Goal: Task Accomplishment & Management: Complete application form

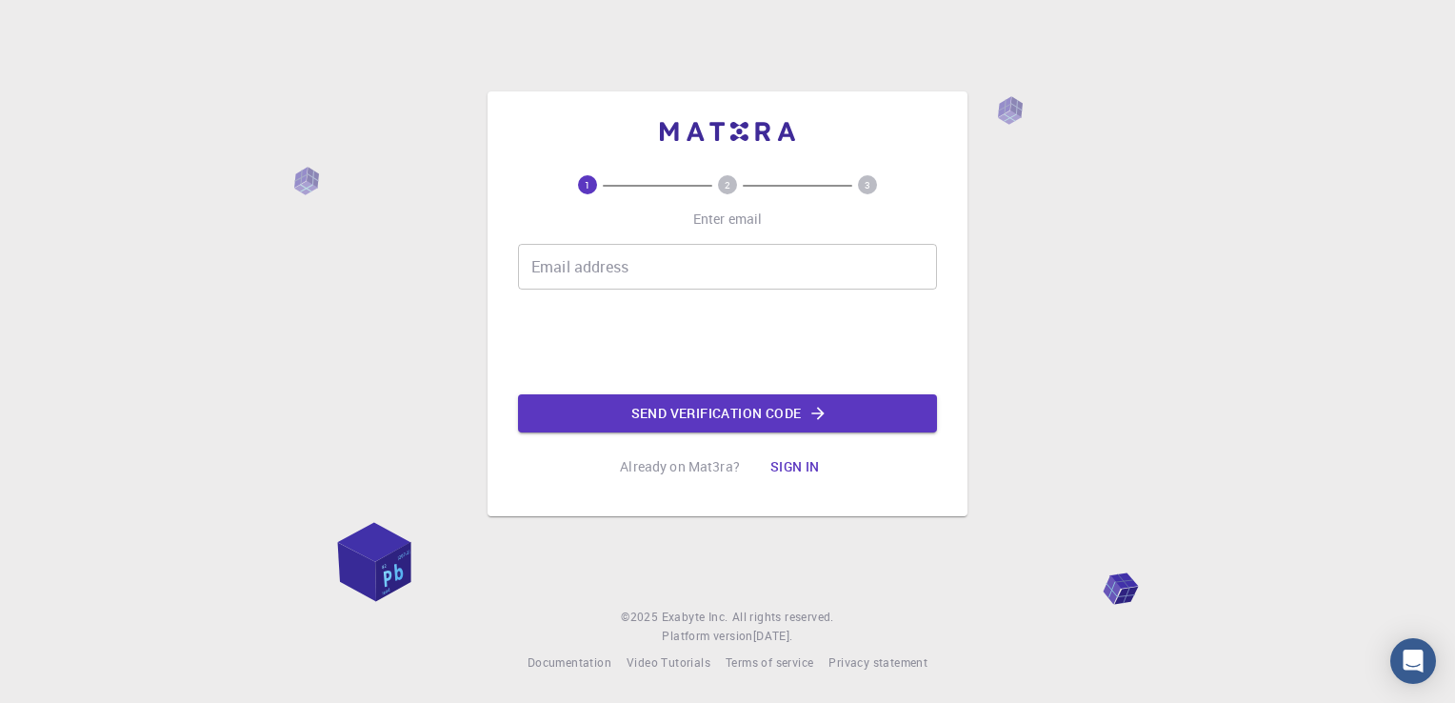
click at [713, 264] on input "Email address" at bounding box center [727, 267] width 419 height 46
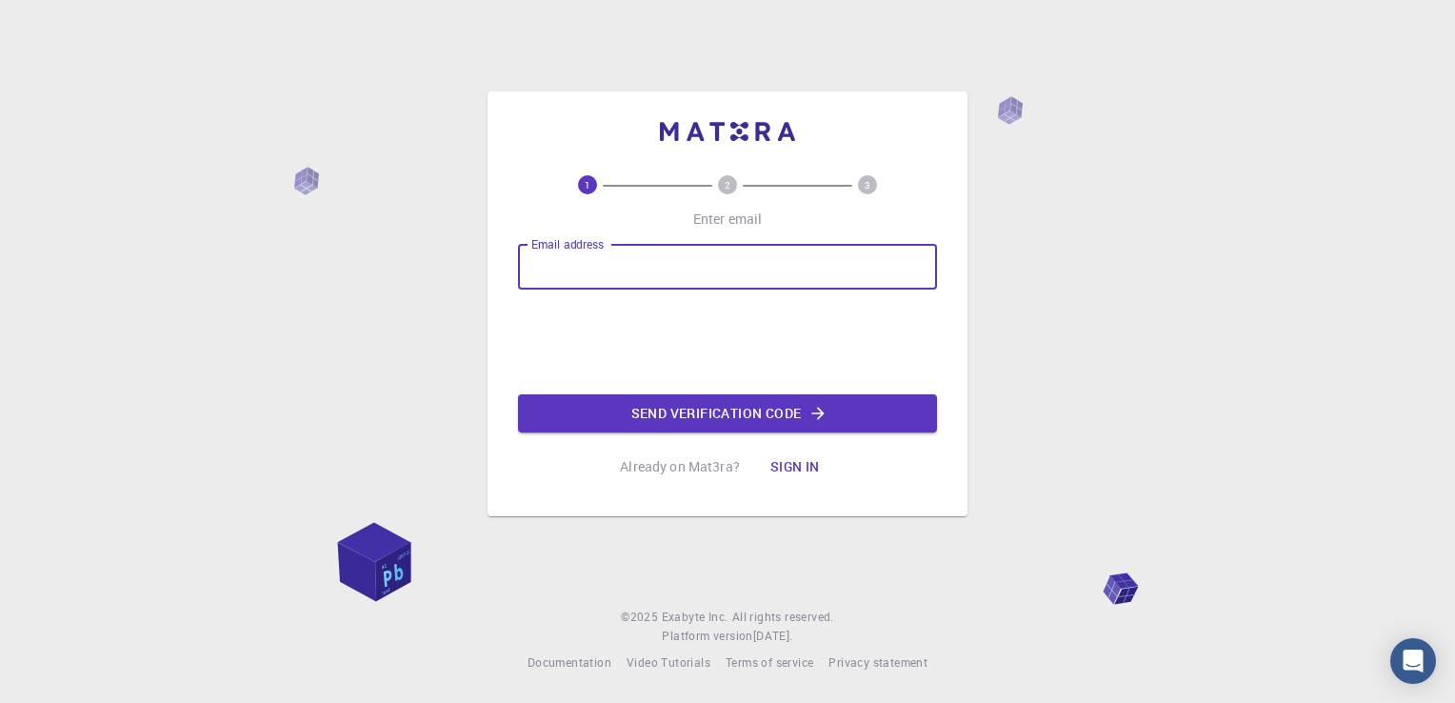
type input "[EMAIL_ADDRESS][DOMAIN_NAME]"
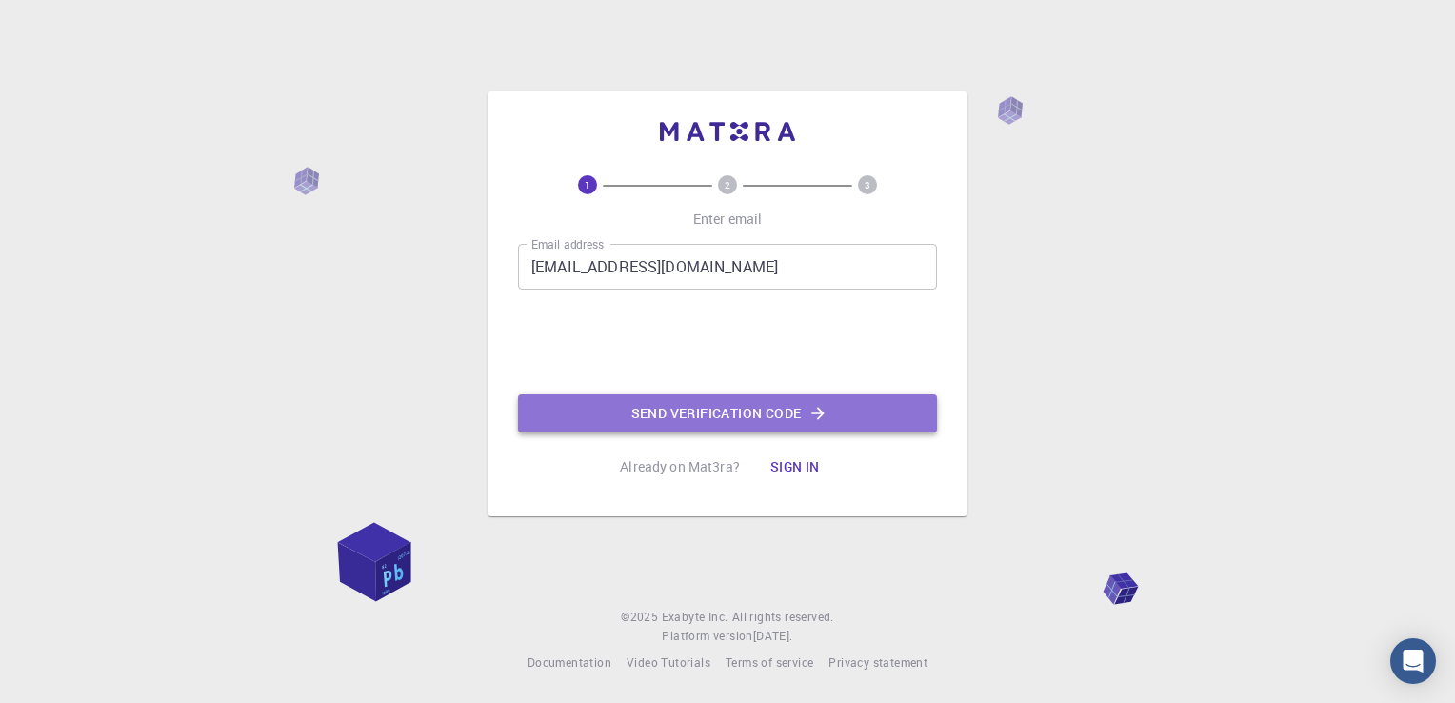
click at [630, 414] on button "Send verification code" at bounding box center [727, 413] width 419 height 38
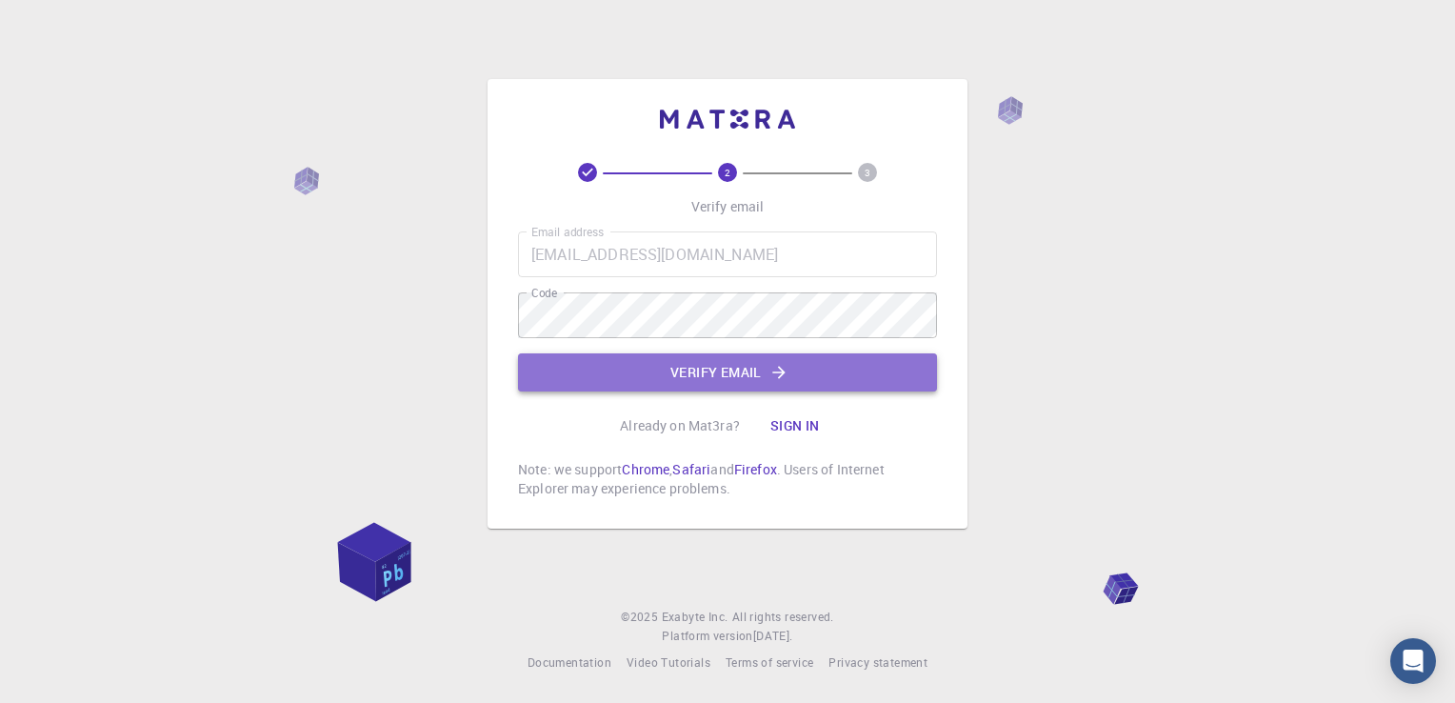
click at [571, 378] on button "Verify email" at bounding box center [727, 372] width 419 height 38
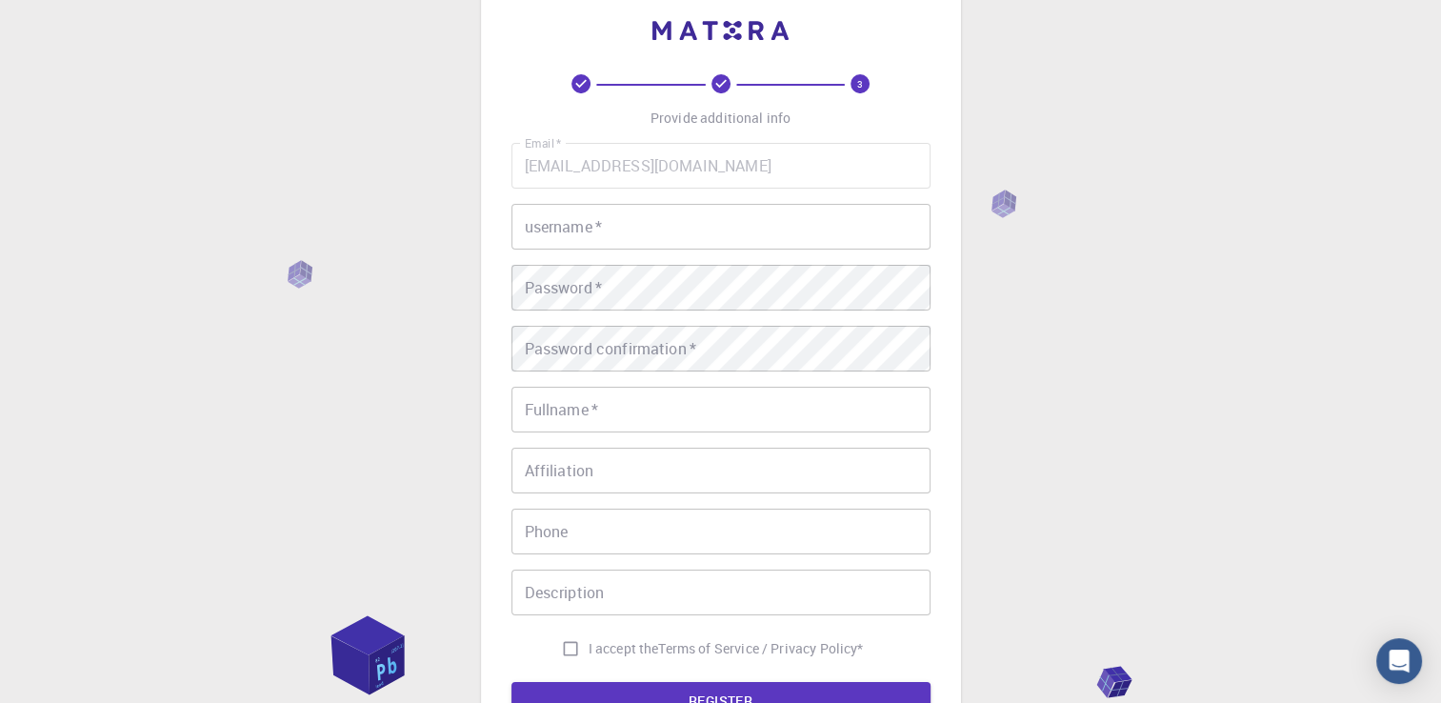
scroll to position [41, 0]
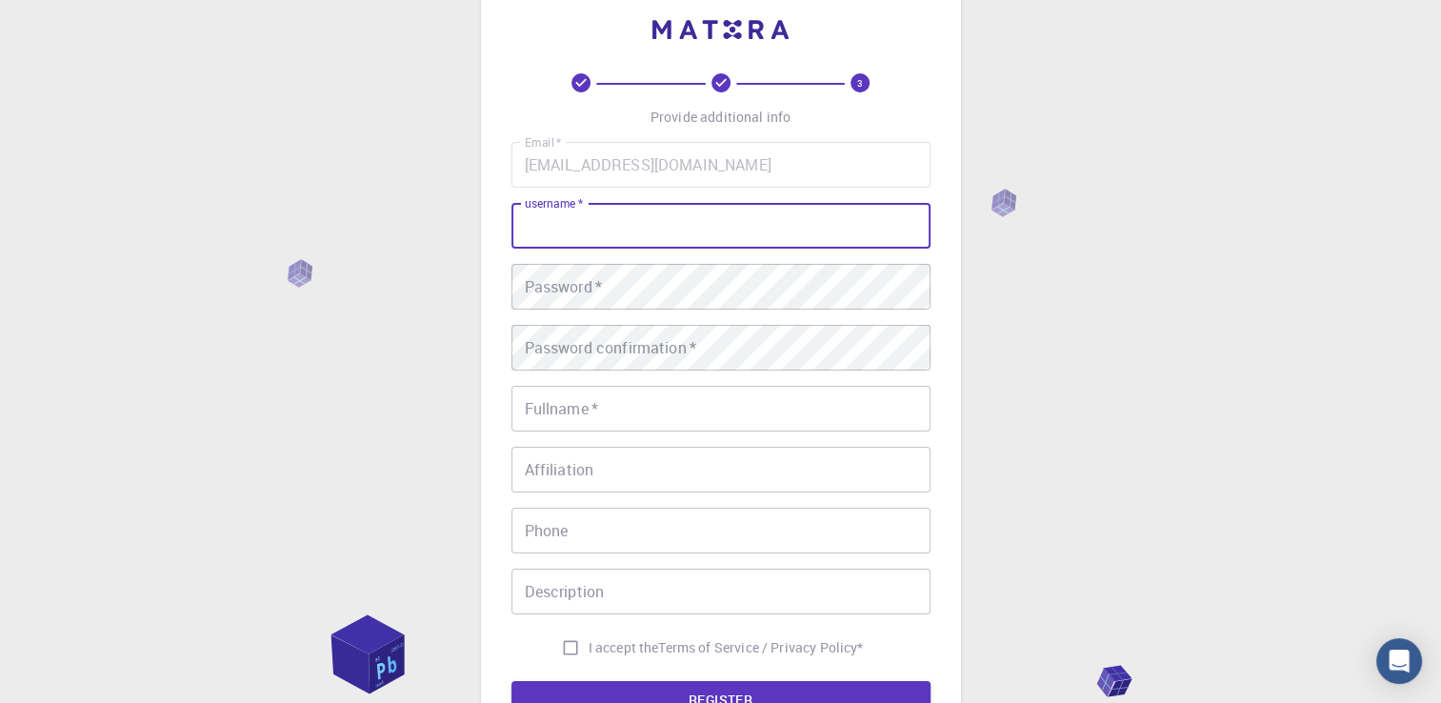
click at [569, 227] on input "username   *" at bounding box center [720, 226] width 419 height 46
type input "[PERSON_NAME]"
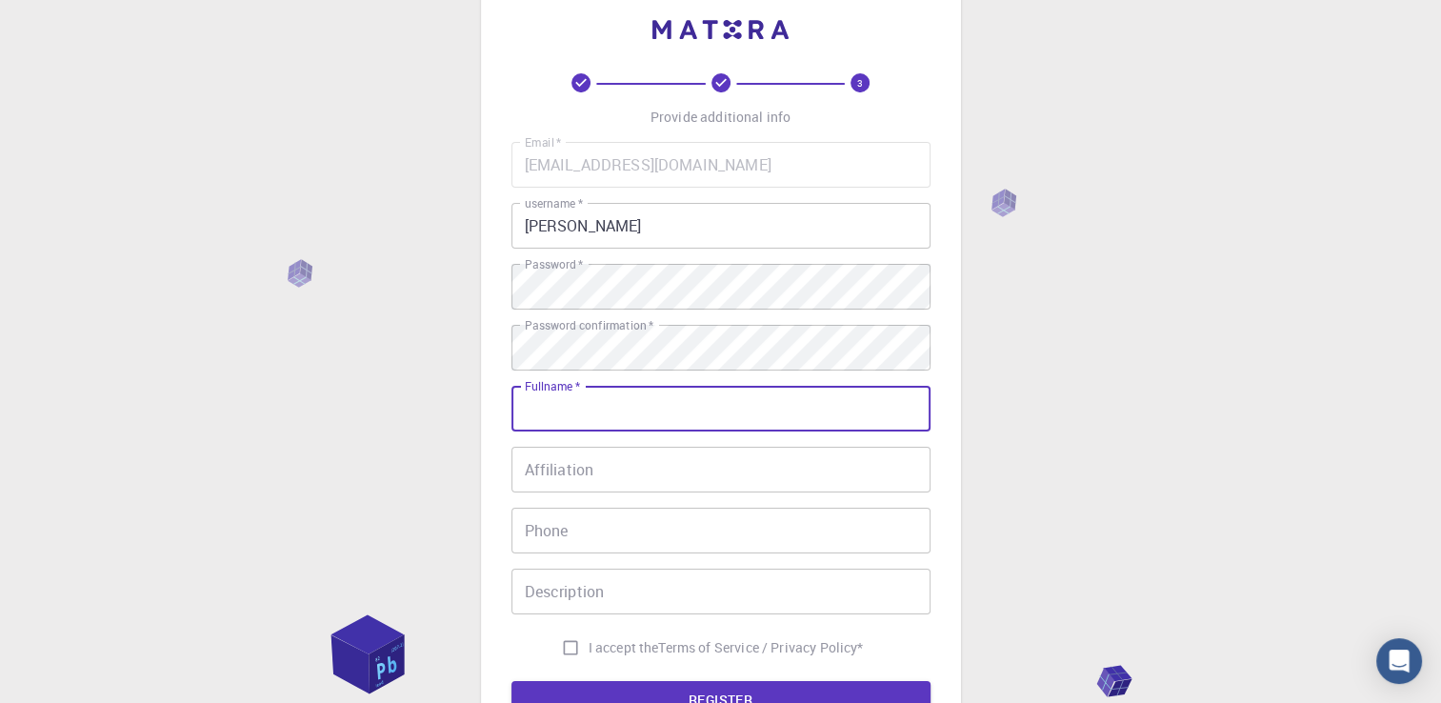
click at [564, 412] on input "Fullname   *" at bounding box center [720, 409] width 419 height 46
type input "[PERSON_NAME]"
type input "+919360394995"
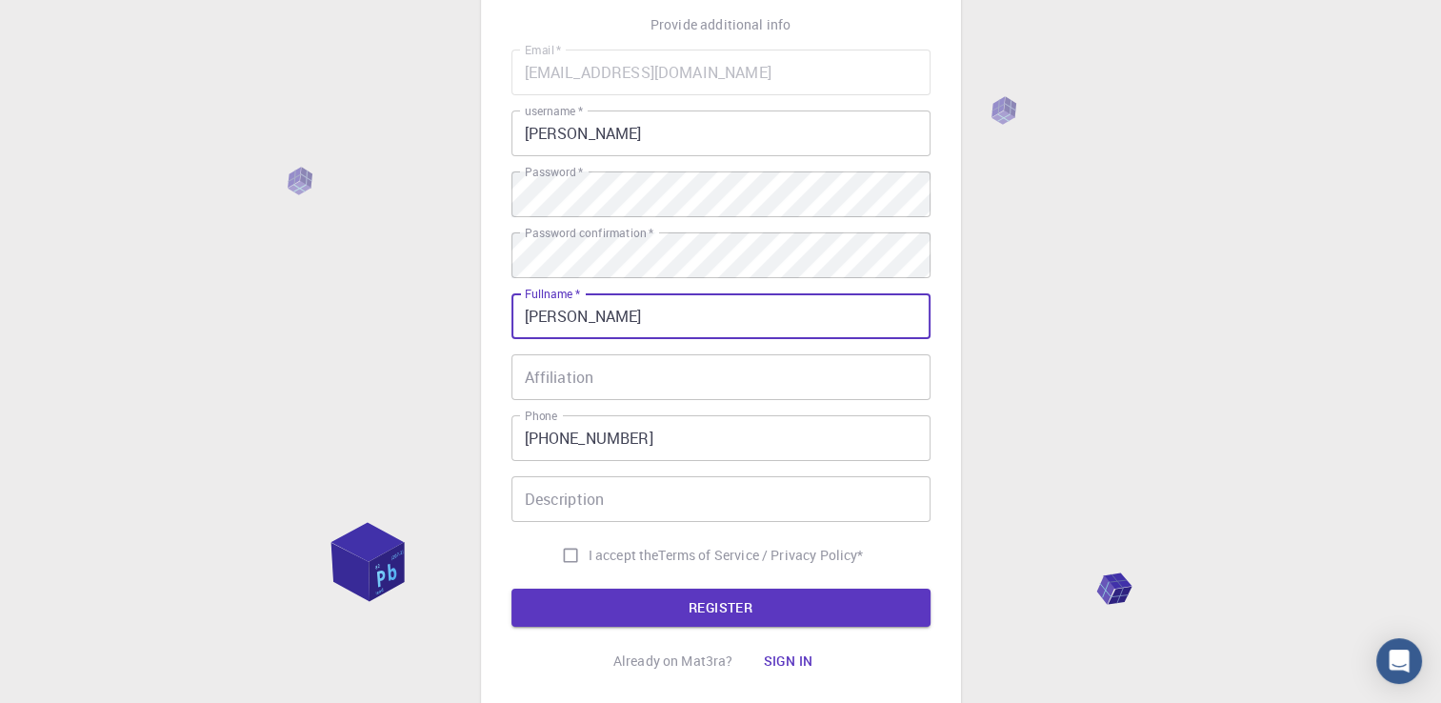
scroll to position [133, 0]
click at [569, 509] on input "Description" at bounding box center [720, 499] width 419 height 46
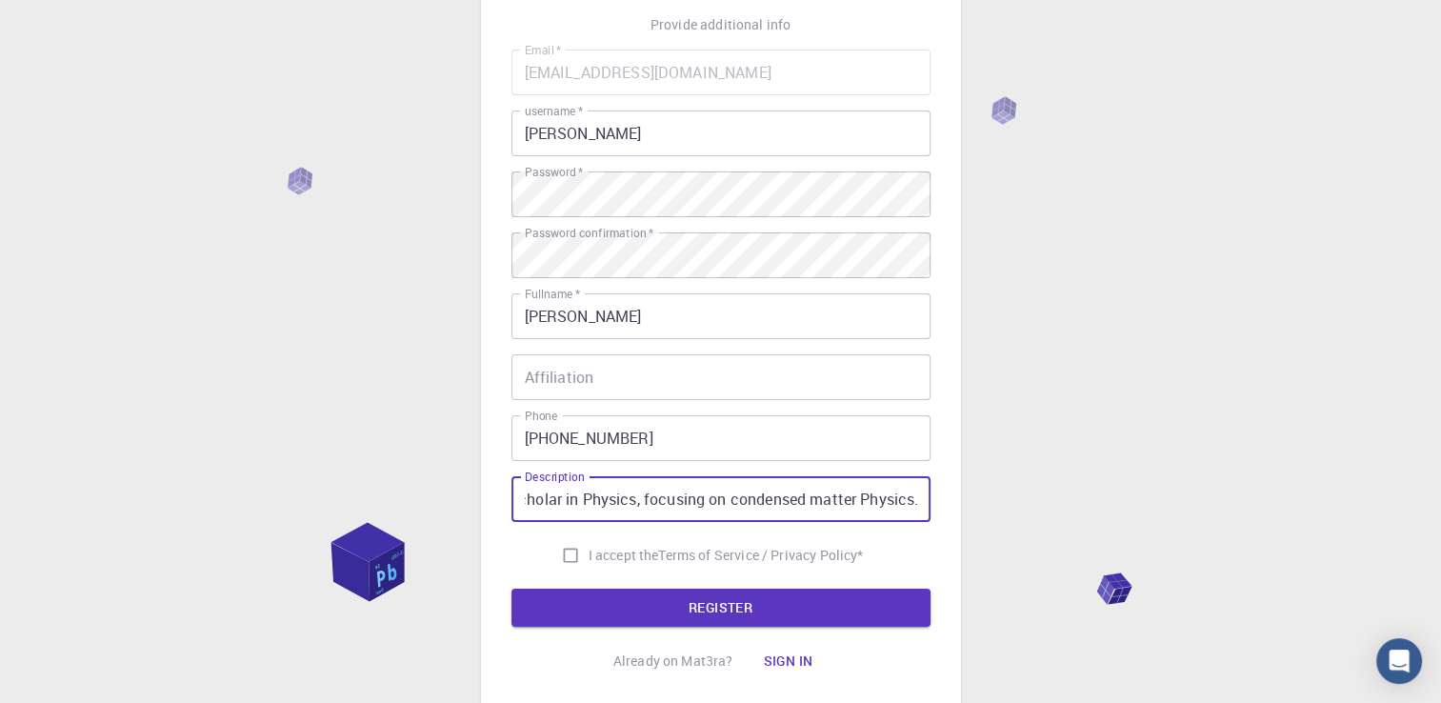
scroll to position [0, 90]
type input "Research Scholar in Physics, focusing on condensed matter Physics."
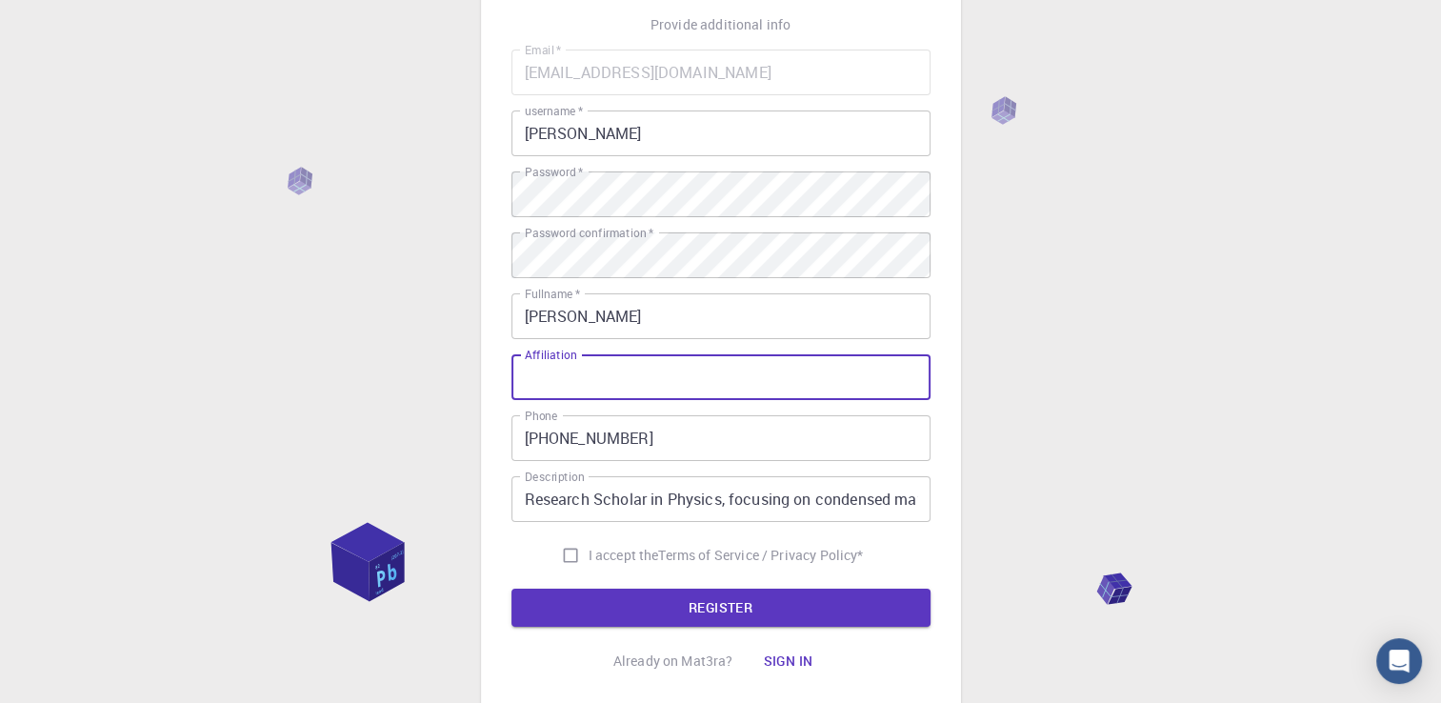
click at [579, 365] on input "Affiliation" at bounding box center [720, 377] width 419 height 46
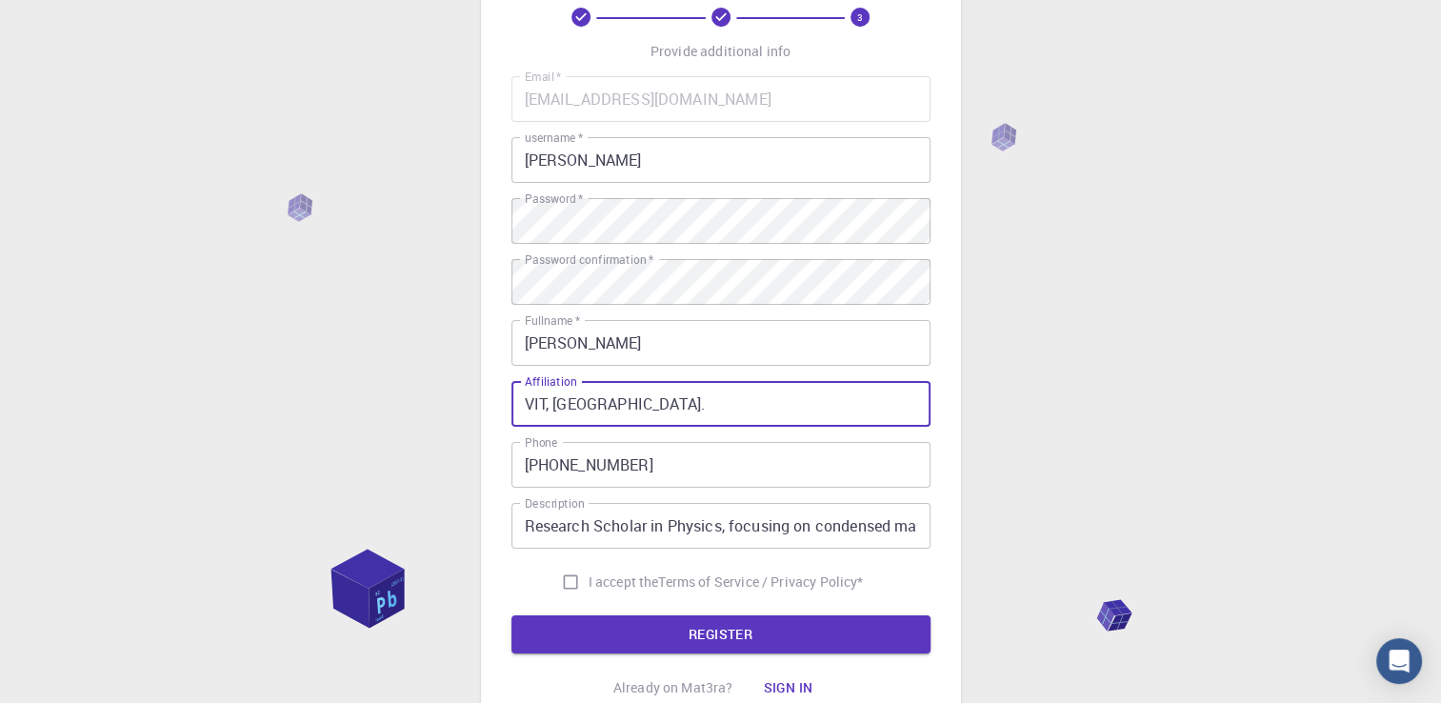
scroll to position [110, 0]
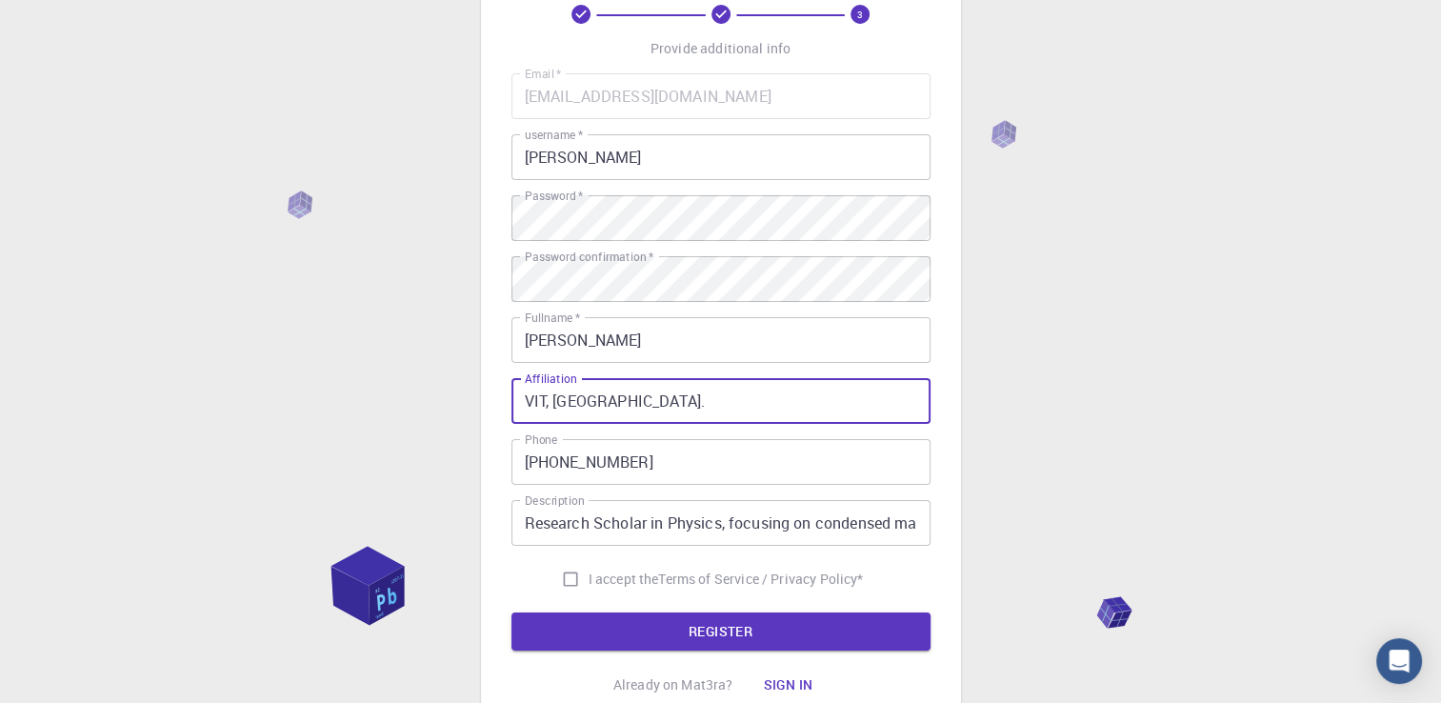
type input "VIT, Chennai."
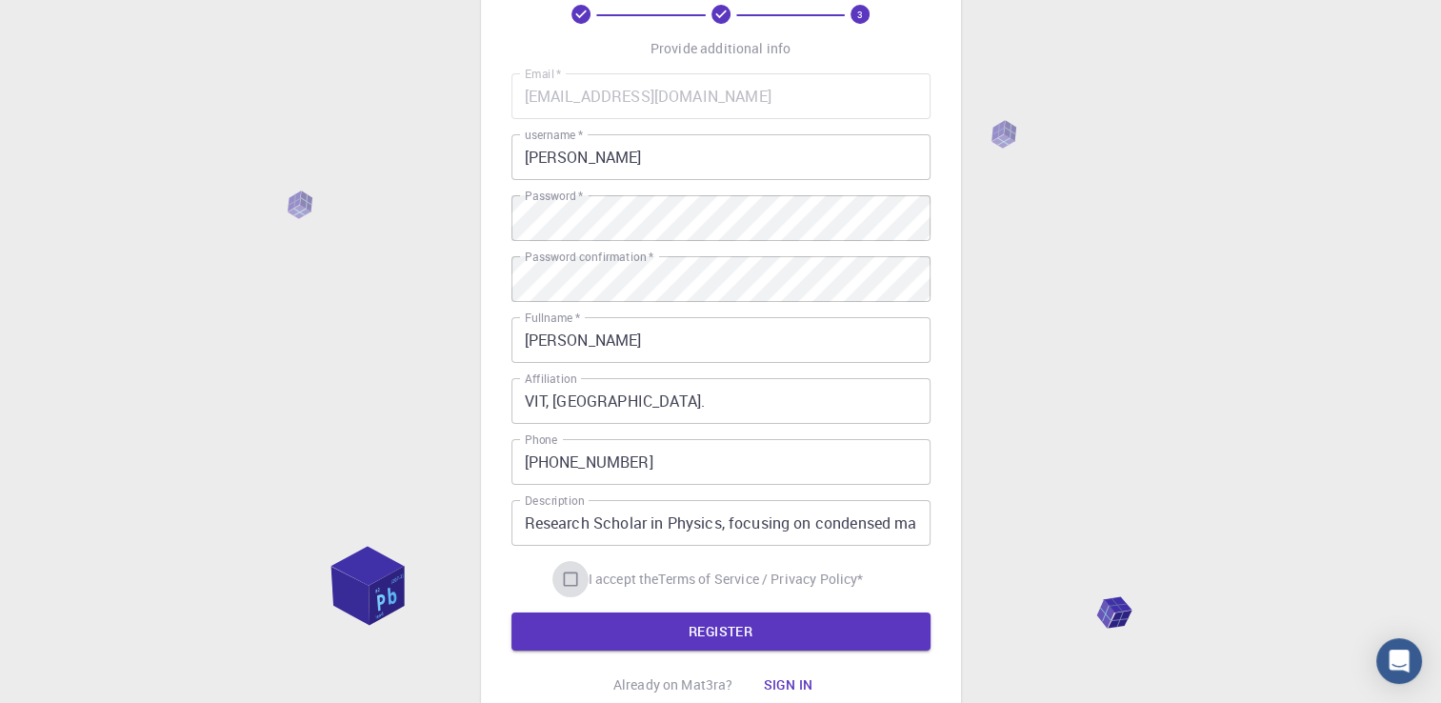
click at [568, 585] on input "I accept the Terms of Service / Privacy Policy *" at bounding box center [570, 579] width 36 height 36
checkbox input "true"
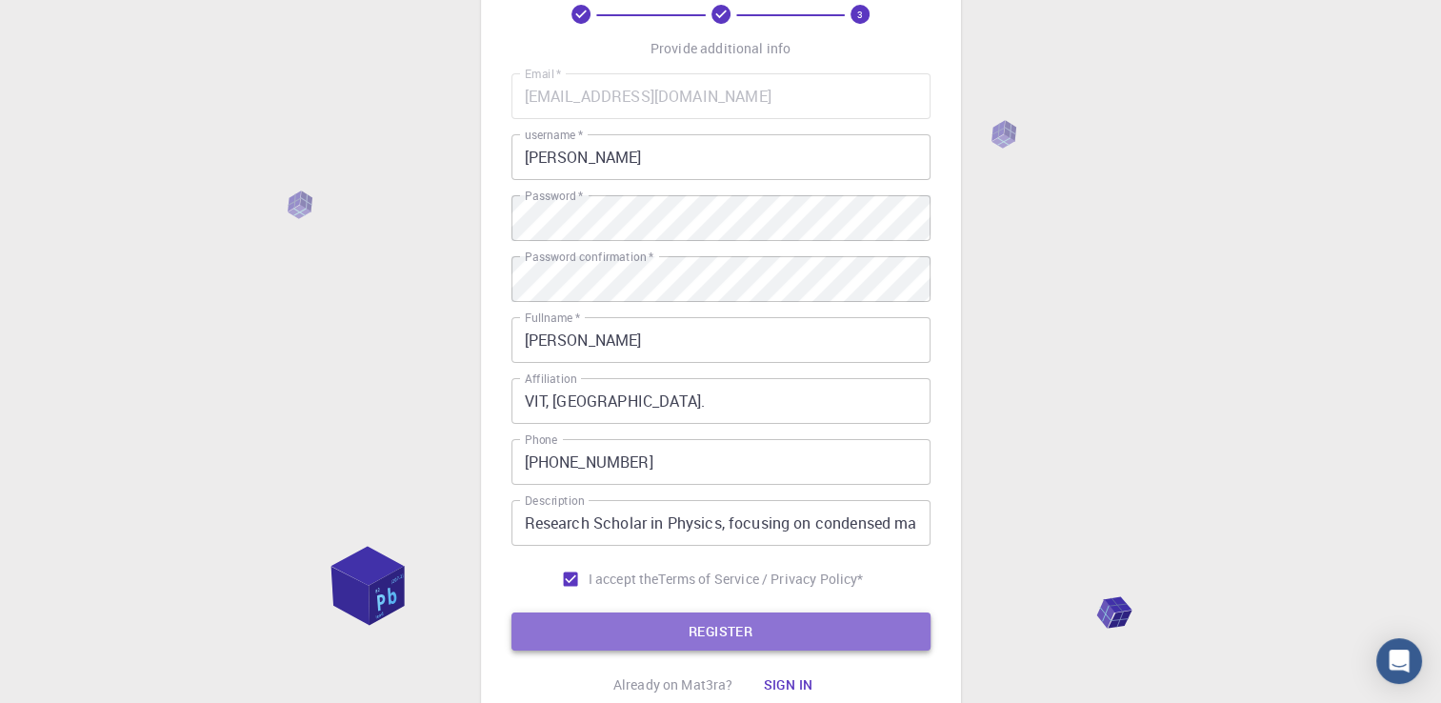
click at [587, 622] on button "REGISTER" at bounding box center [720, 631] width 419 height 38
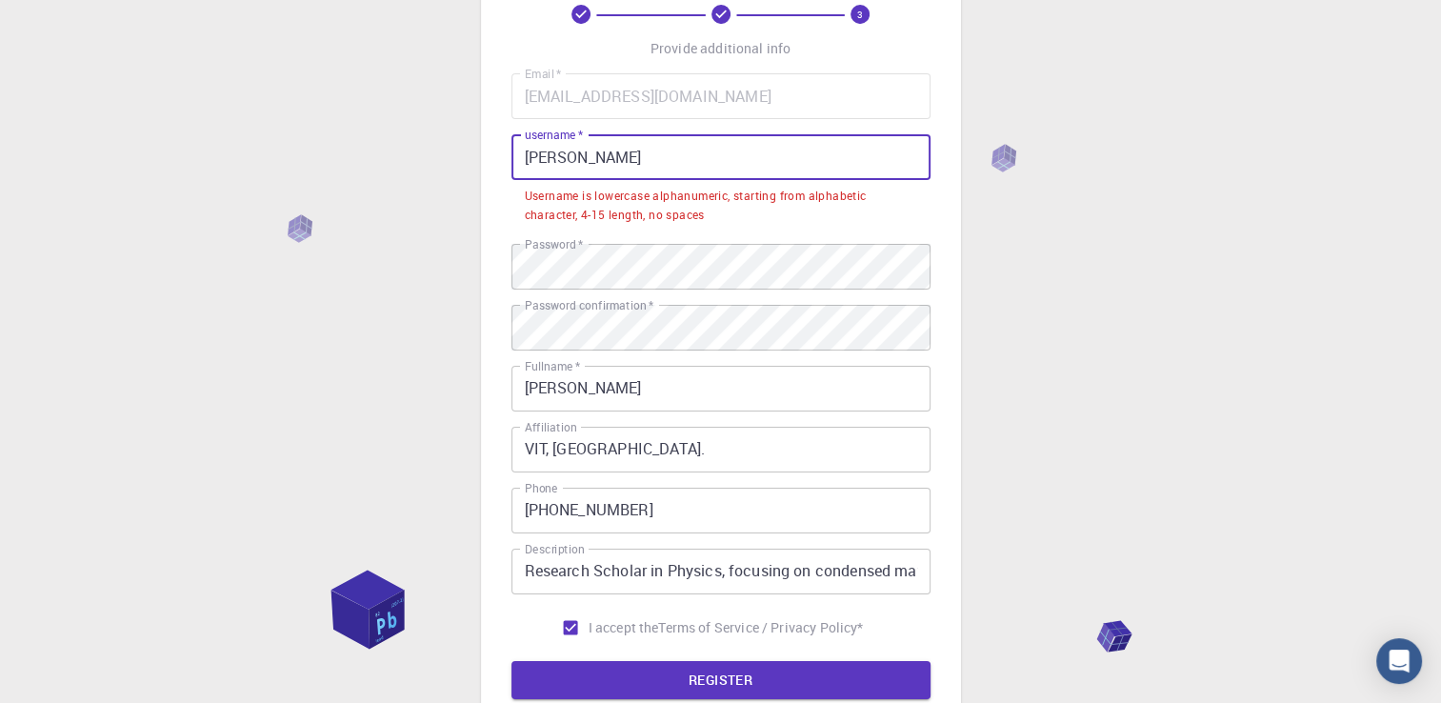
click at [601, 160] on input "[PERSON_NAME]" at bounding box center [720, 157] width 419 height 46
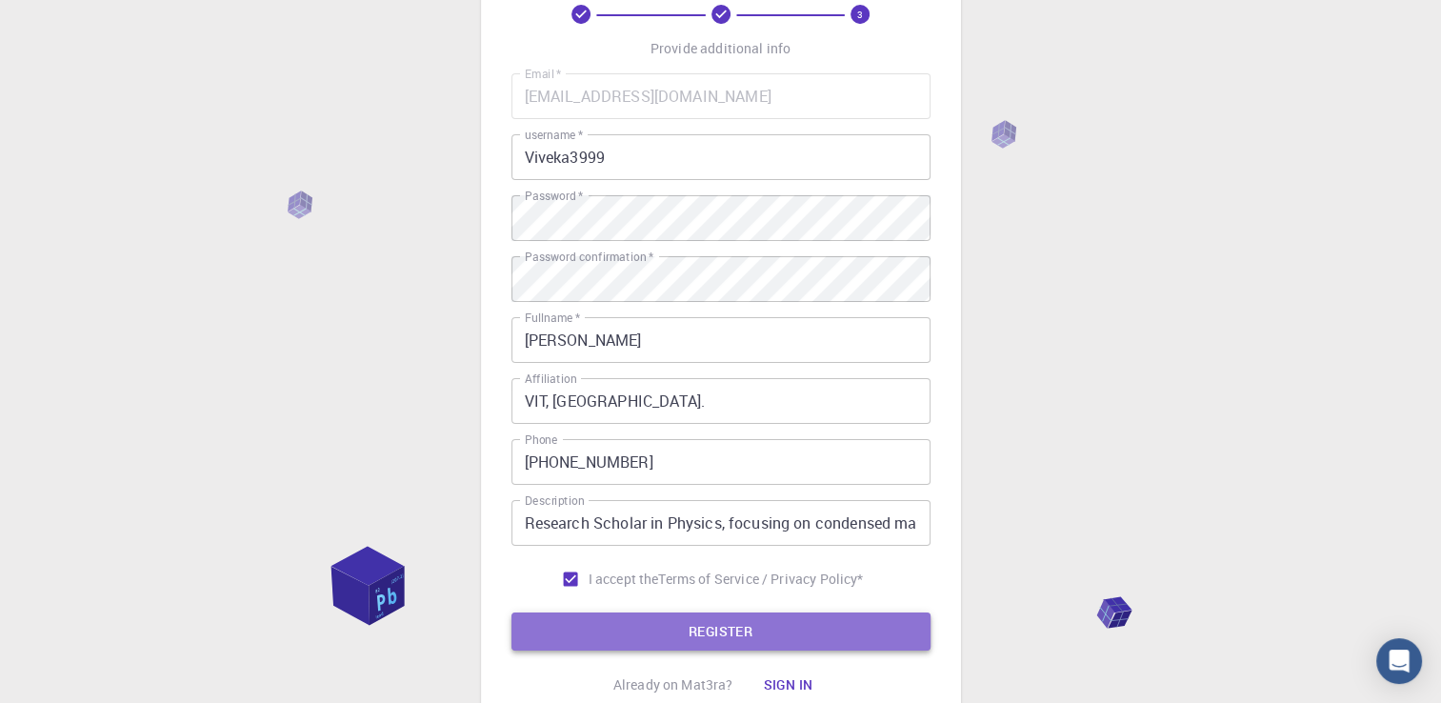
click at [623, 633] on button "REGISTER" at bounding box center [720, 631] width 419 height 38
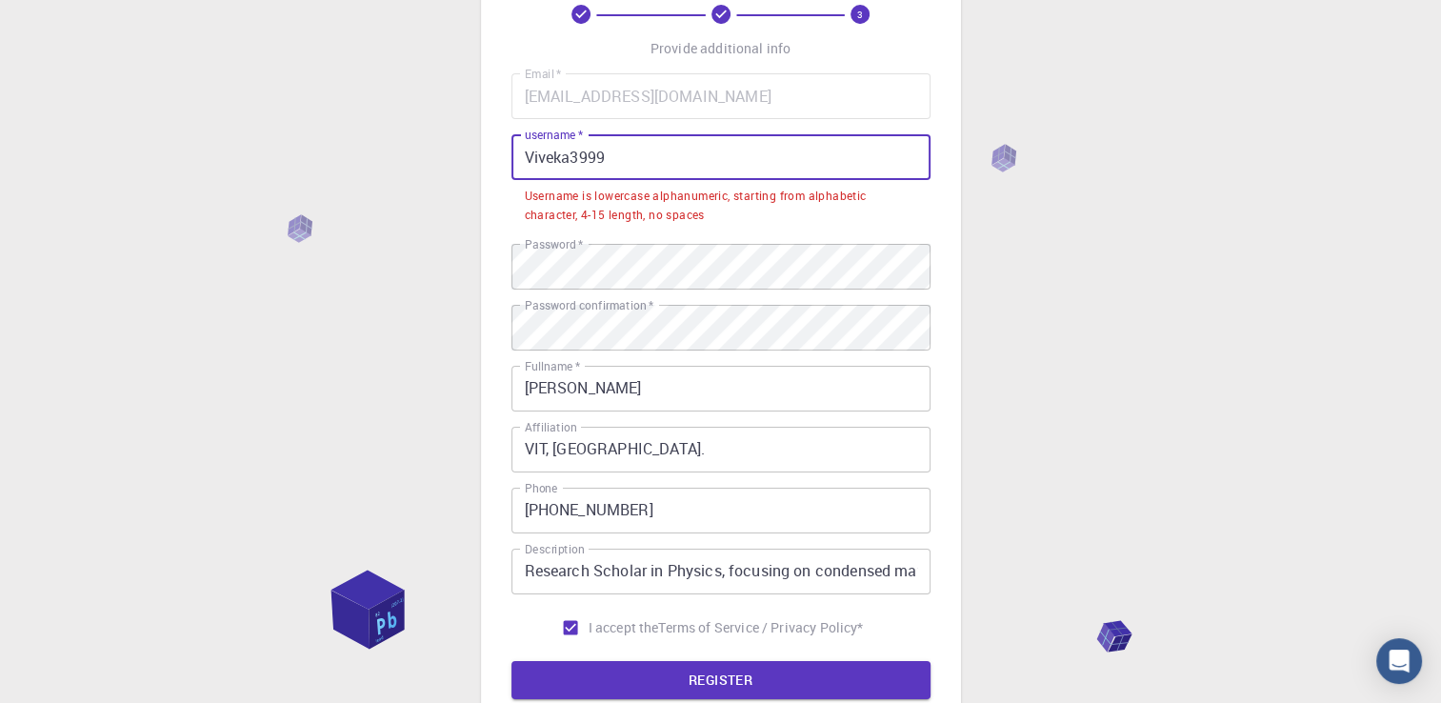
click at [534, 157] on input "Viveka3999" at bounding box center [720, 157] width 419 height 46
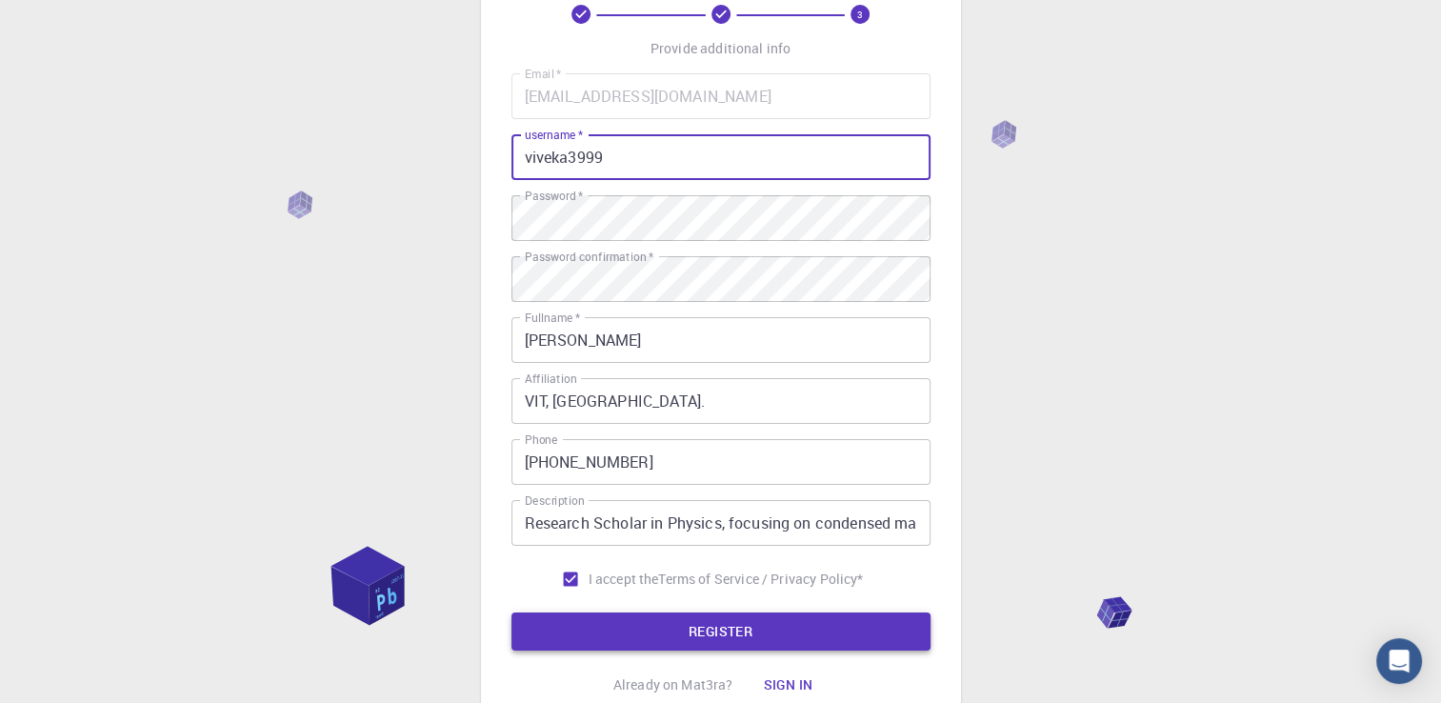
type input "viveka3999"
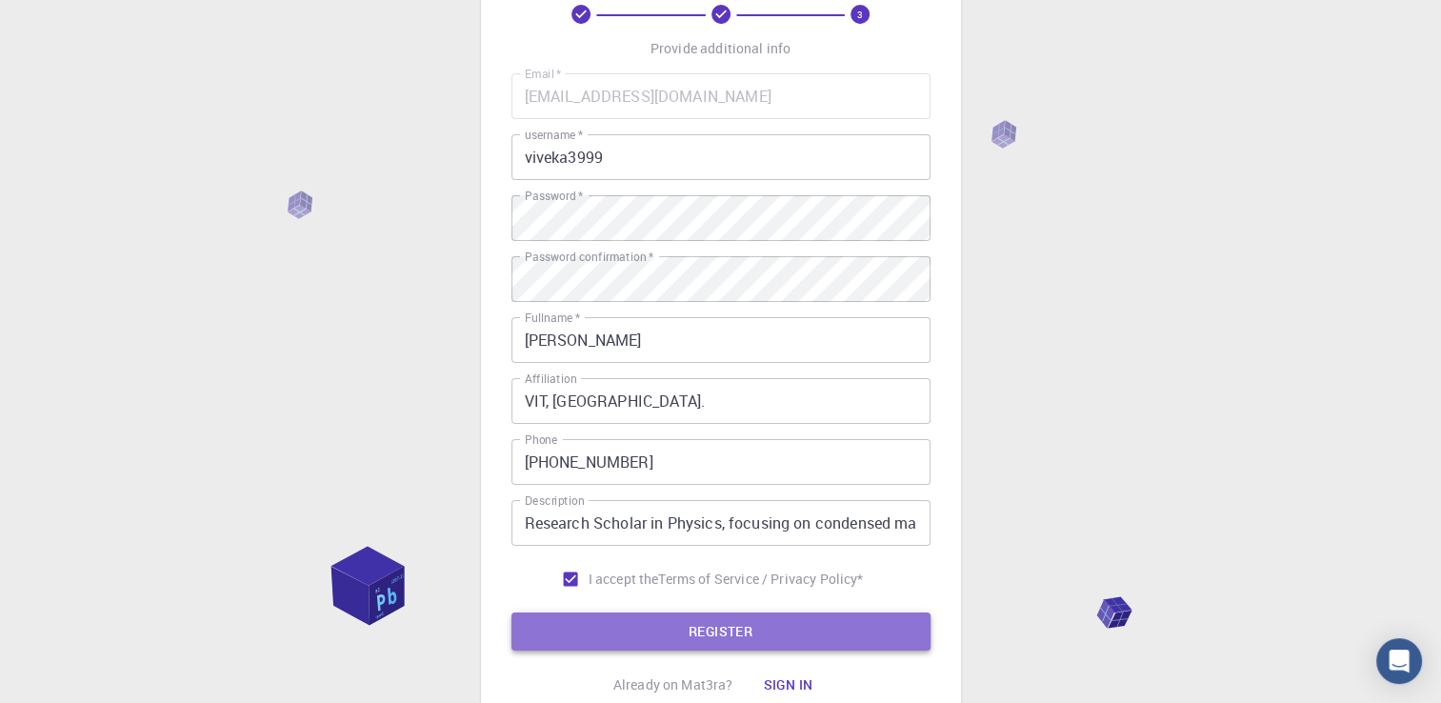
click at [571, 638] on button "REGISTER" at bounding box center [720, 631] width 419 height 38
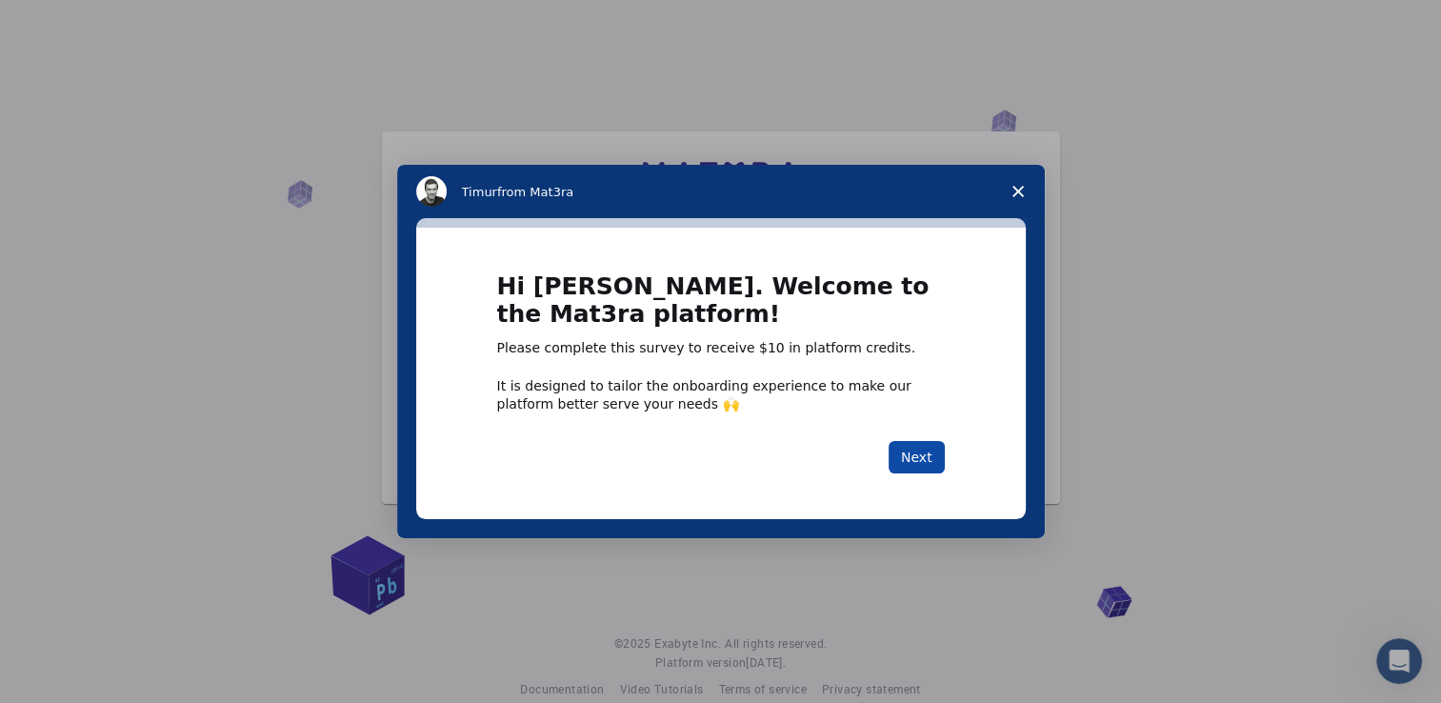
click at [903, 451] on button "Next" at bounding box center [917, 457] width 56 height 32
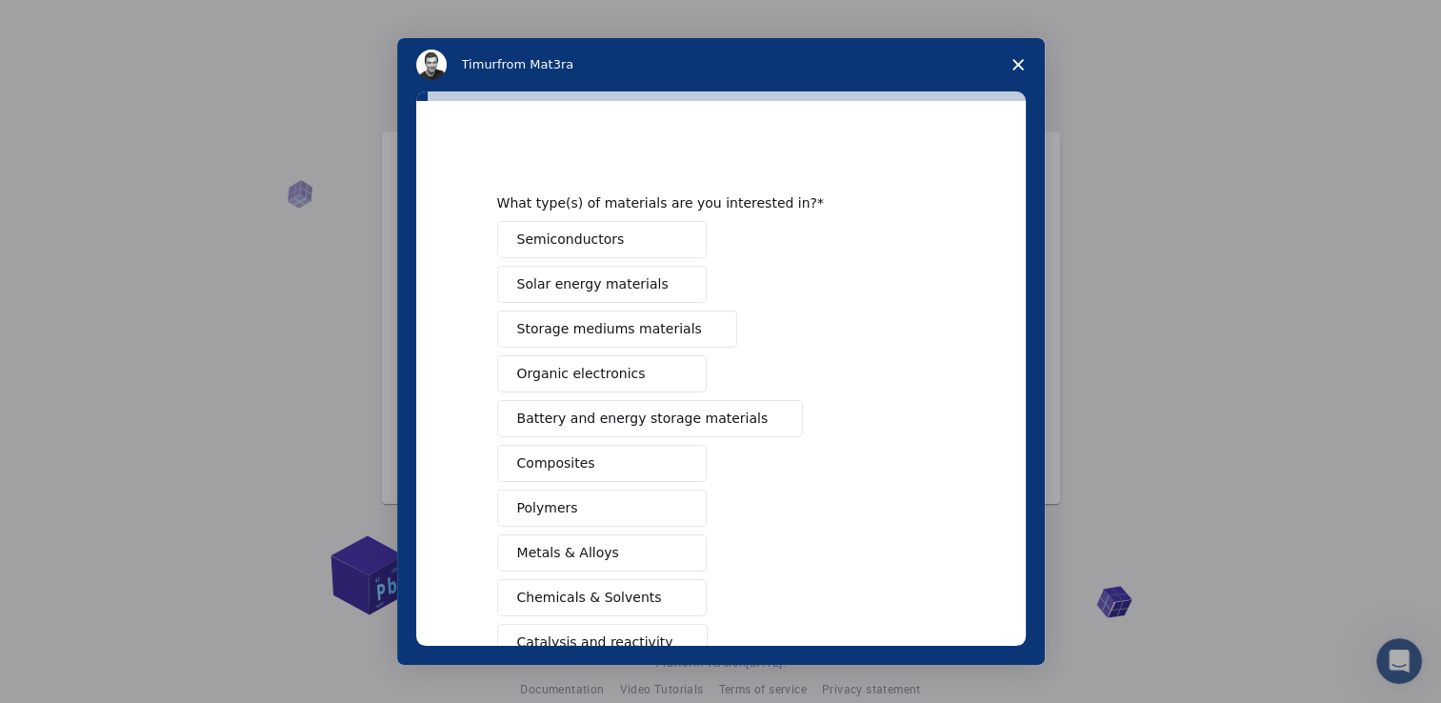
click at [609, 243] on button "Semiconductors" at bounding box center [602, 239] width 210 height 37
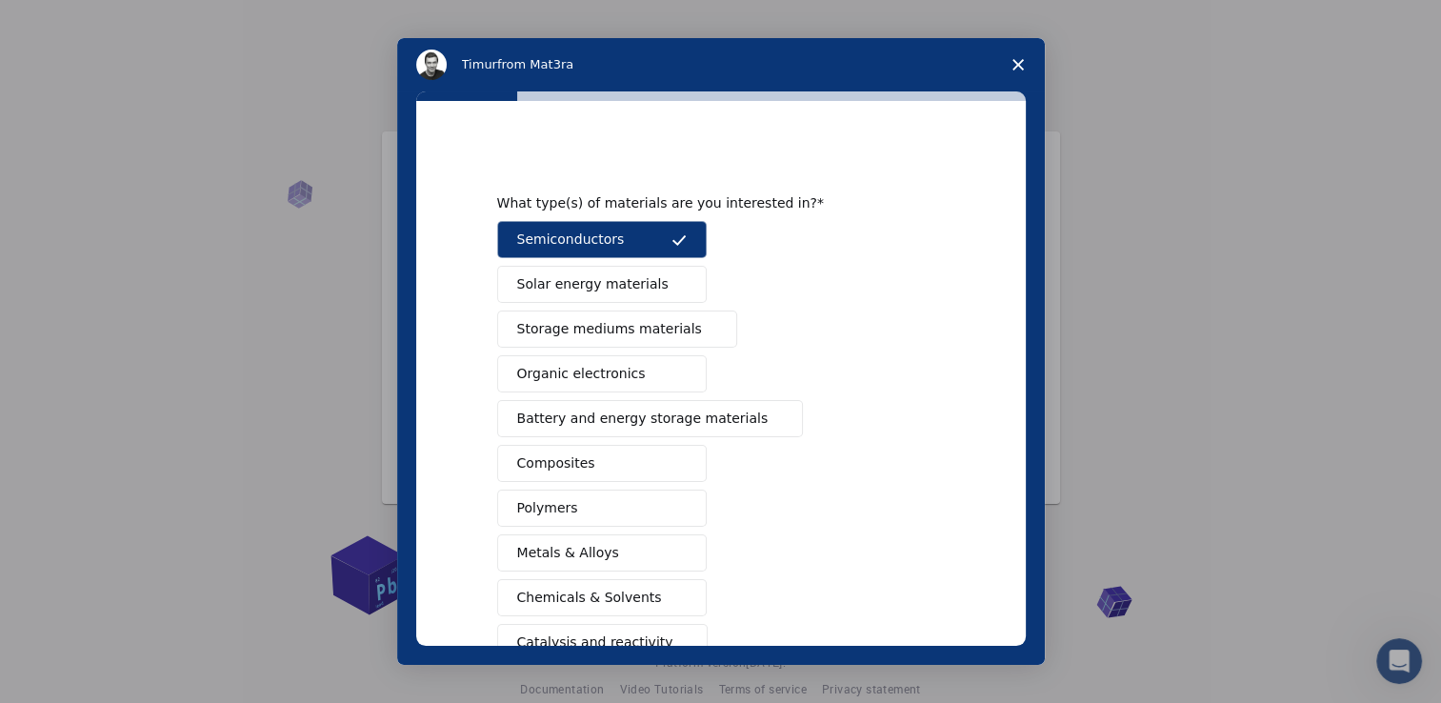
click at [583, 322] on span "Storage mediums materials" at bounding box center [609, 329] width 185 height 20
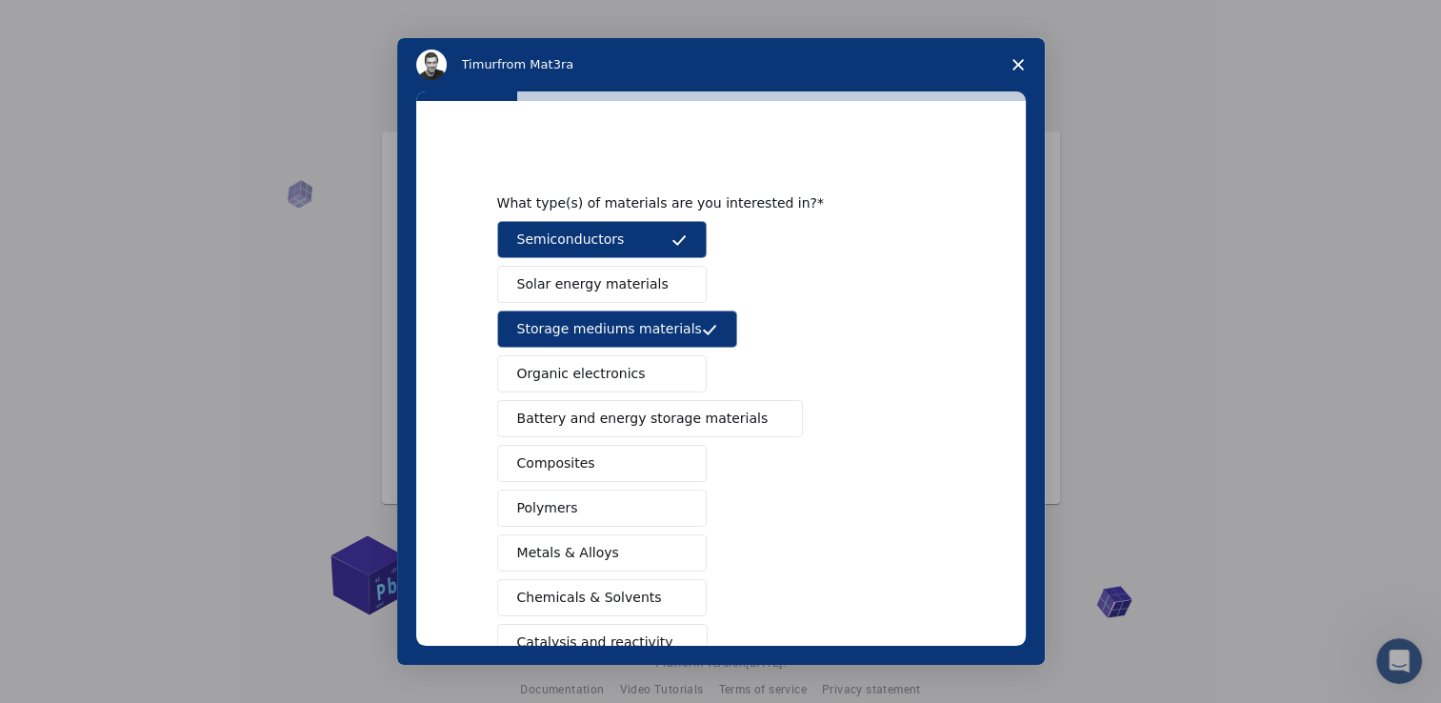
click at [592, 413] on span "Battery and energy storage materials" at bounding box center [642, 419] width 251 height 20
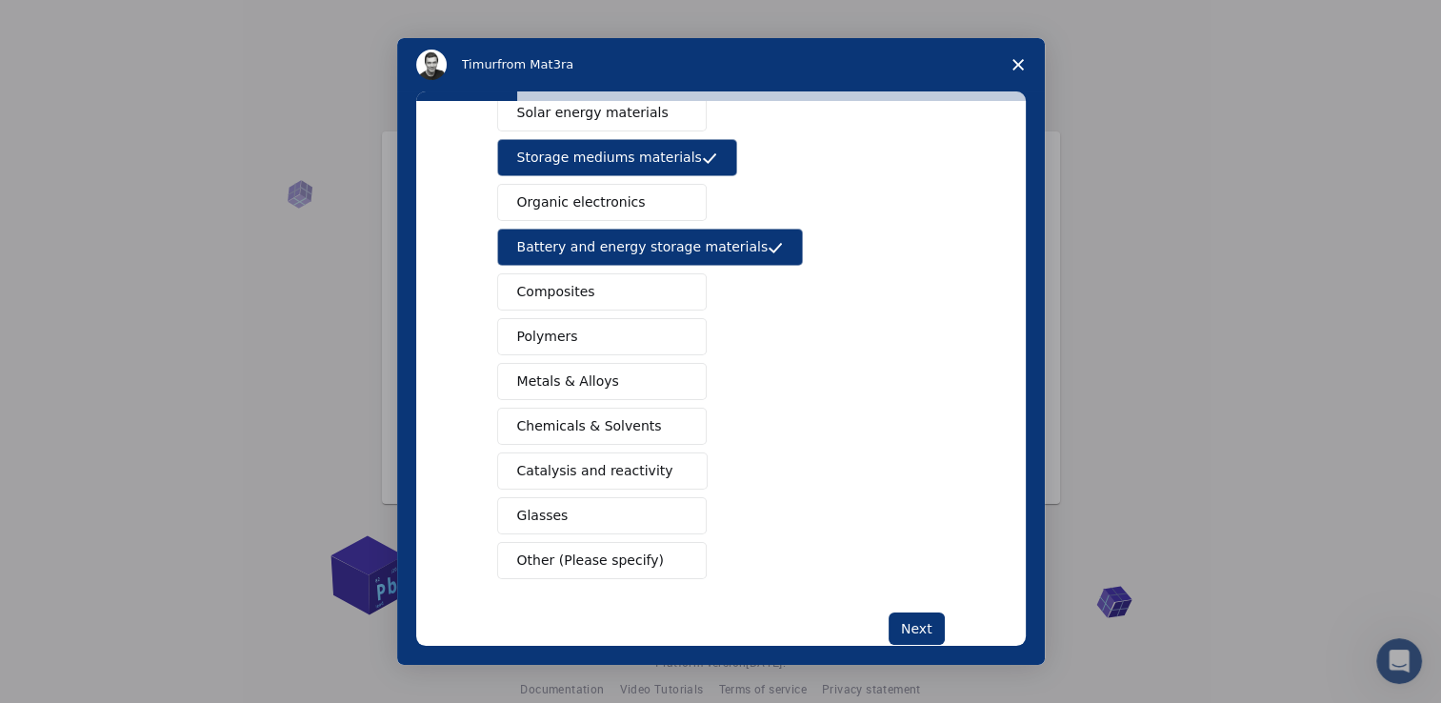
scroll to position [173, 0]
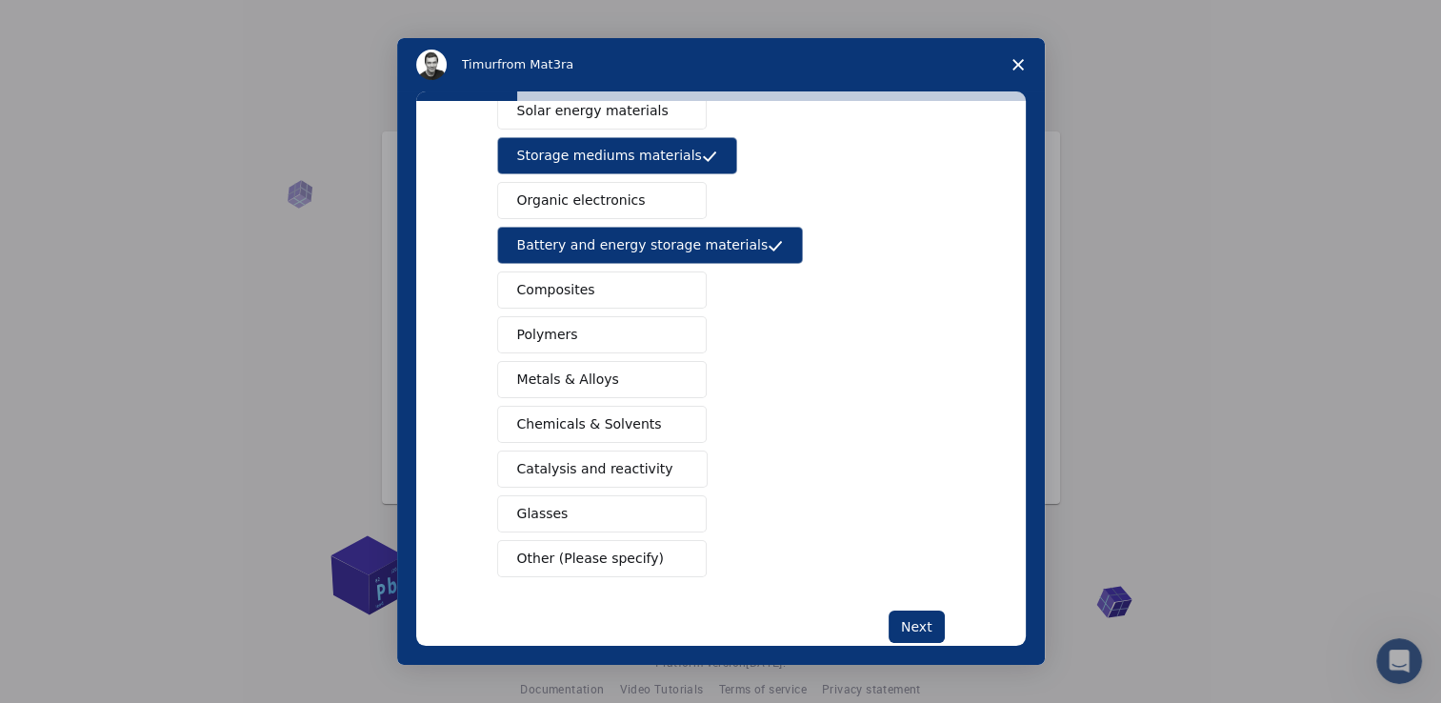
click at [588, 290] on button "Composites" at bounding box center [602, 289] width 210 height 37
click at [623, 470] on span "Catalysis and reactivity" at bounding box center [595, 469] width 156 height 20
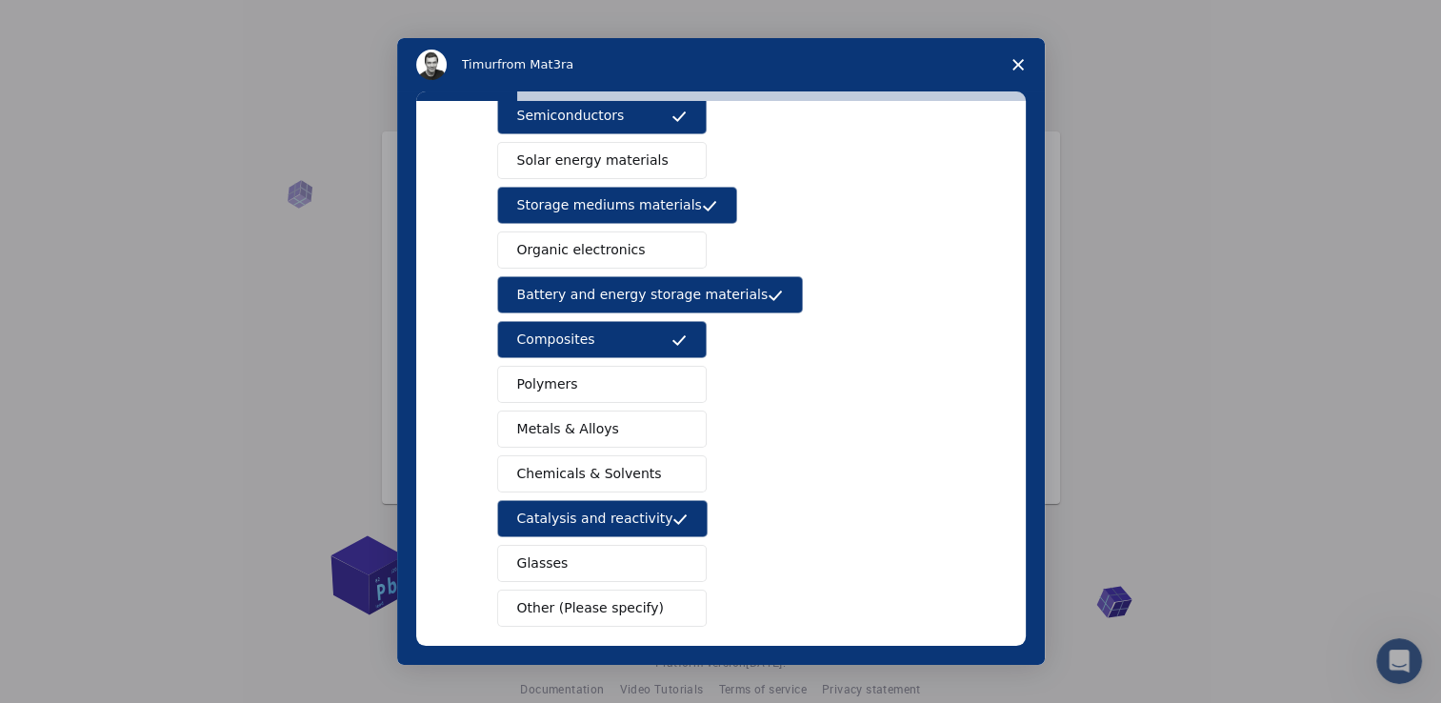
scroll to position [210, 0]
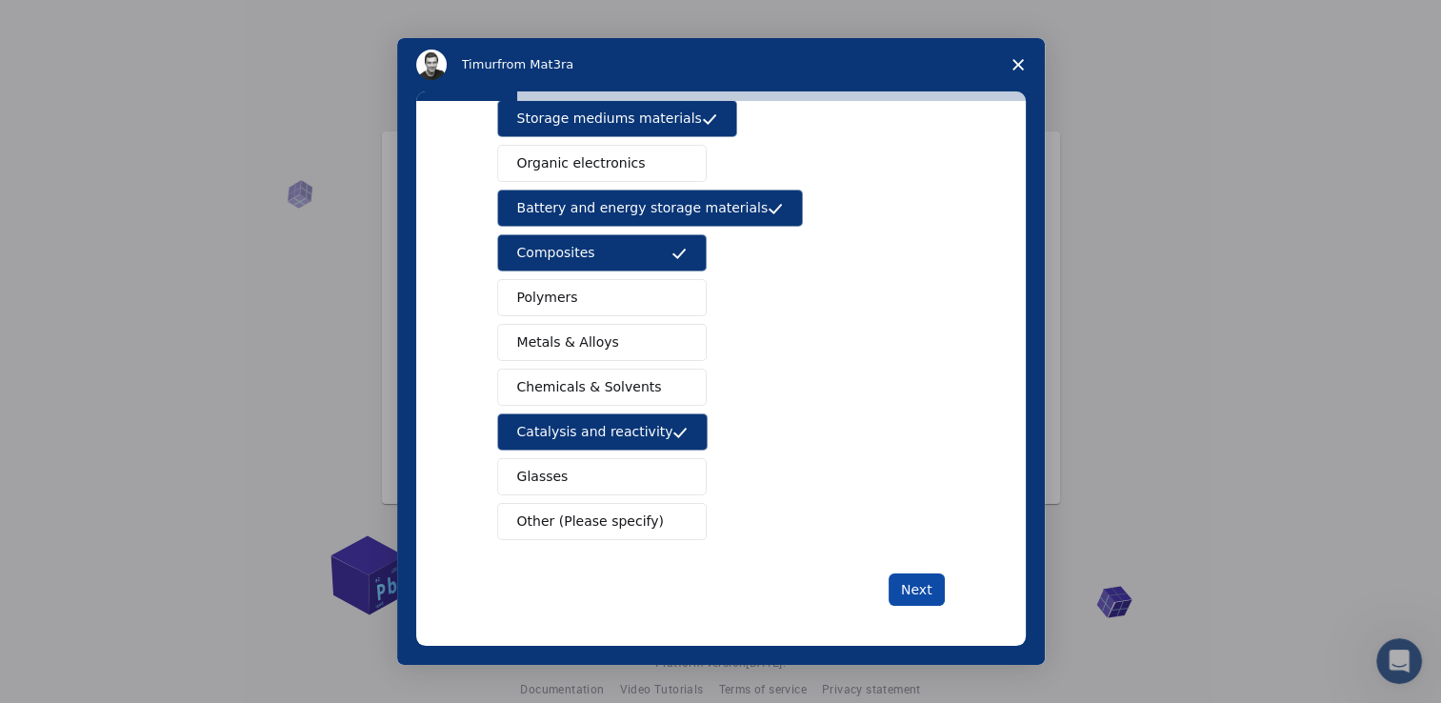
click at [918, 586] on button "Next" at bounding box center [917, 589] width 56 height 32
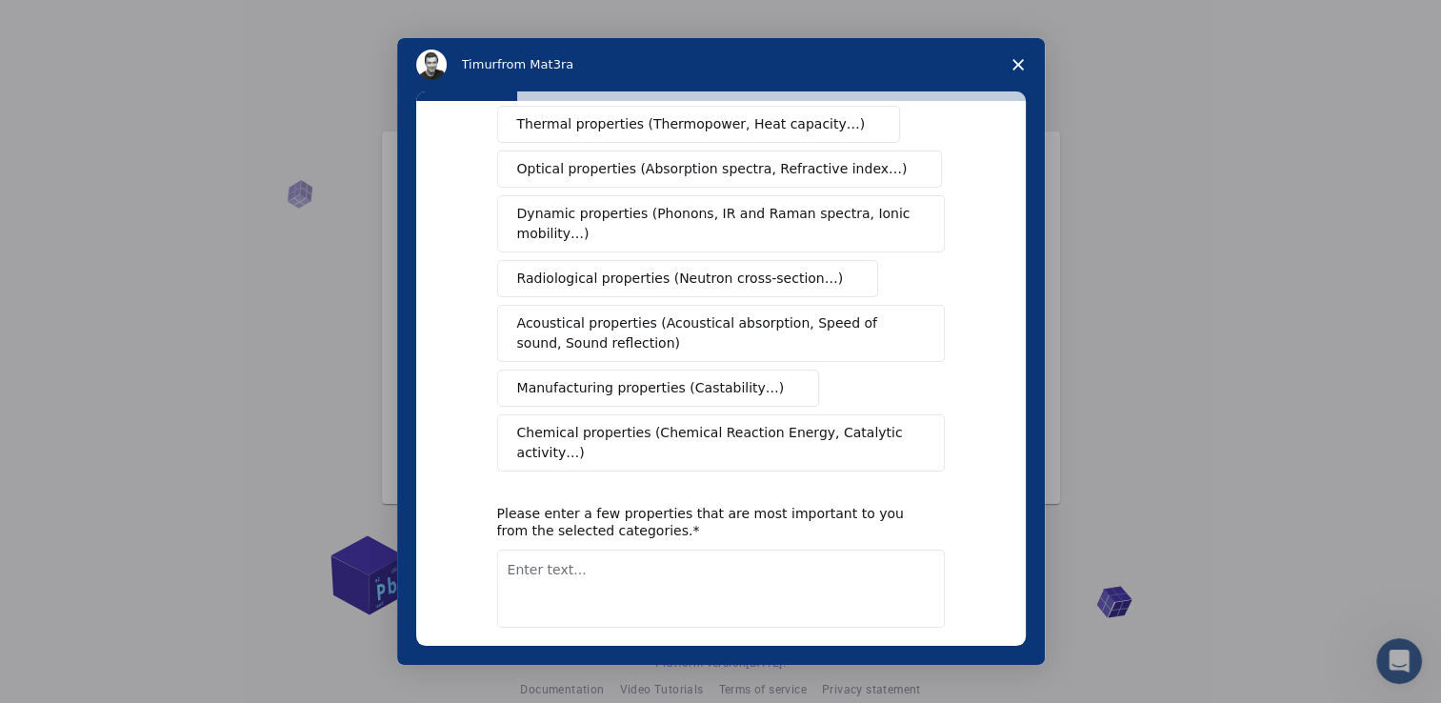
scroll to position [267, 0]
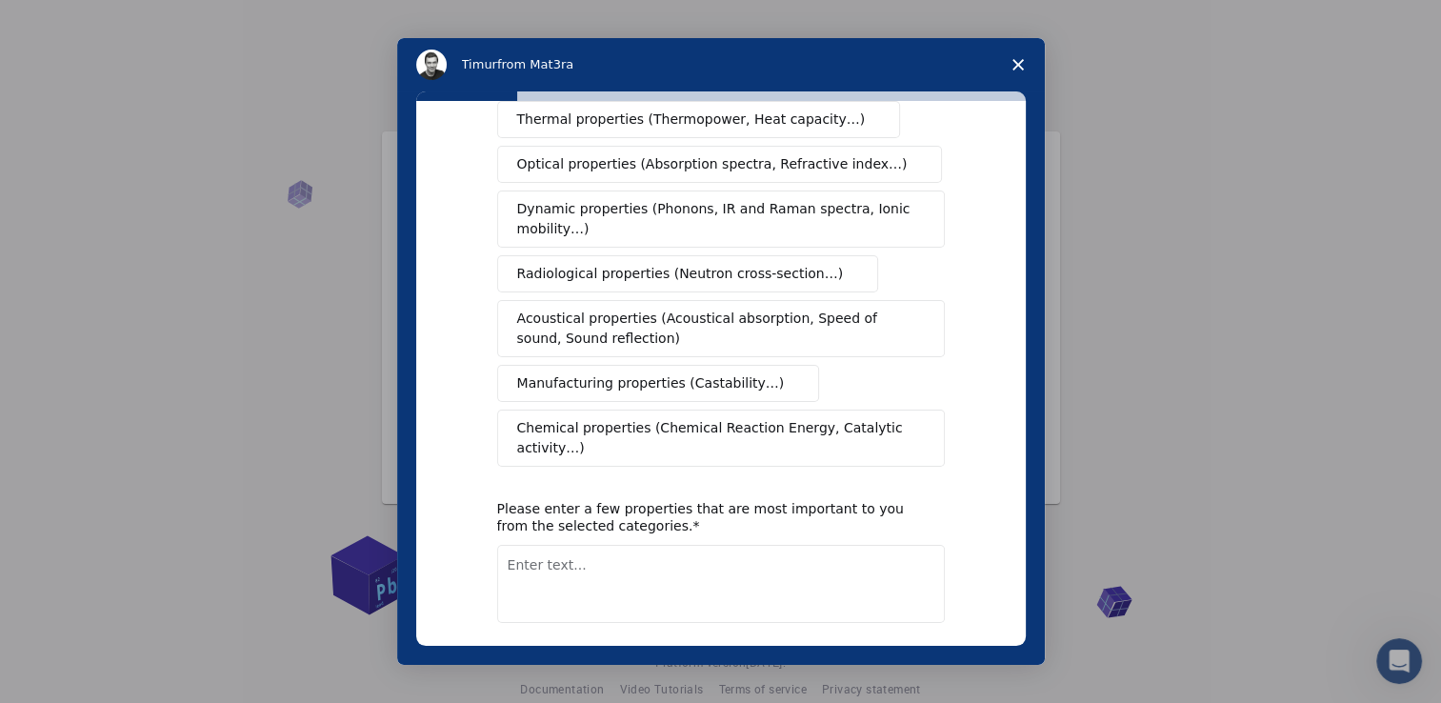
click at [795, 418] on span "Chemical properties (Chemical Reaction Energy, Catalytic activity…)" at bounding box center [714, 438] width 394 height 40
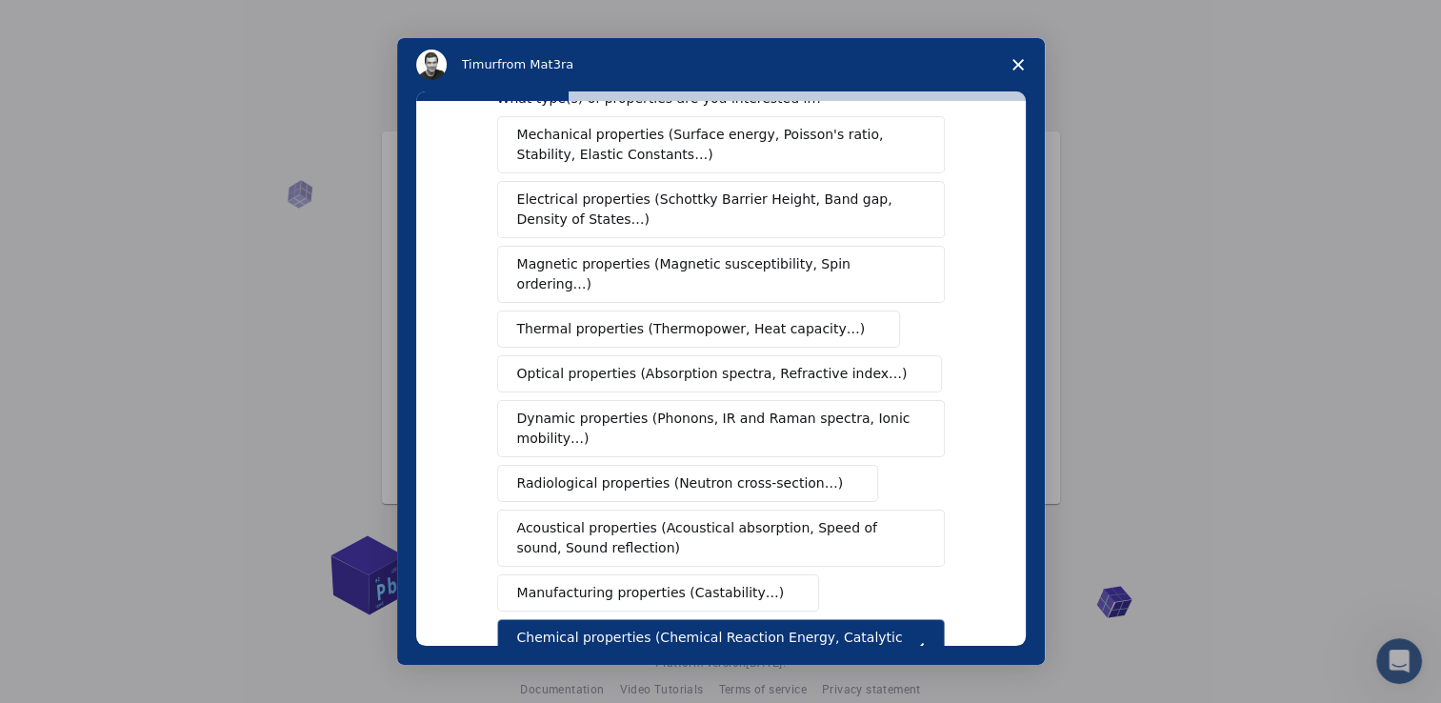
scroll to position [57, 0]
click at [728, 155] on span "Mechanical properties (Surface energy, Poisson's ratio, Stability, Elastic Cons…" at bounding box center [715, 145] width 397 height 40
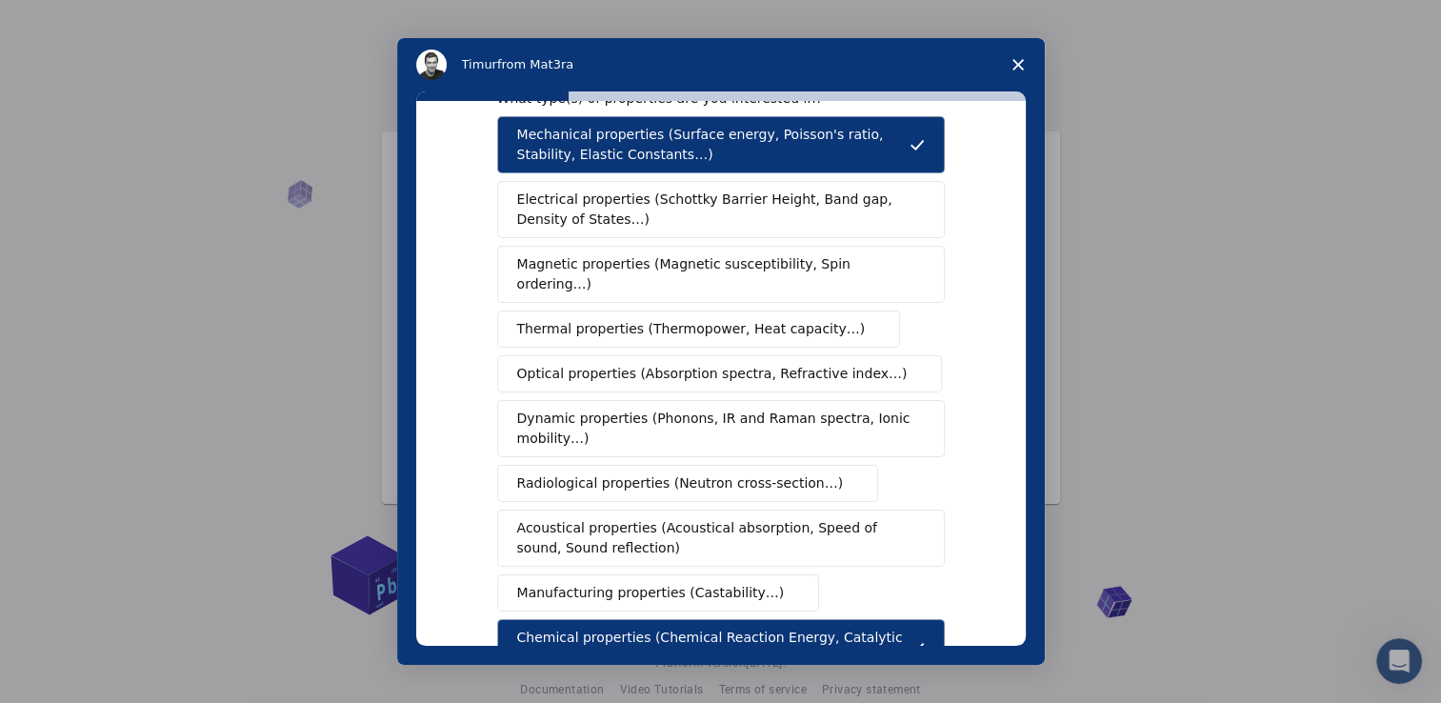
click at [709, 319] on span "Thermal properties (Thermopower, Heat capacity…)" at bounding box center [691, 329] width 349 height 20
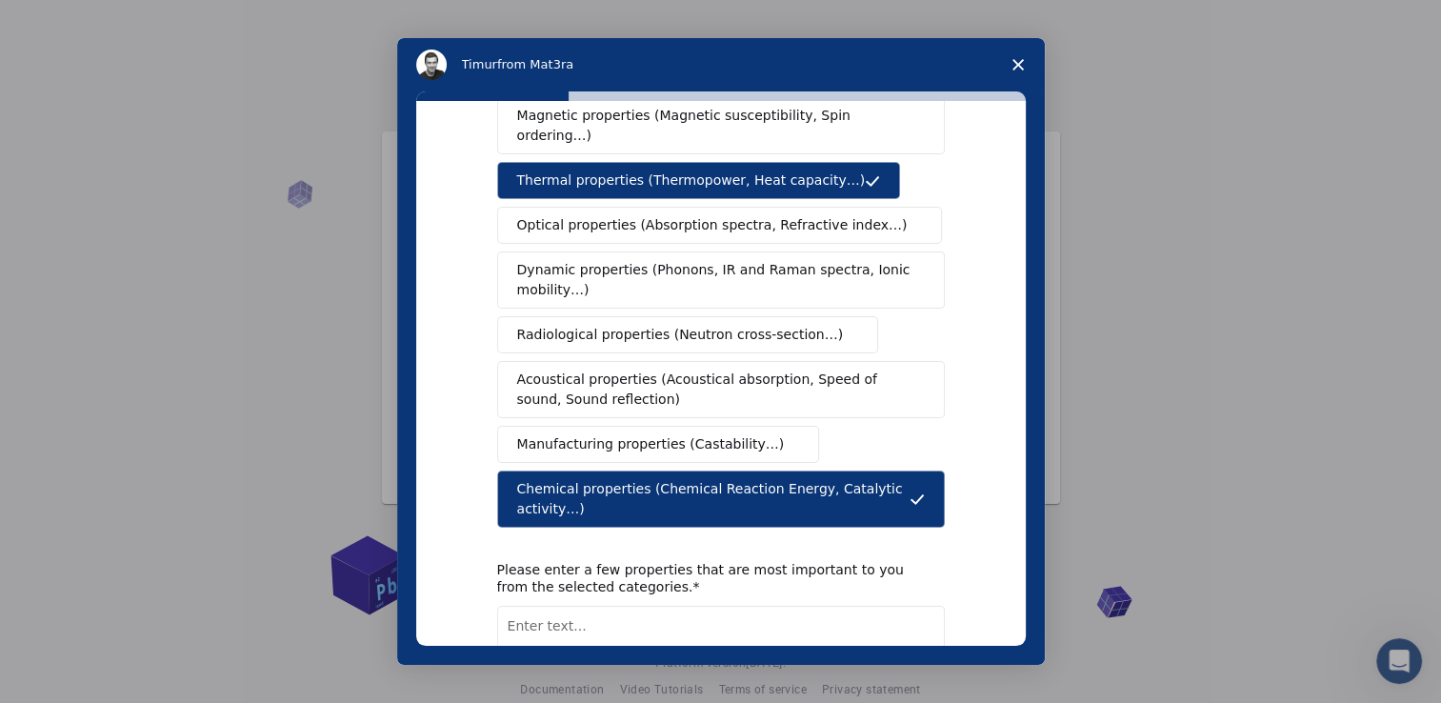
scroll to position [310, 0]
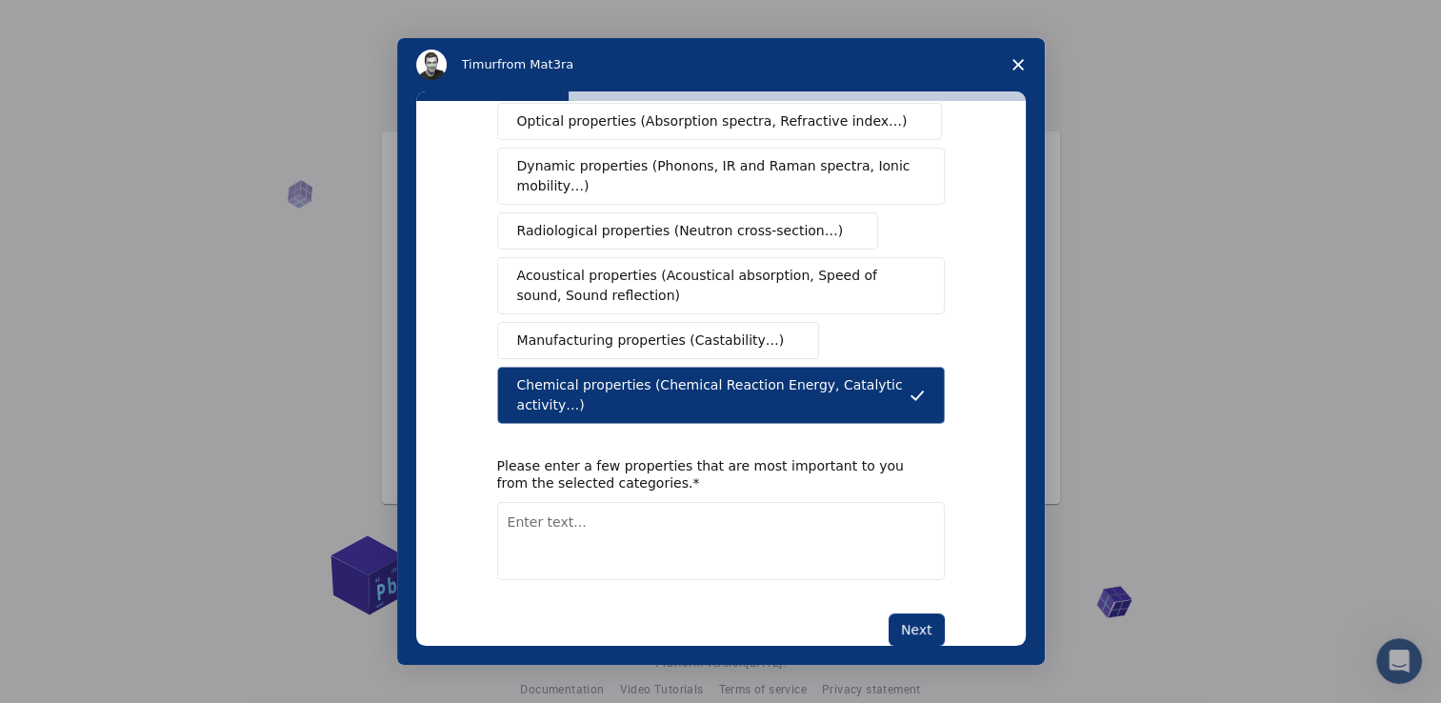
click at [796, 502] on textarea "Enter text..." at bounding box center [721, 541] width 448 height 78
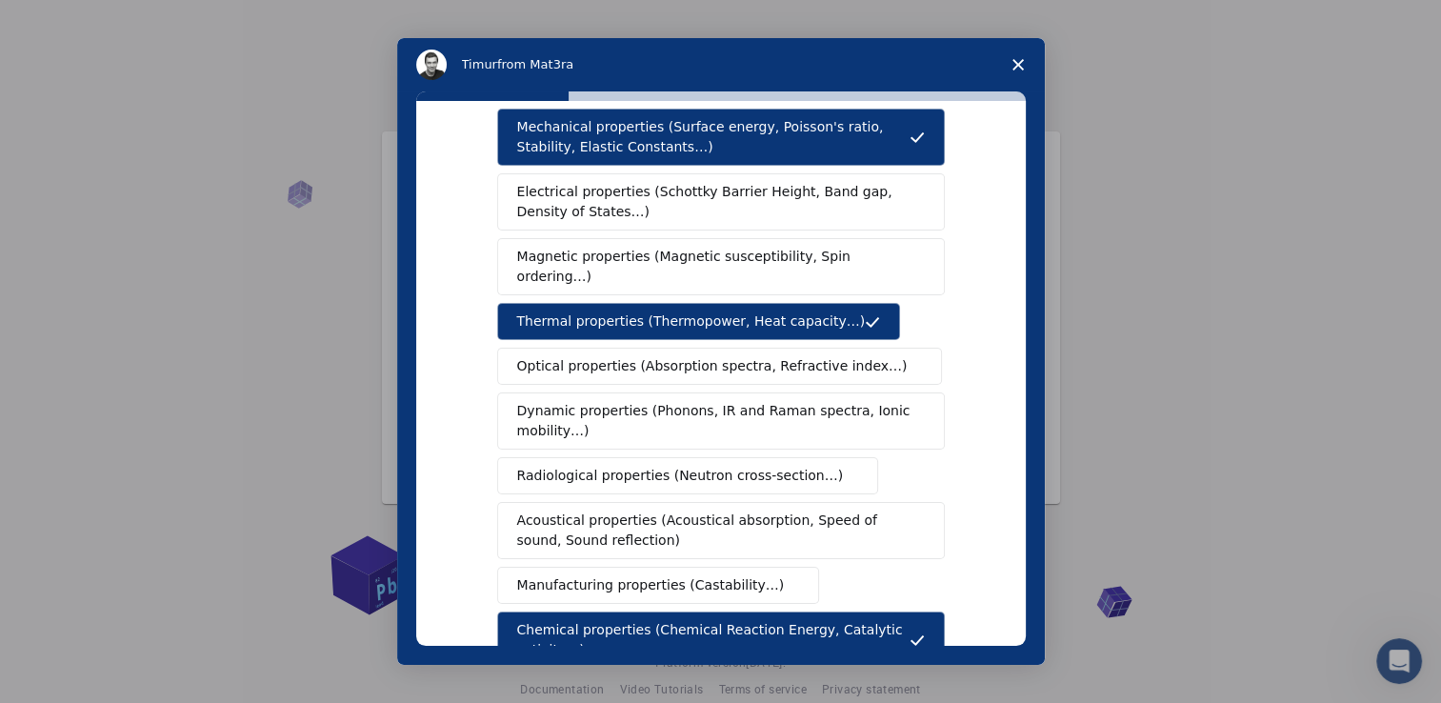
scroll to position [62, 0]
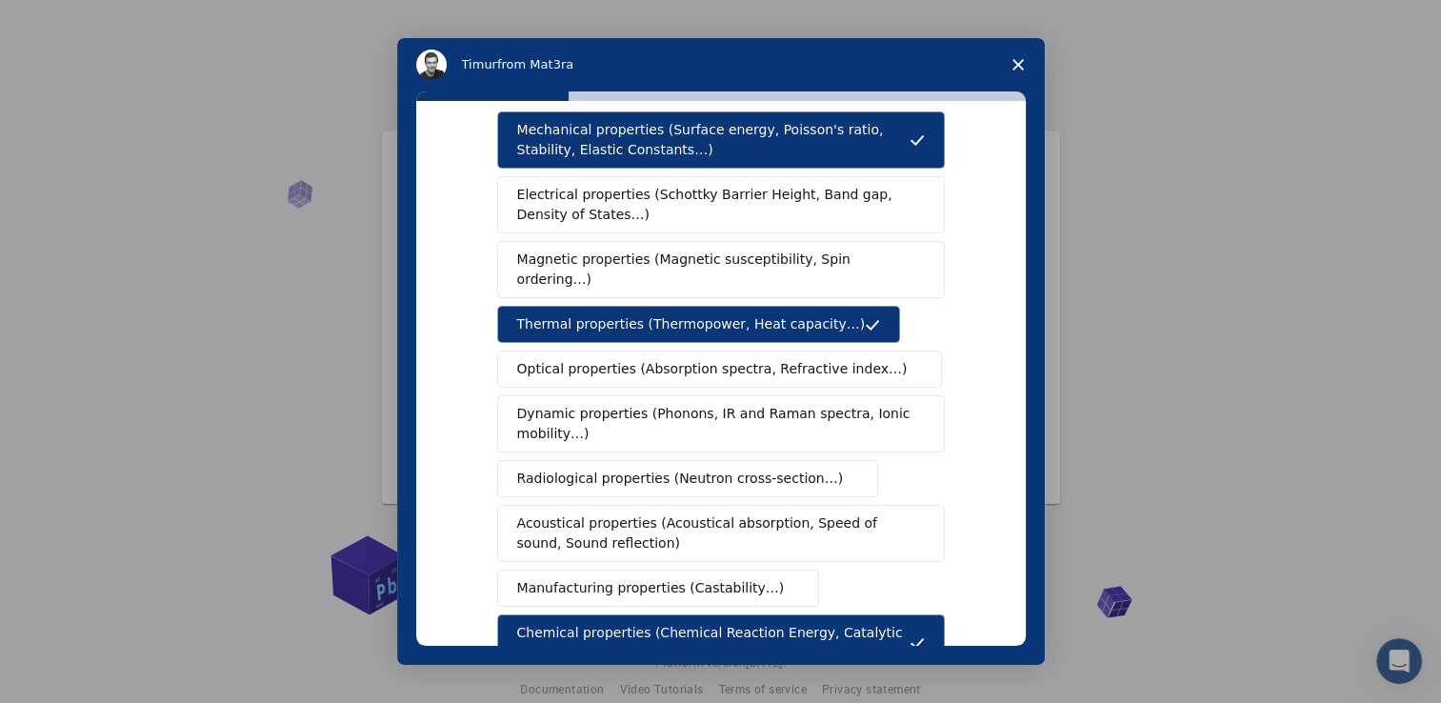
click at [702, 214] on span "Electrical properties (Schottky Barrier Height, Band gap, Density of States…)" at bounding box center [715, 205] width 396 height 40
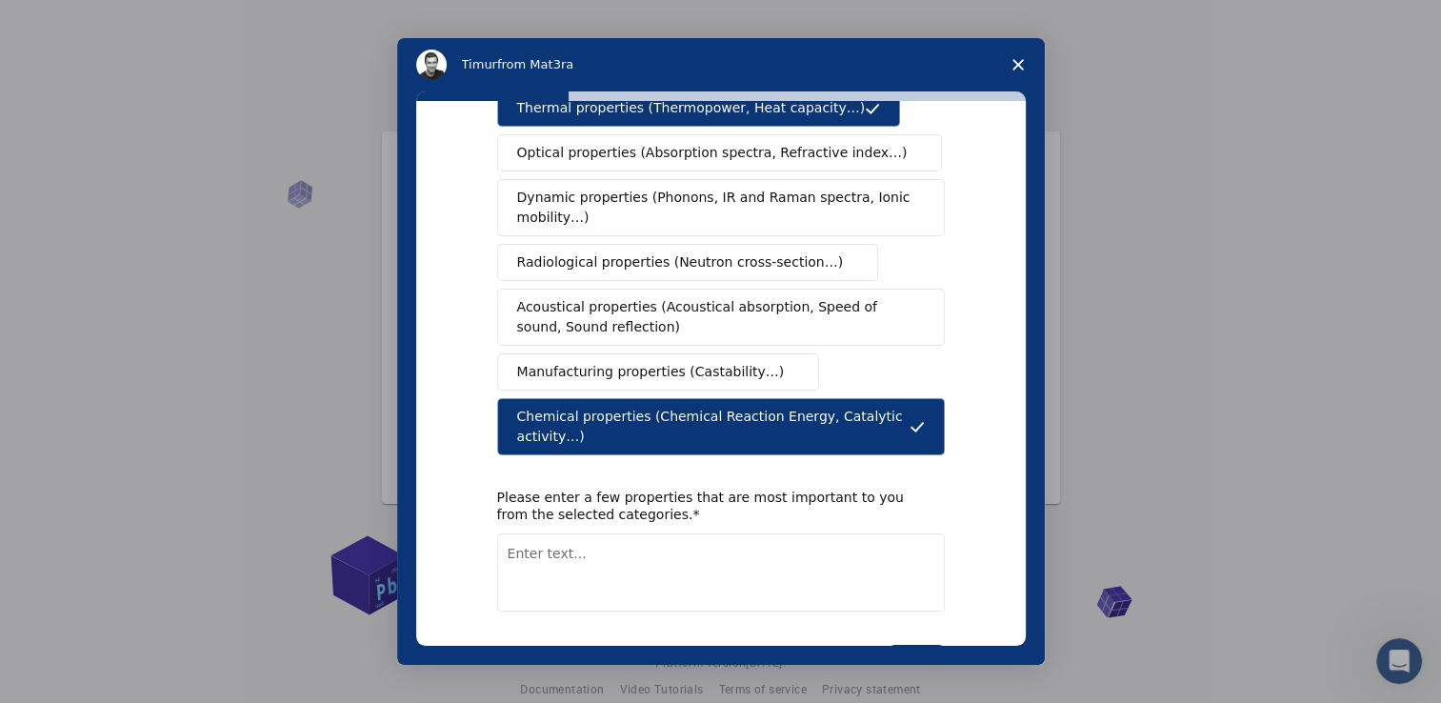
scroll to position [279, 0]
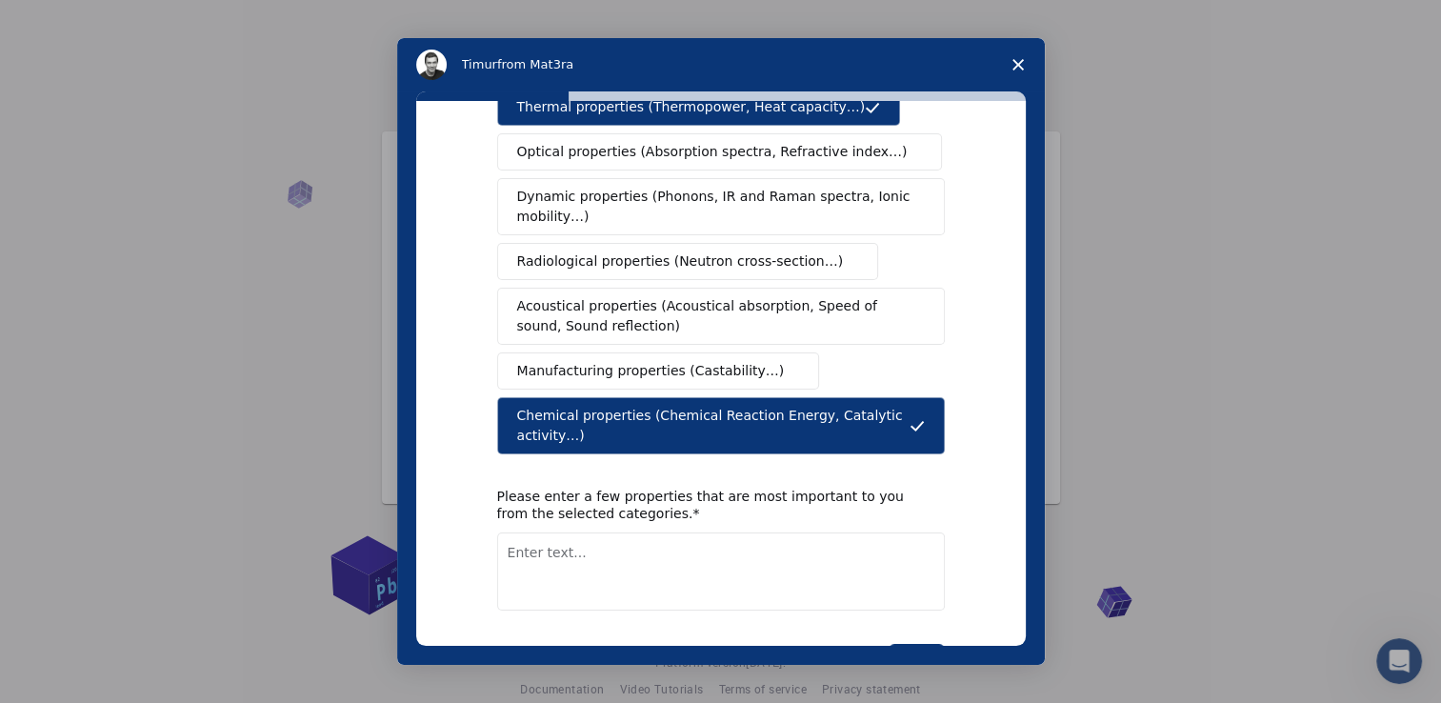
click at [517, 532] on textarea "Enter text..." at bounding box center [721, 571] width 448 height 78
type textarea "chemical properties"
click at [928, 644] on button "Next" at bounding box center [917, 660] width 56 height 32
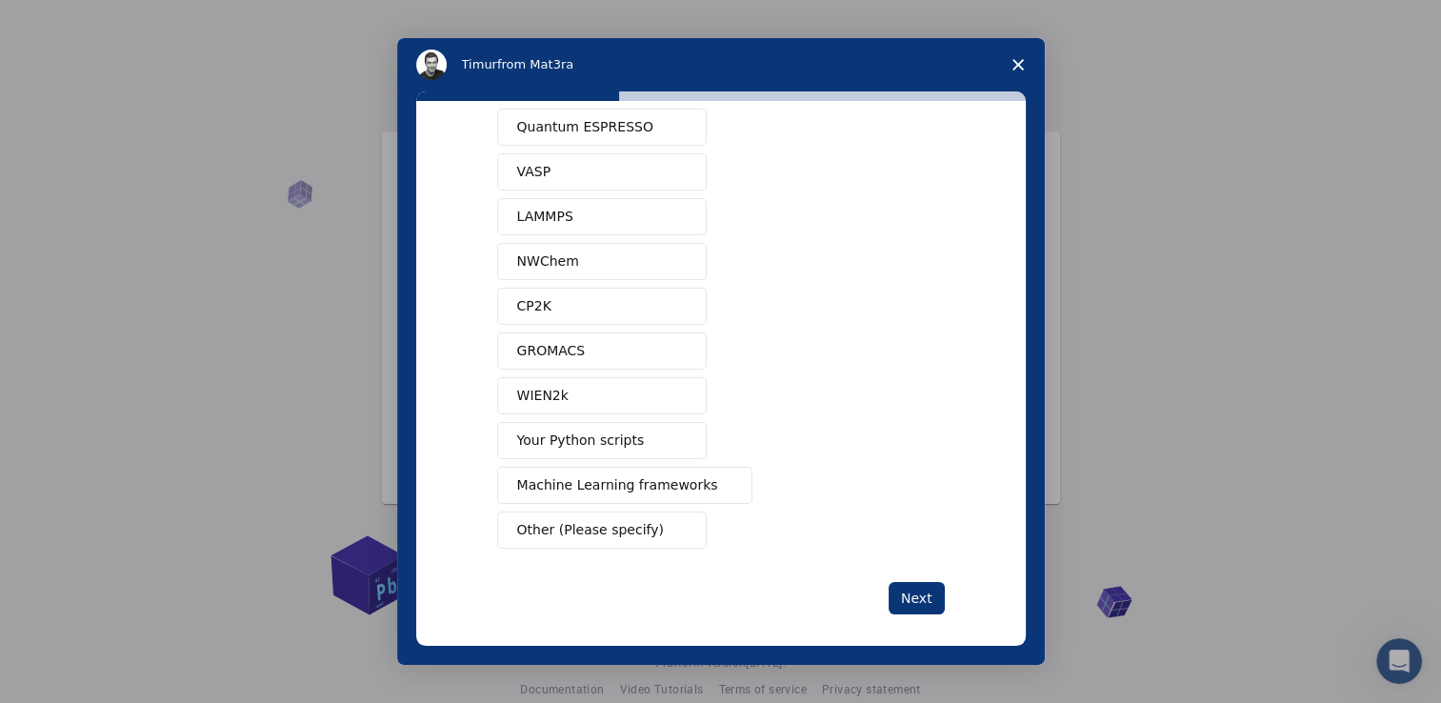
scroll to position [74, 0]
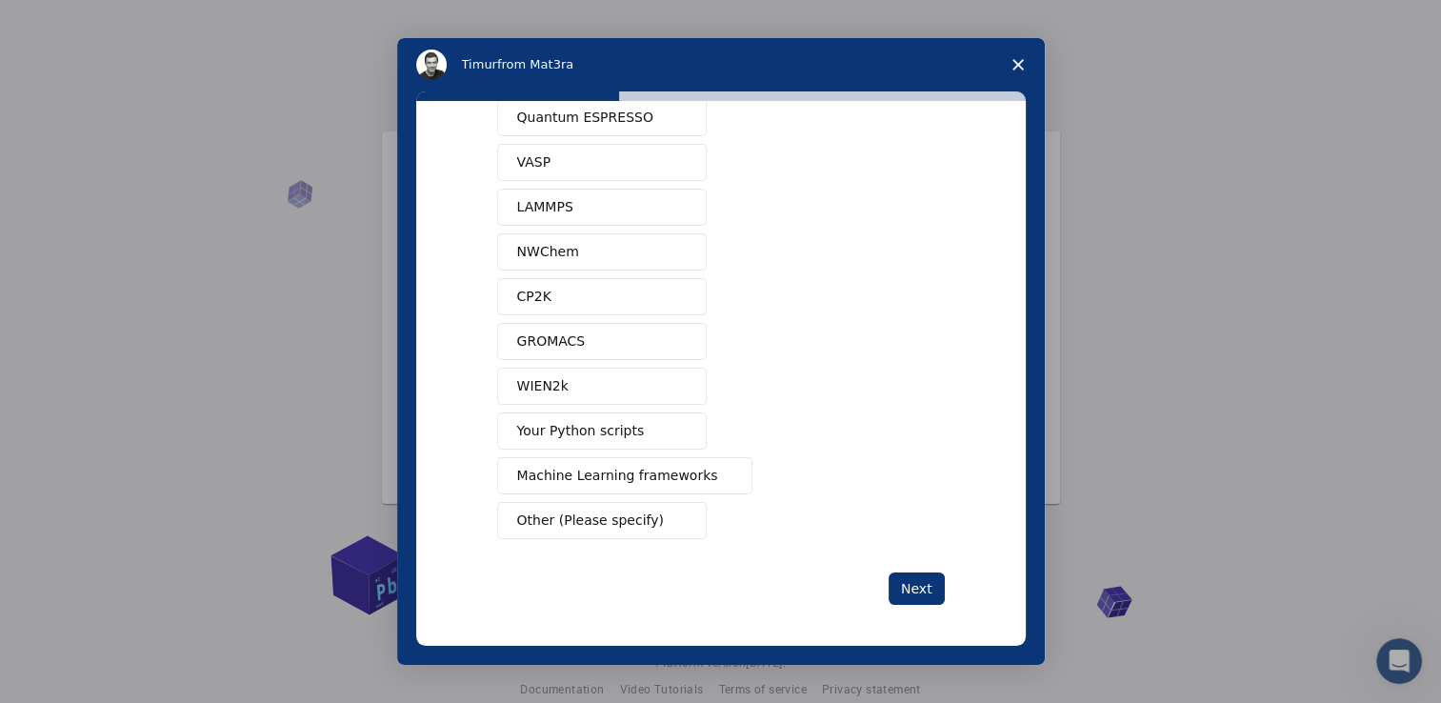
click at [660, 424] on button "Your Python scripts" at bounding box center [602, 430] width 210 height 37
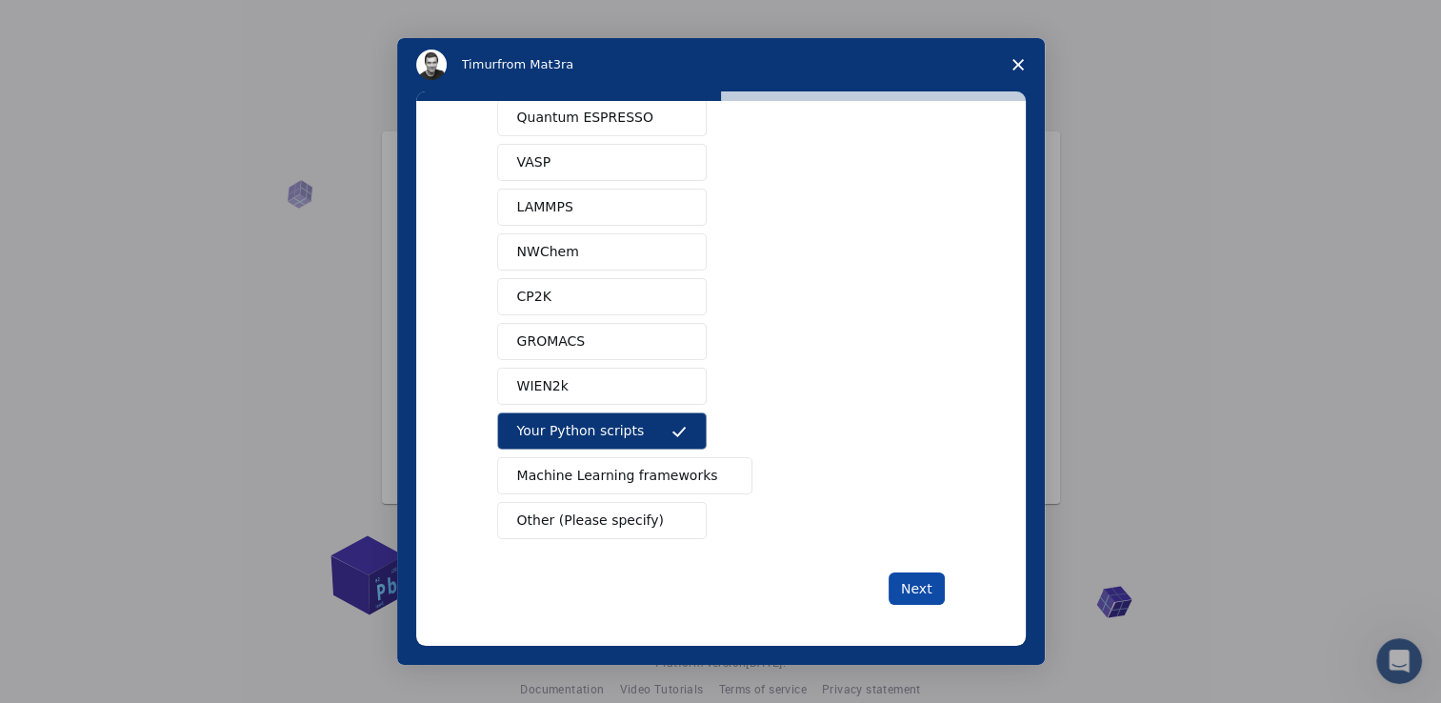
click at [921, 580] on button "Next" at bounding box center [917, 588] width 56 height 32
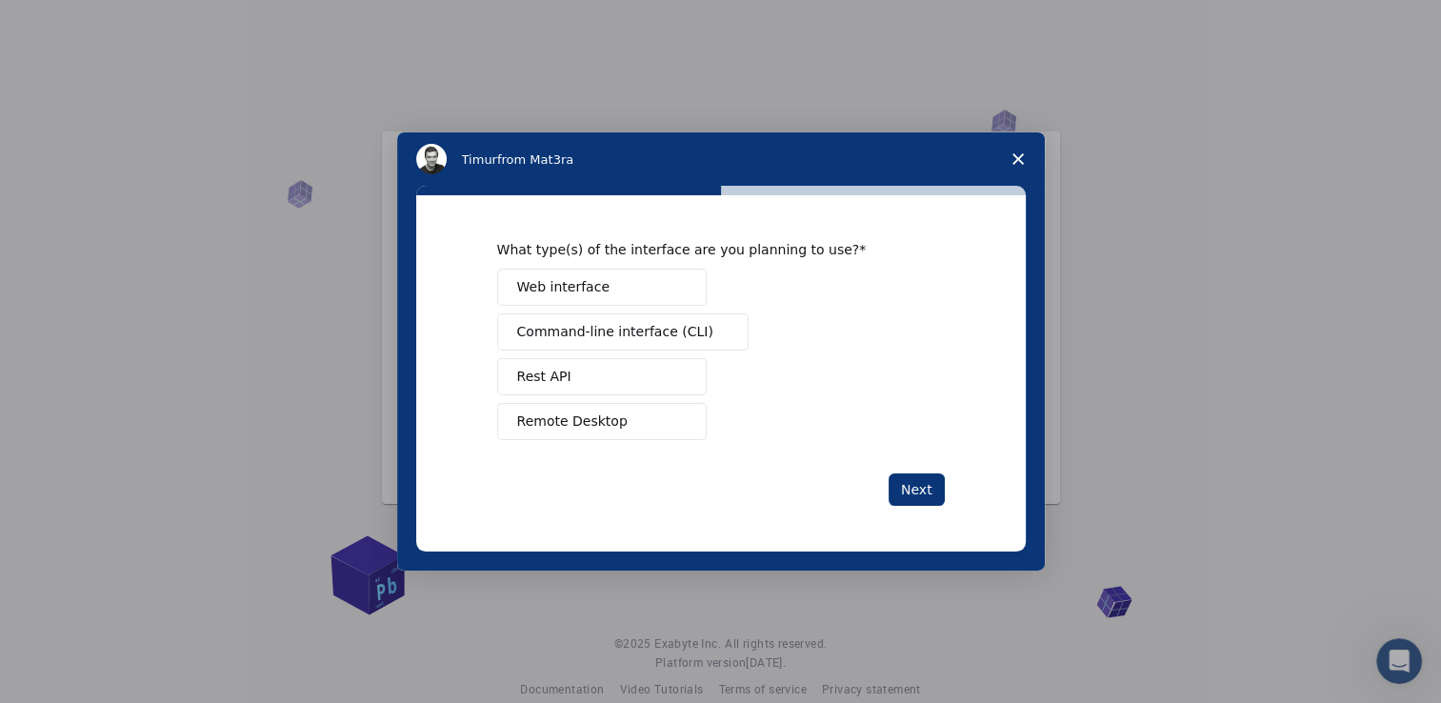
click at [625, 430] on button "Remote Desktop" at bounding box center [602, 421] width 210 height 37
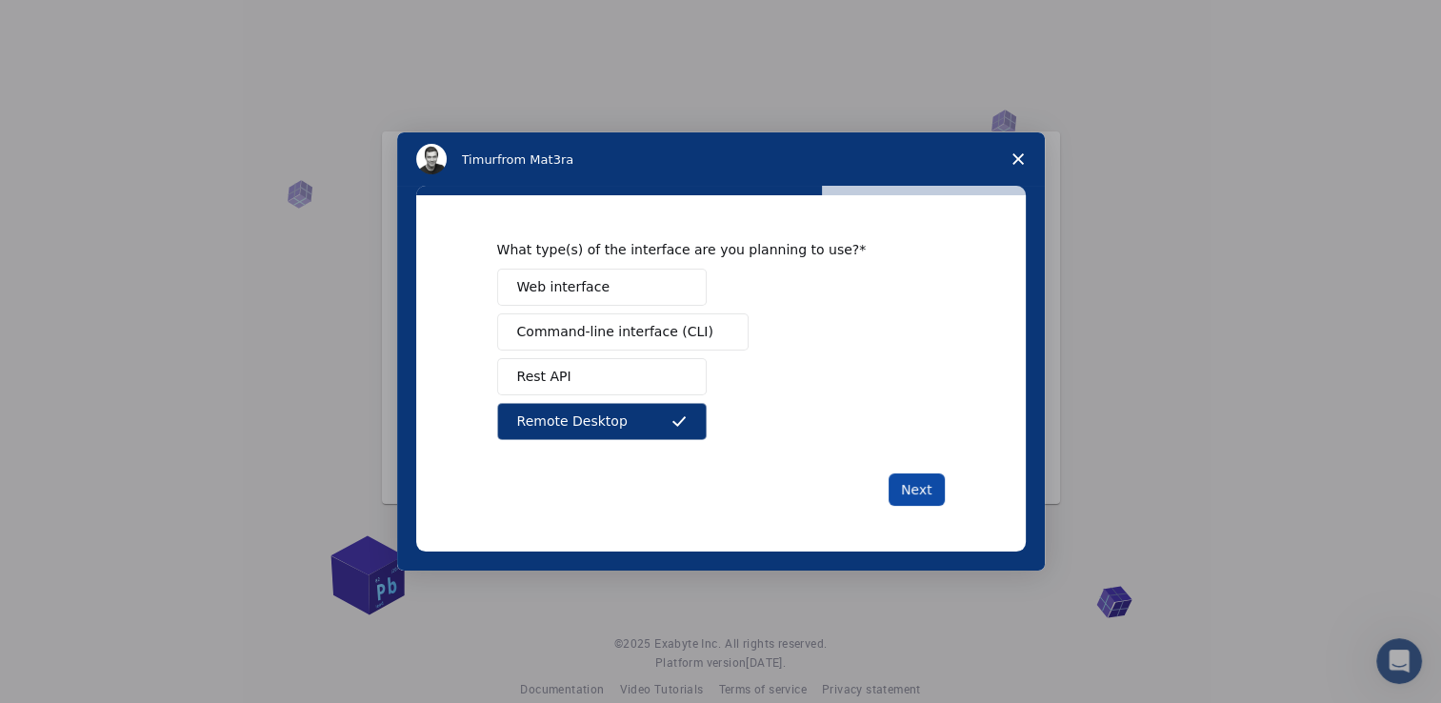
click at [917, 489] on button "Next" at bounding box center [917, 489] width 56 height 32
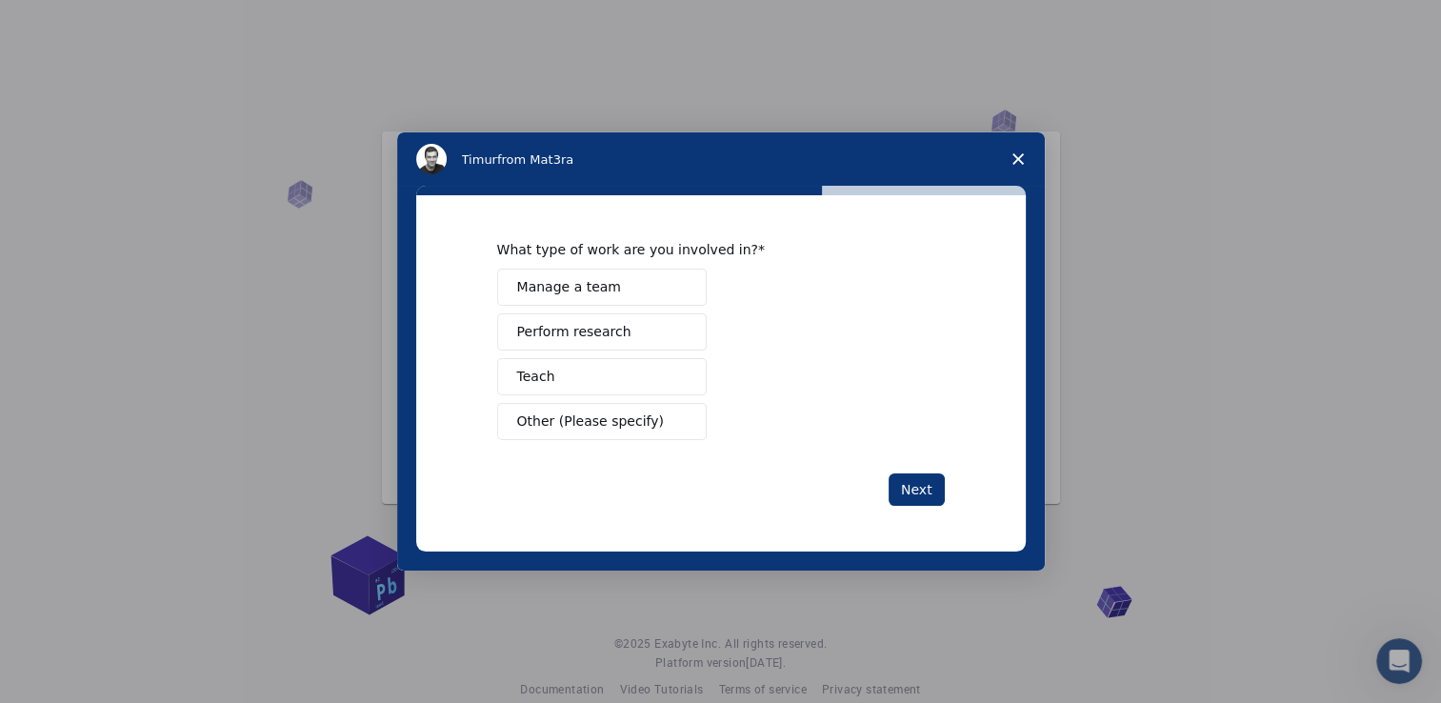
click at [667, 328] on button "Perform research" at bounding box center [602, 331] width 210 height 37
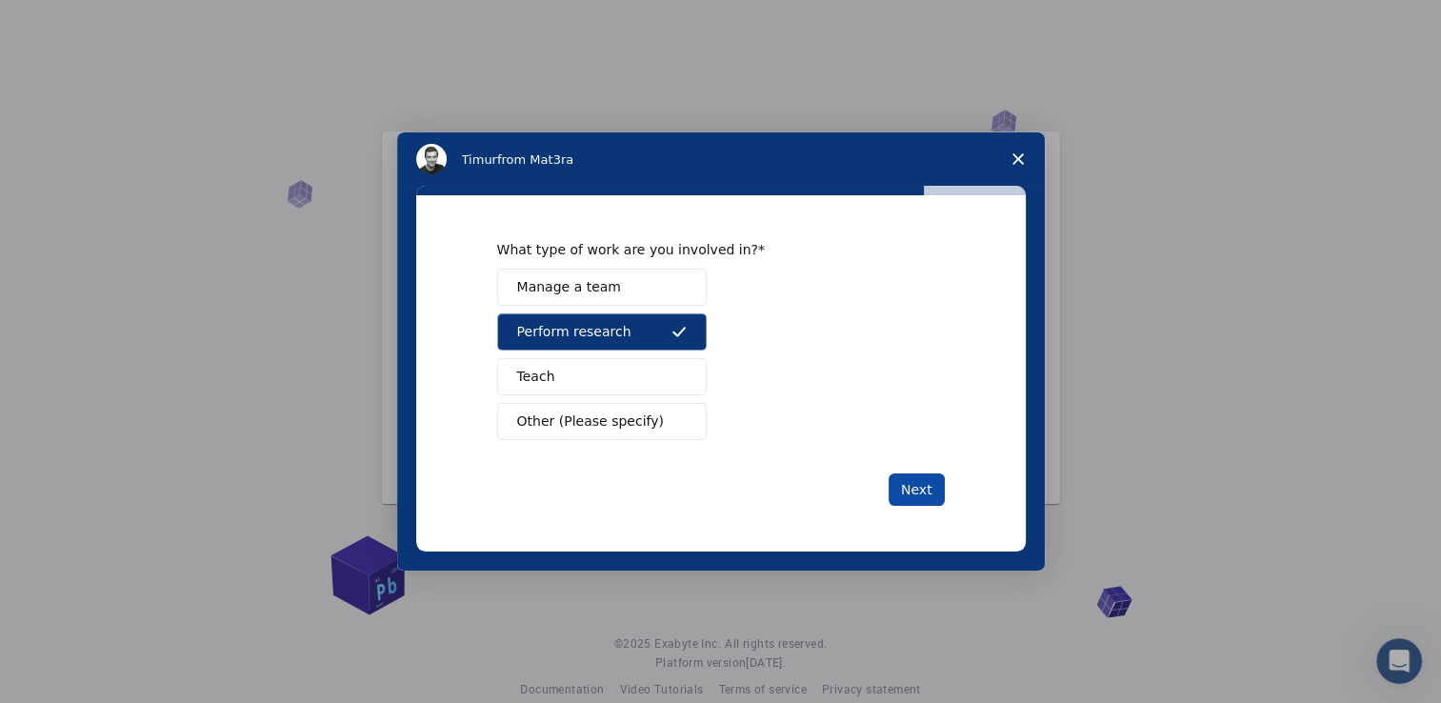
click at [909, 490] on button "Next" at bounding box center [917, 489] width 56 height 32
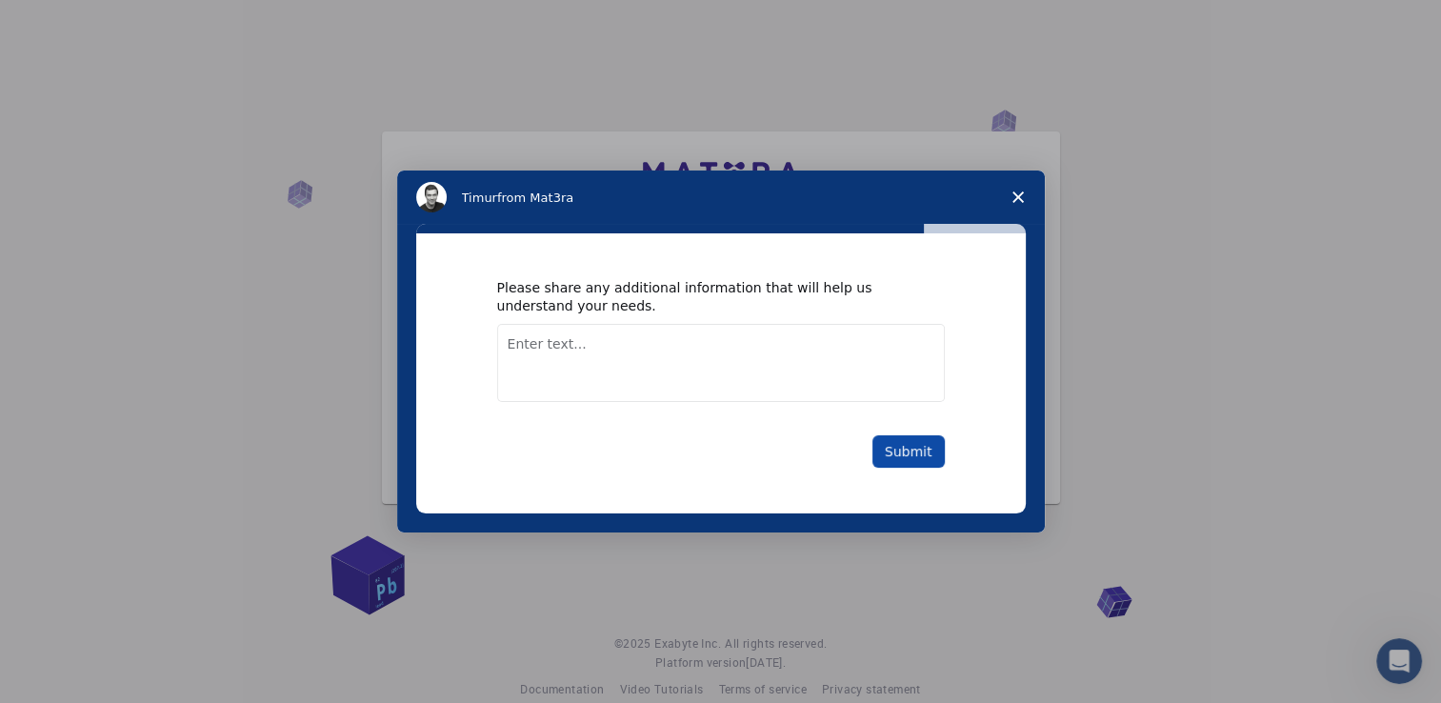
click at [922, 447] on button "Submit" at bounding box center [908, 451] width 72 height 32
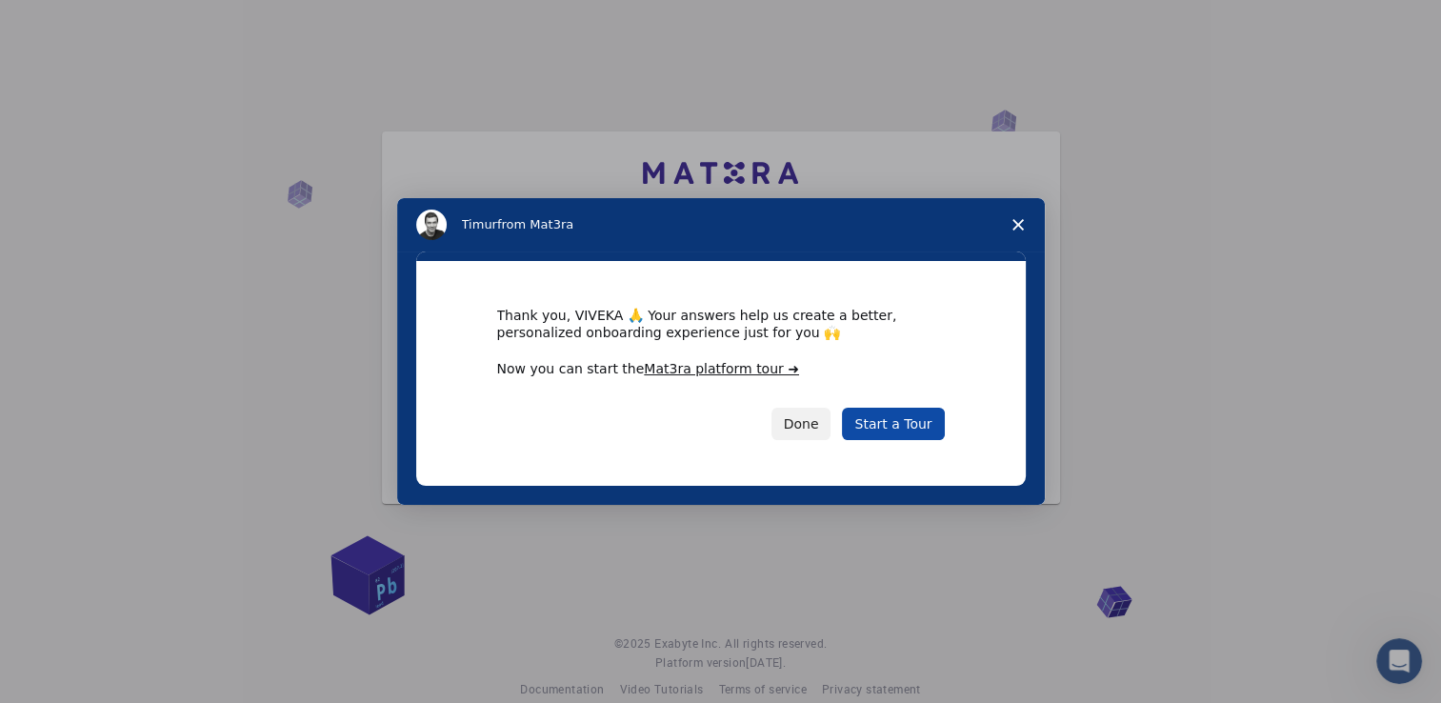
click at [884, 423] on link "Start a Tour" at bounding box center [893, 424] width 102 height 32
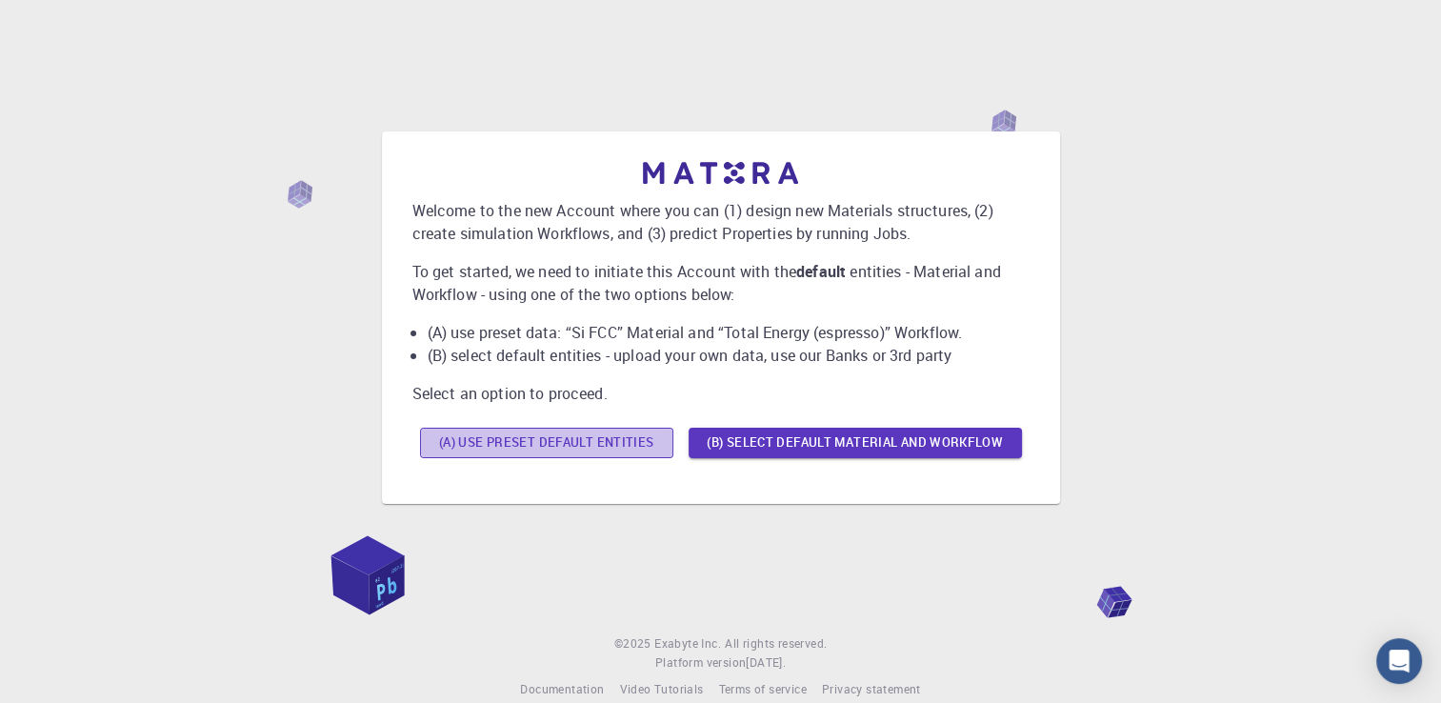
click at [629, 449] on button "(A) Use preset default entities" at bounding box center [546, 443] width 253 height 30
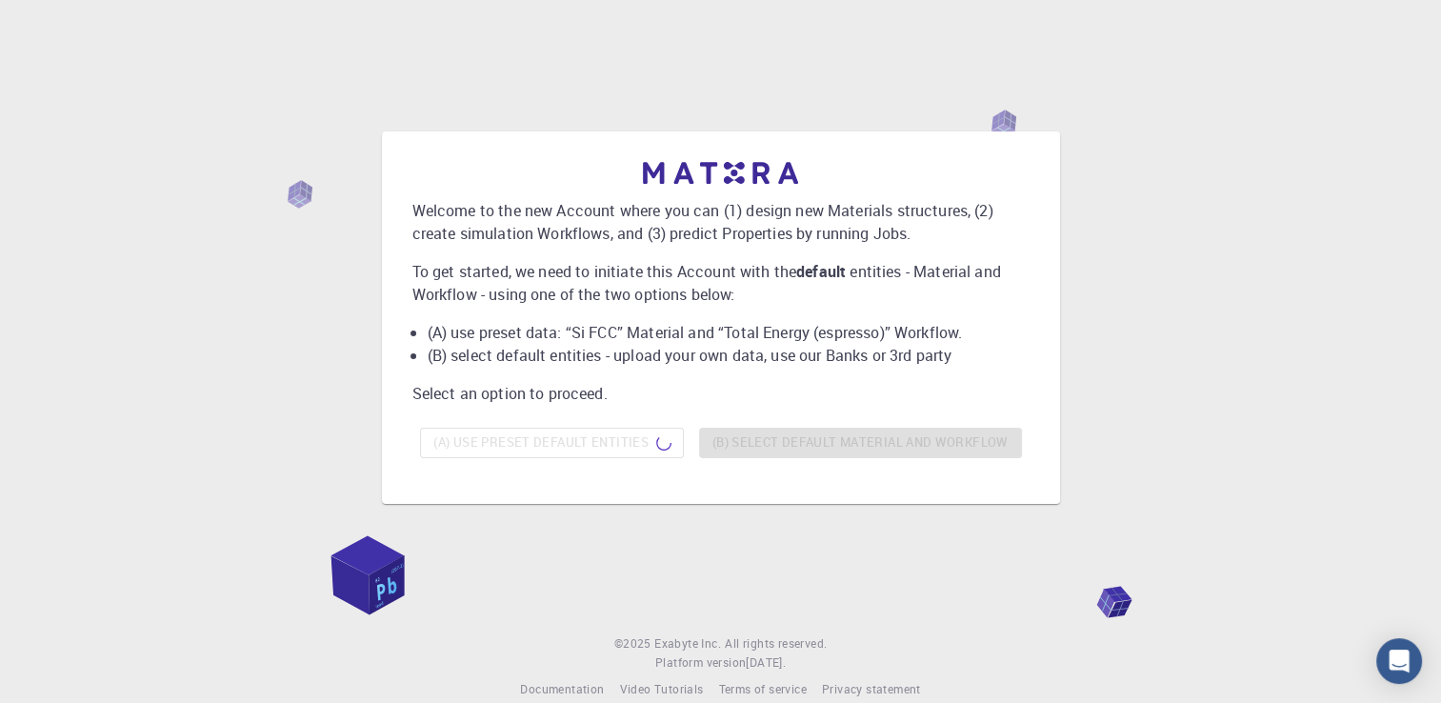
click at [749, 451] on div "(A) Use preset default entities (B) Select default material and workflow" at bounding box center [720, 443] width 617 height 46
click at [644, 457] on div "(A) Use preset default entities (B) Select default material and workflow" at bounding box center [720, 443] width 617 height 46
drag, startPoint x: 644, startPoint y: 457, endPoint x: 788, endPoint y: 460, distance: 143.8
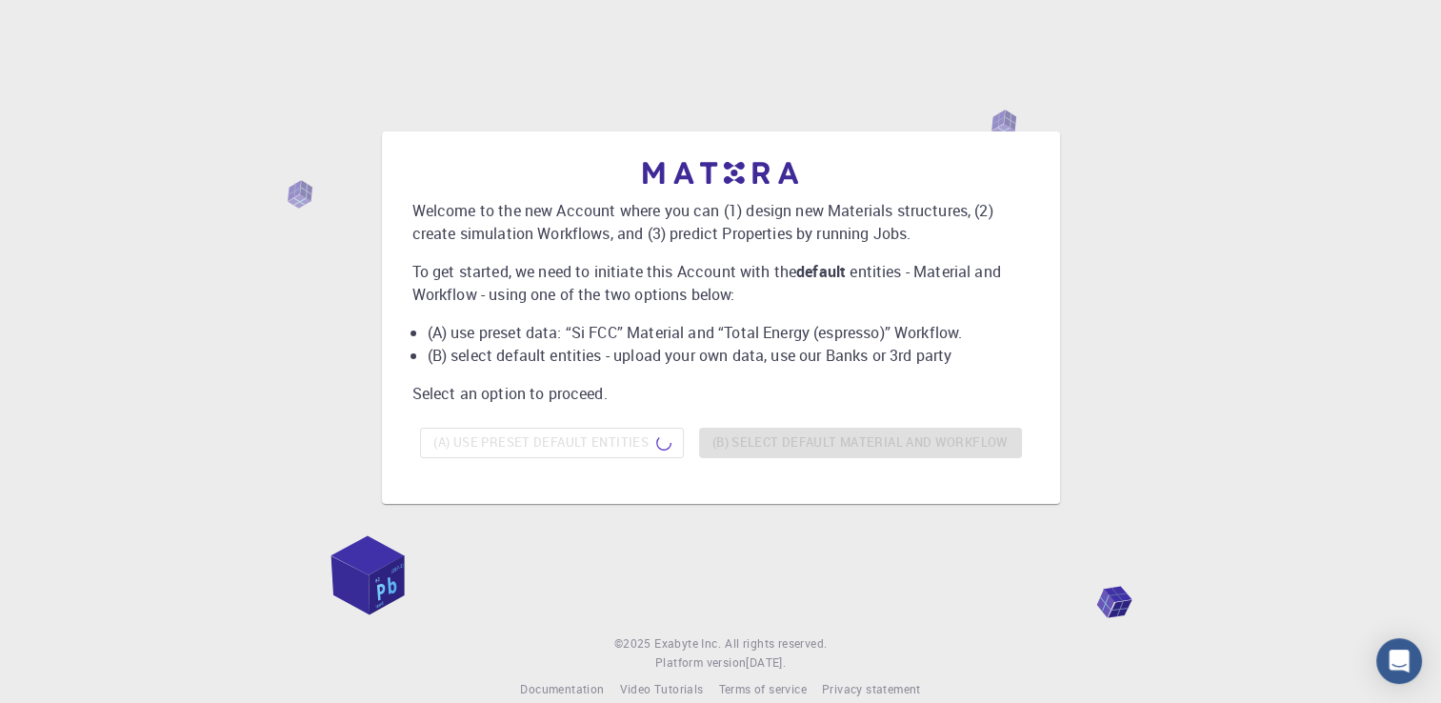
click at [788, 460] on div "(A) Use preset default entities (B) Select default material and workflow" at bounding box center [720, 443] width 617 height 46
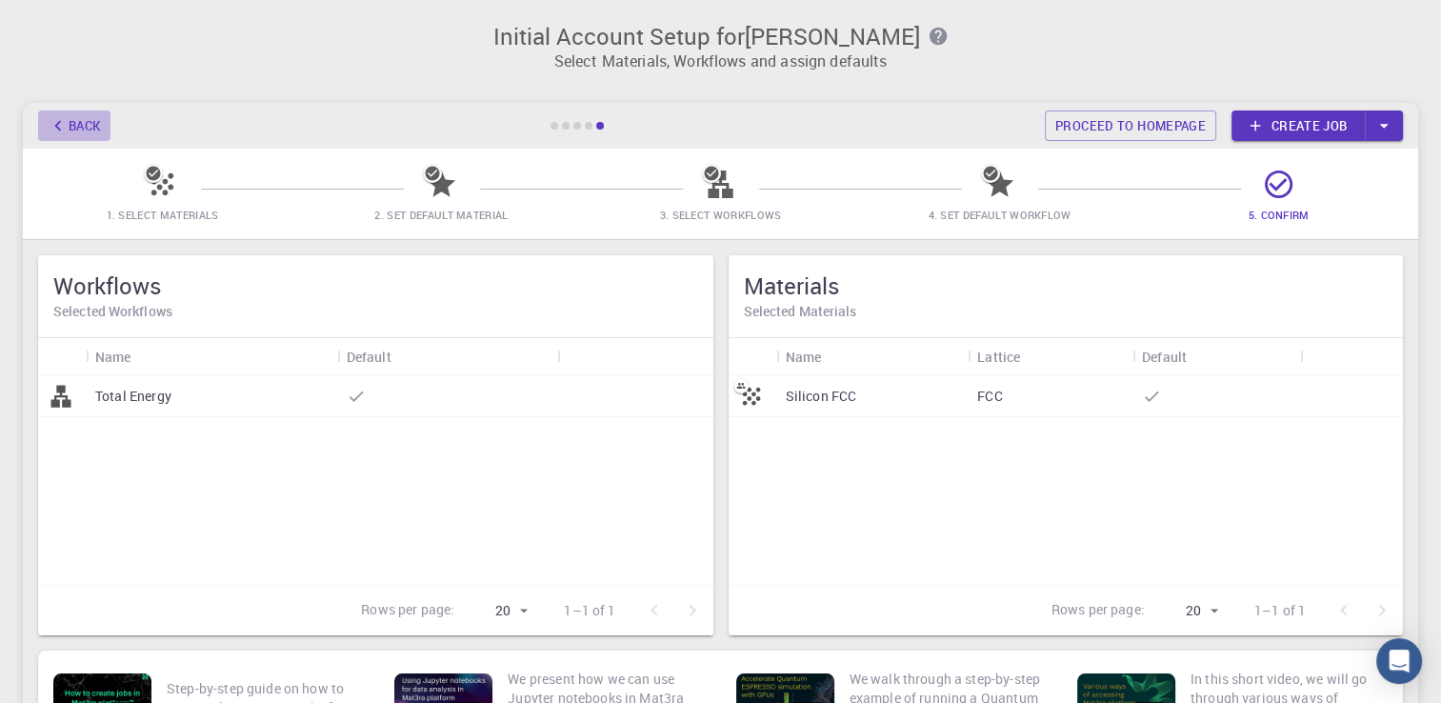
click at [88, 123] on button "Back" at bounding box center [74, 125] width 72 height 30
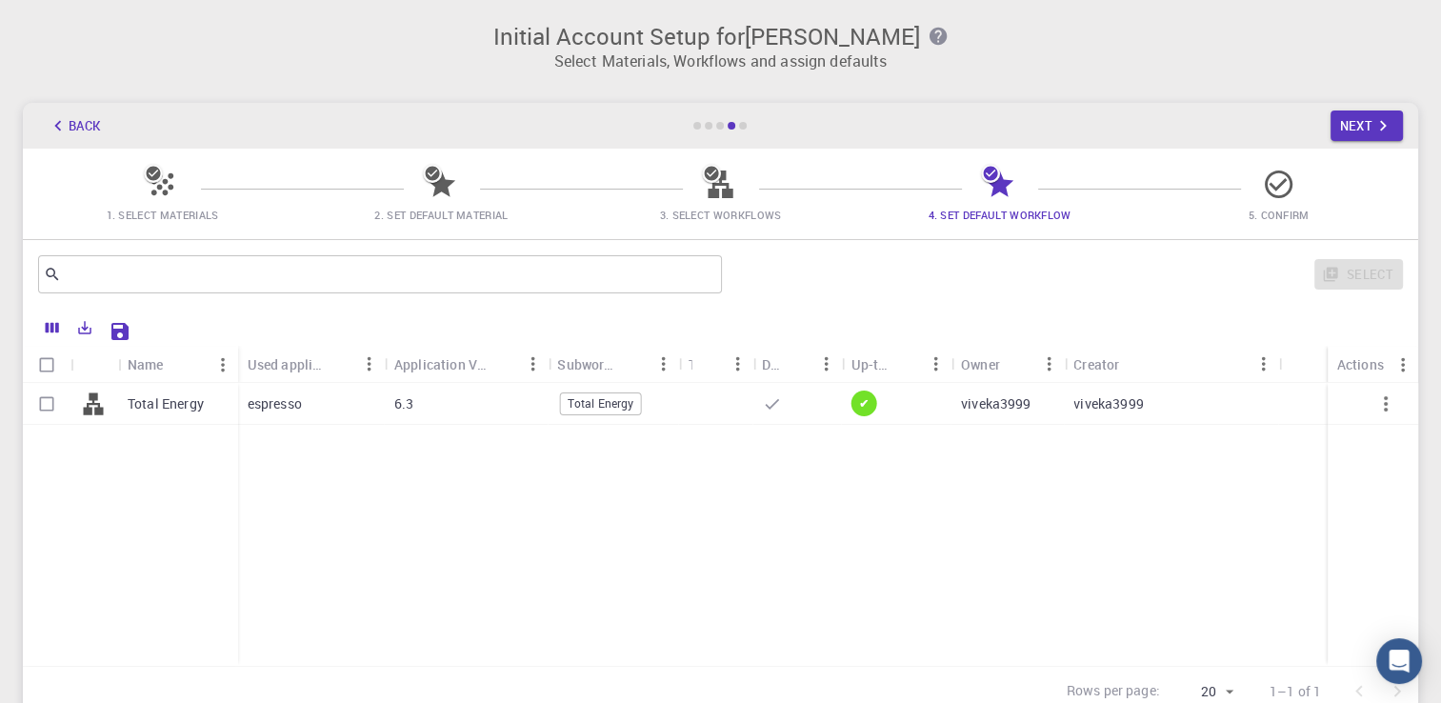
click at [88, 123] on button "Back" at bounding box center [74, 125] width 72 height 30
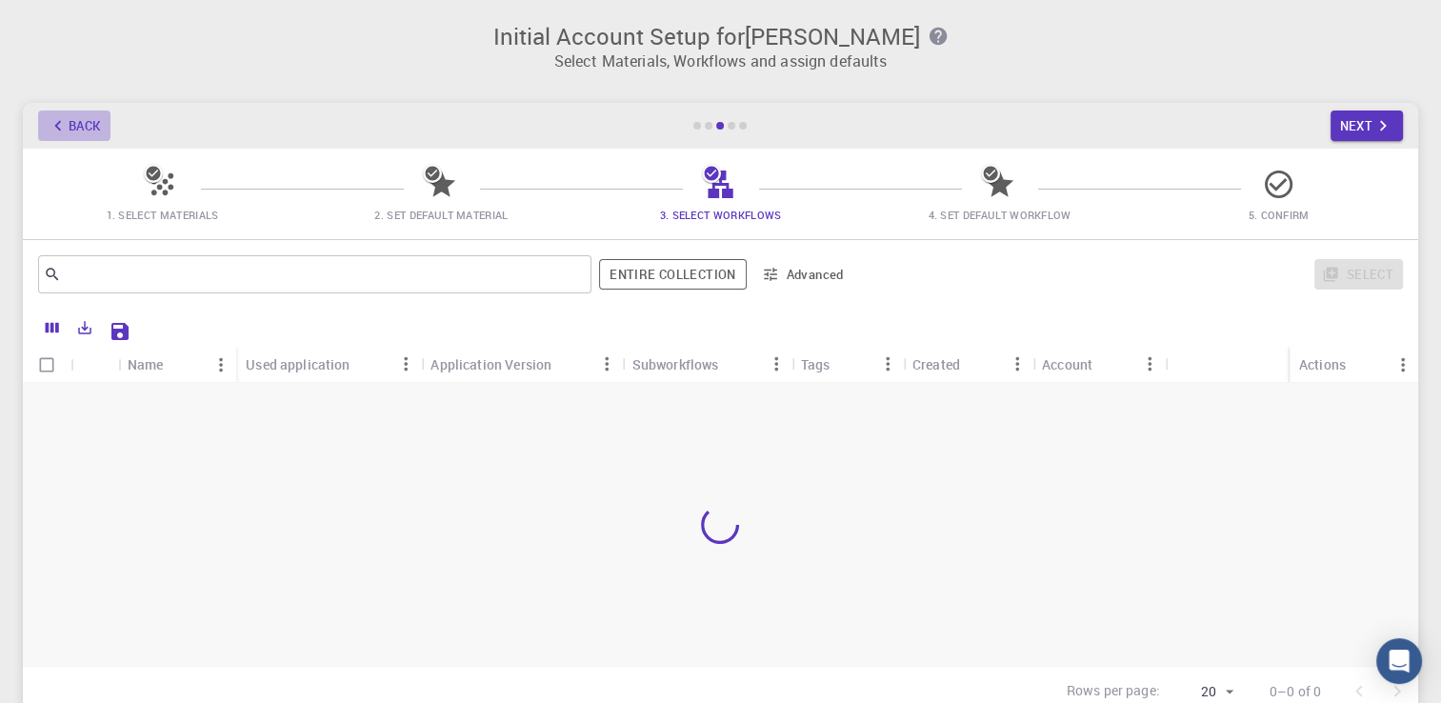
click at [88, 123] on button "Back" at bounding box center [74, 125] width 72 height 30
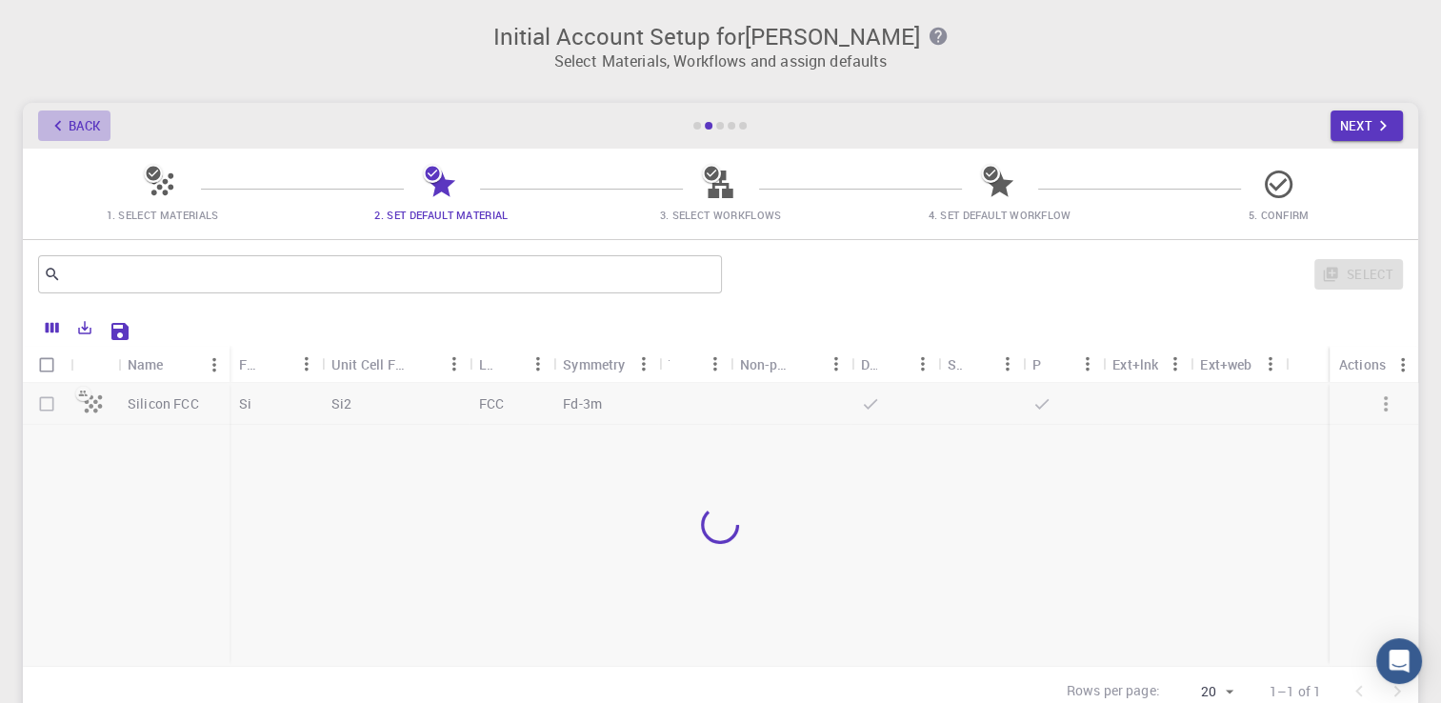
click at [88, 123] on button "Back" at bounding box center [74, 125] width 72 height 30
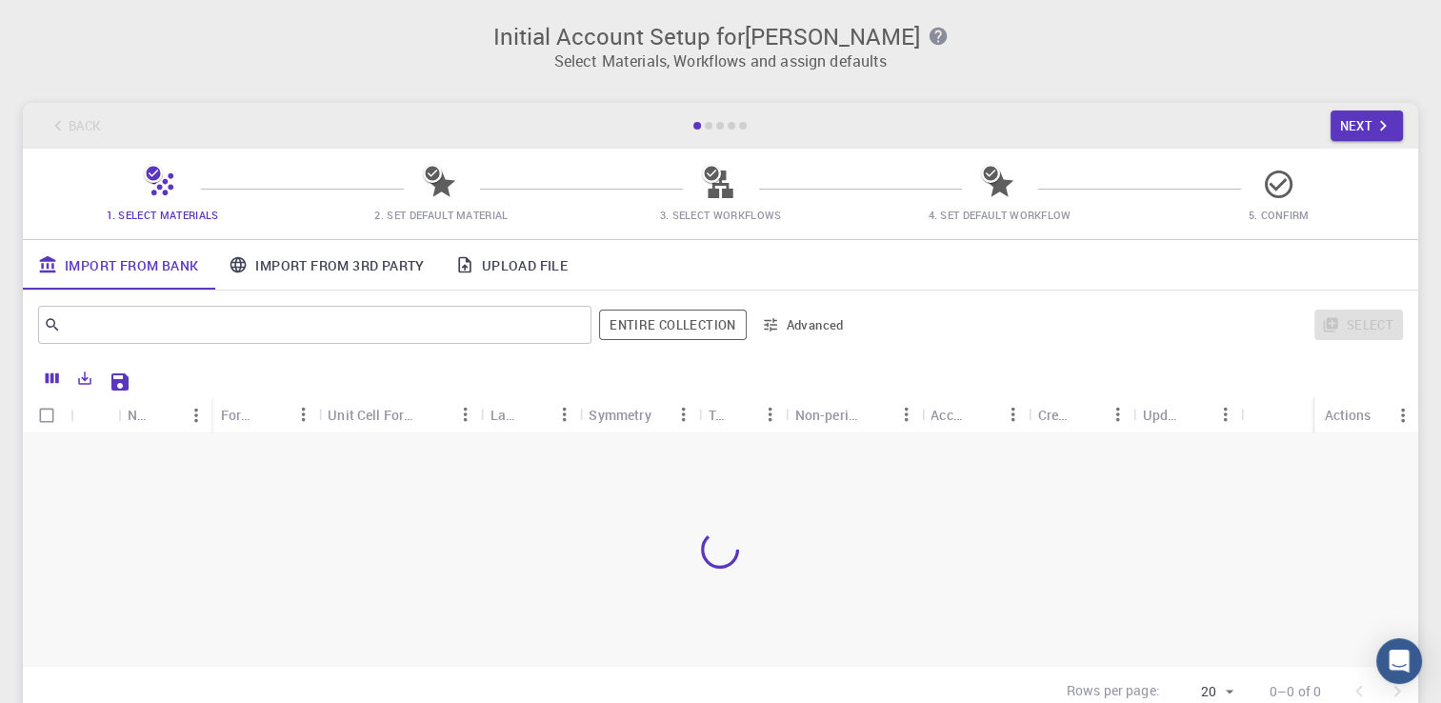
click at [88, 123] on div "Back Next" at bounding box center [720, 126] width 1395 height 46
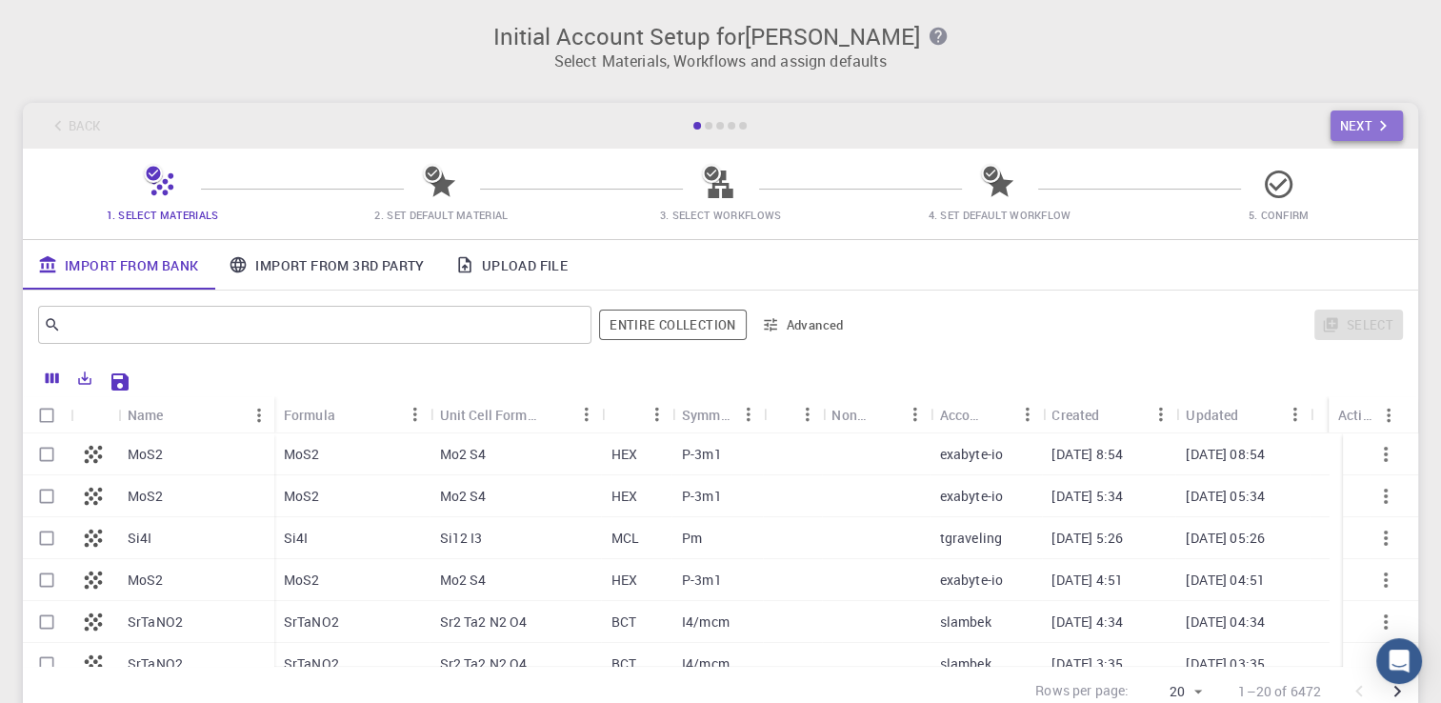
click at [1338, 128] on button "Next" at bounding box center [1366, 125] width 73 height 30
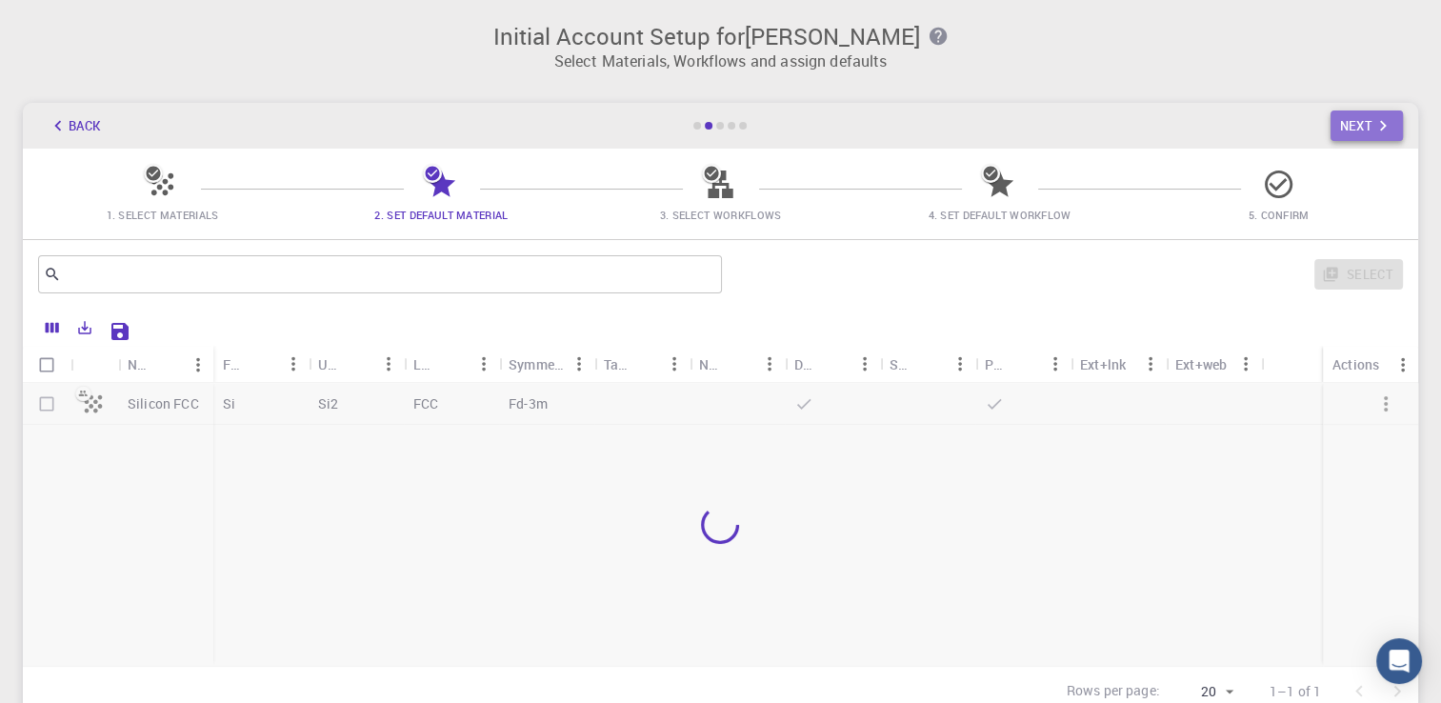
click at [1338, 128] on button "Next" at bounding box center [1366, 125] width 73 height 30
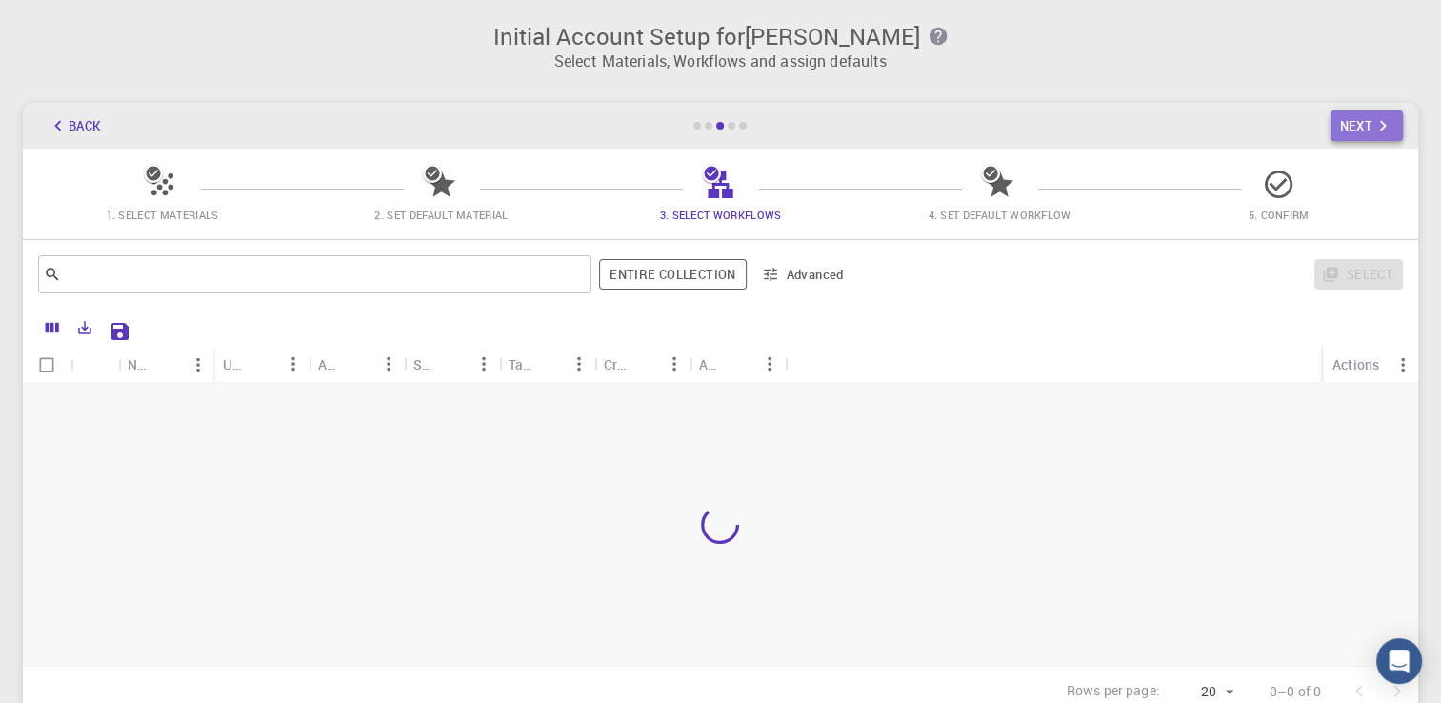
click at [1338, 128] on button "Next" at bounding box center [1366, 125] width 73 height 30
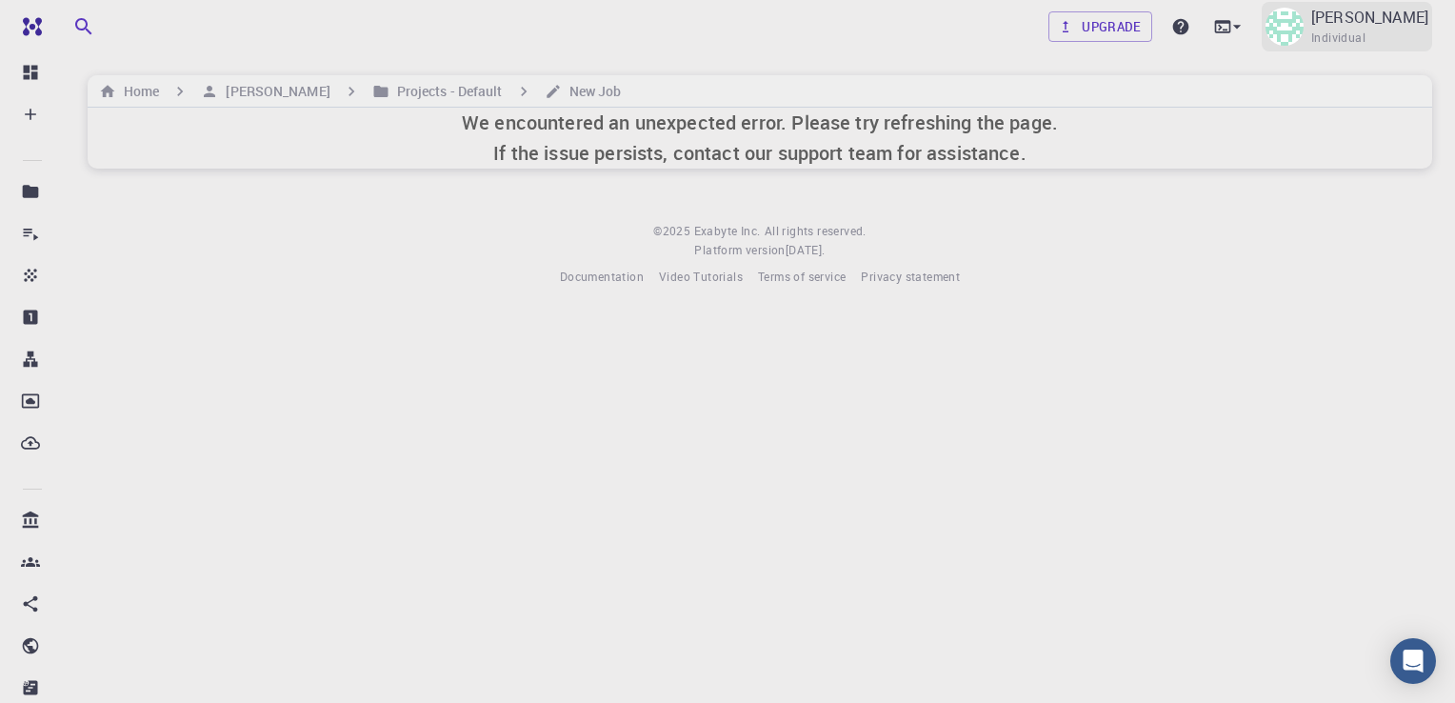
click at [1385, 12] on p "[PERSON_NAME]" at bounding box center [1369, 17] width 117 height 23
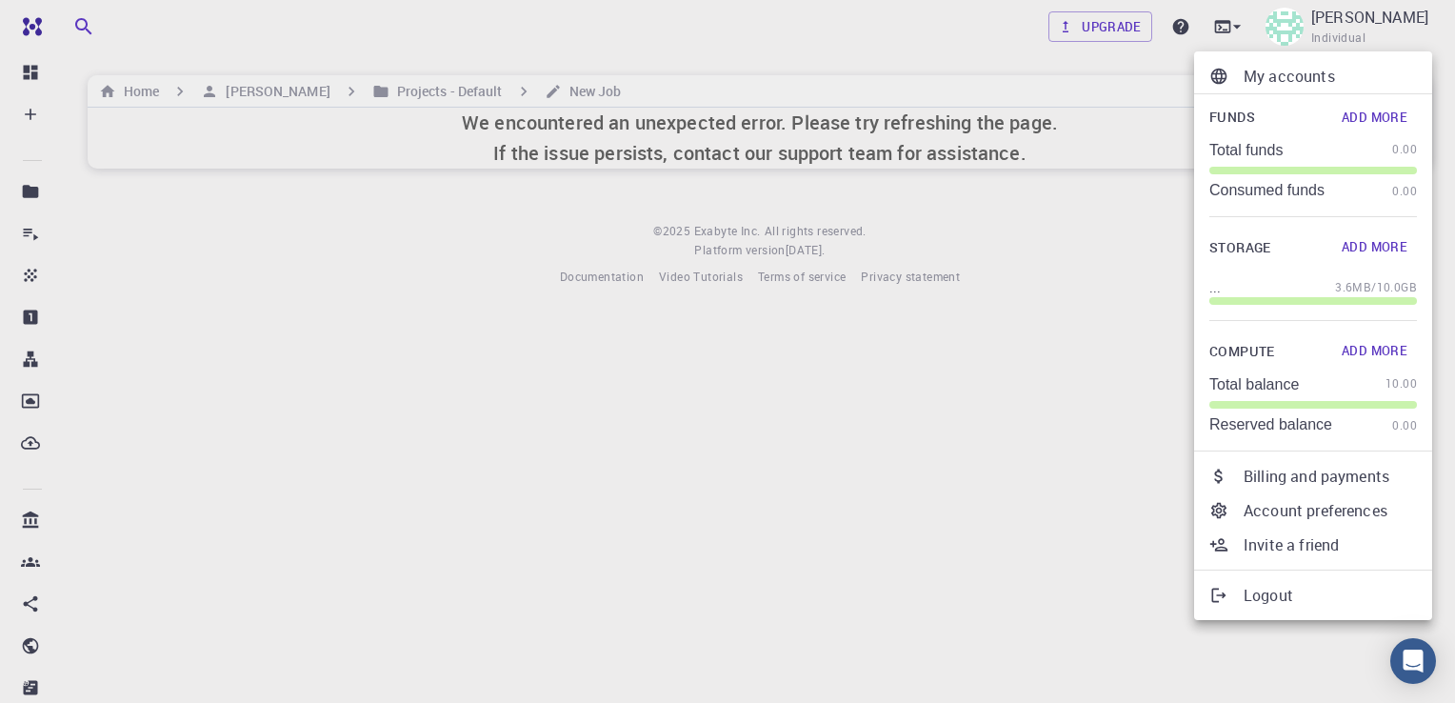
click at [1051, 191] on div at bounding box center [727, 351] width 1455 height 703
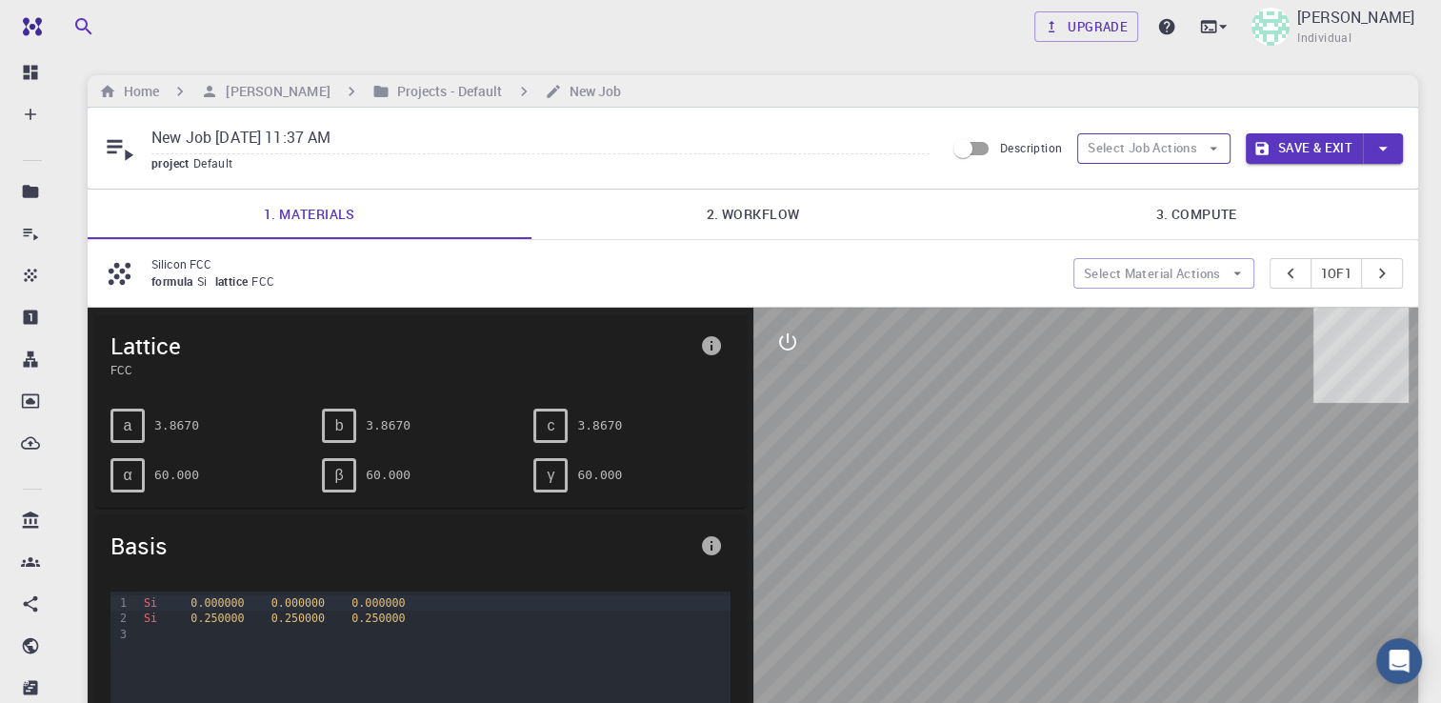
click at [1124, 148] on button "Select Job Actions" at bounding box center [1153, 148] width 153 height 30
click at [429, 90] on h6 "Projects - Default" at bounding box center [446, 91] width 113 height 21
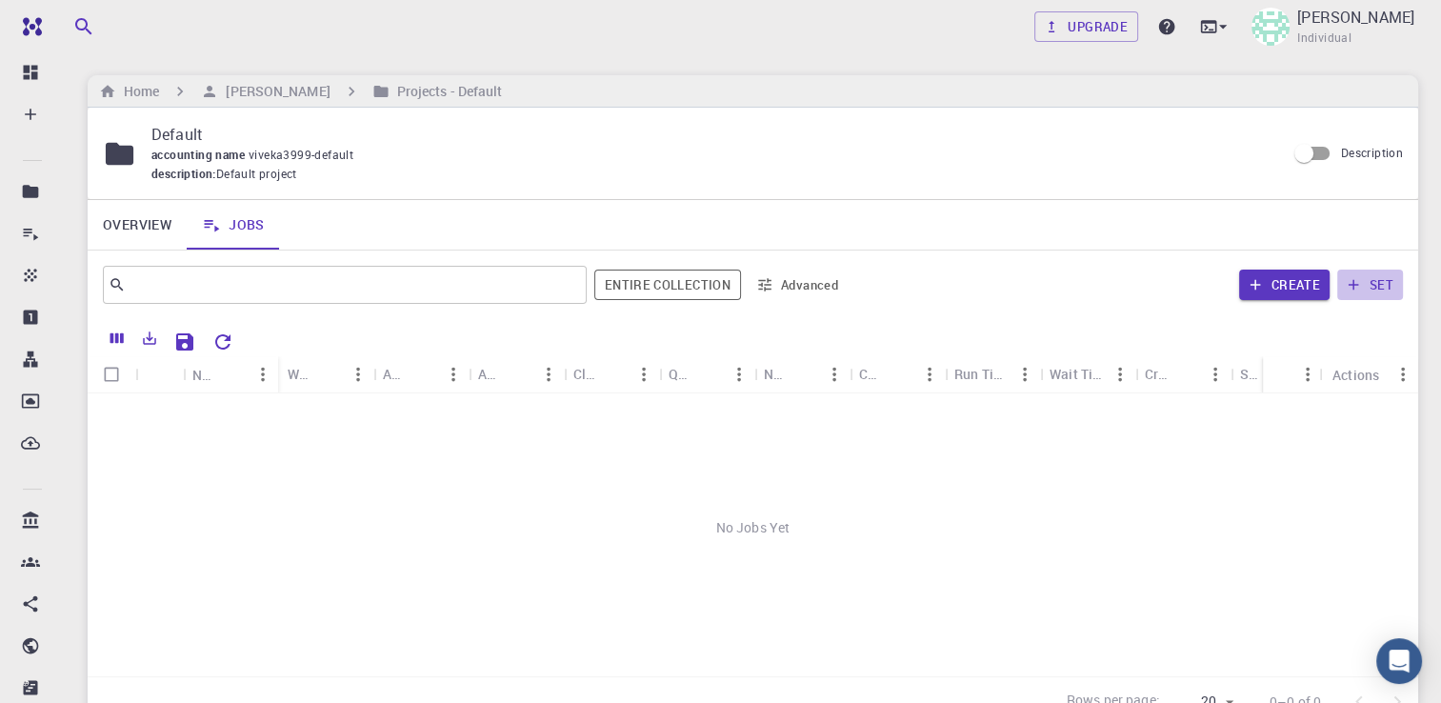
click at [1361, 278] on icon "button" at bounding box center [1353, 284] width 17 height 17
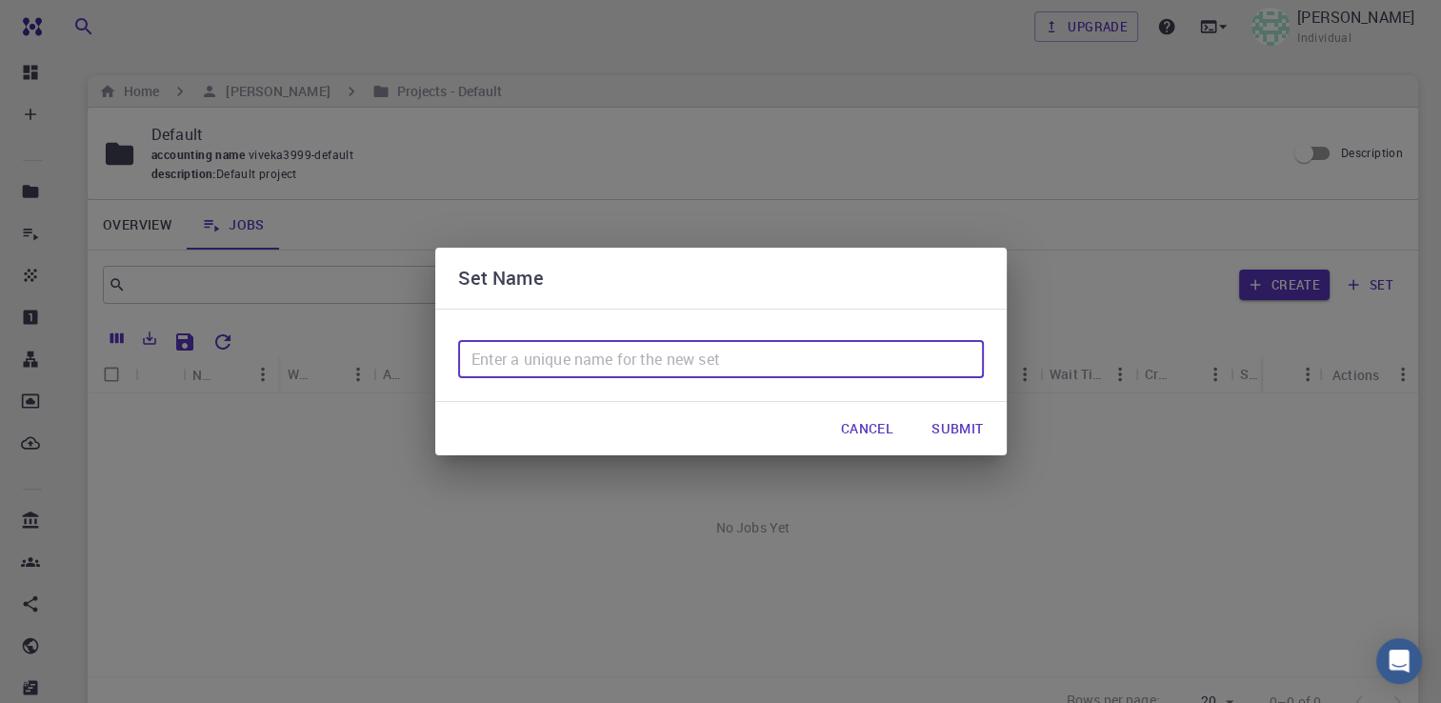
click at [739, 371] on input "text" at bounding box center [721, 359] width 526 height 38
type input "new set"
click at [955, 420] on button "Submit" at bounding box center [957, 429] width 82 height 38
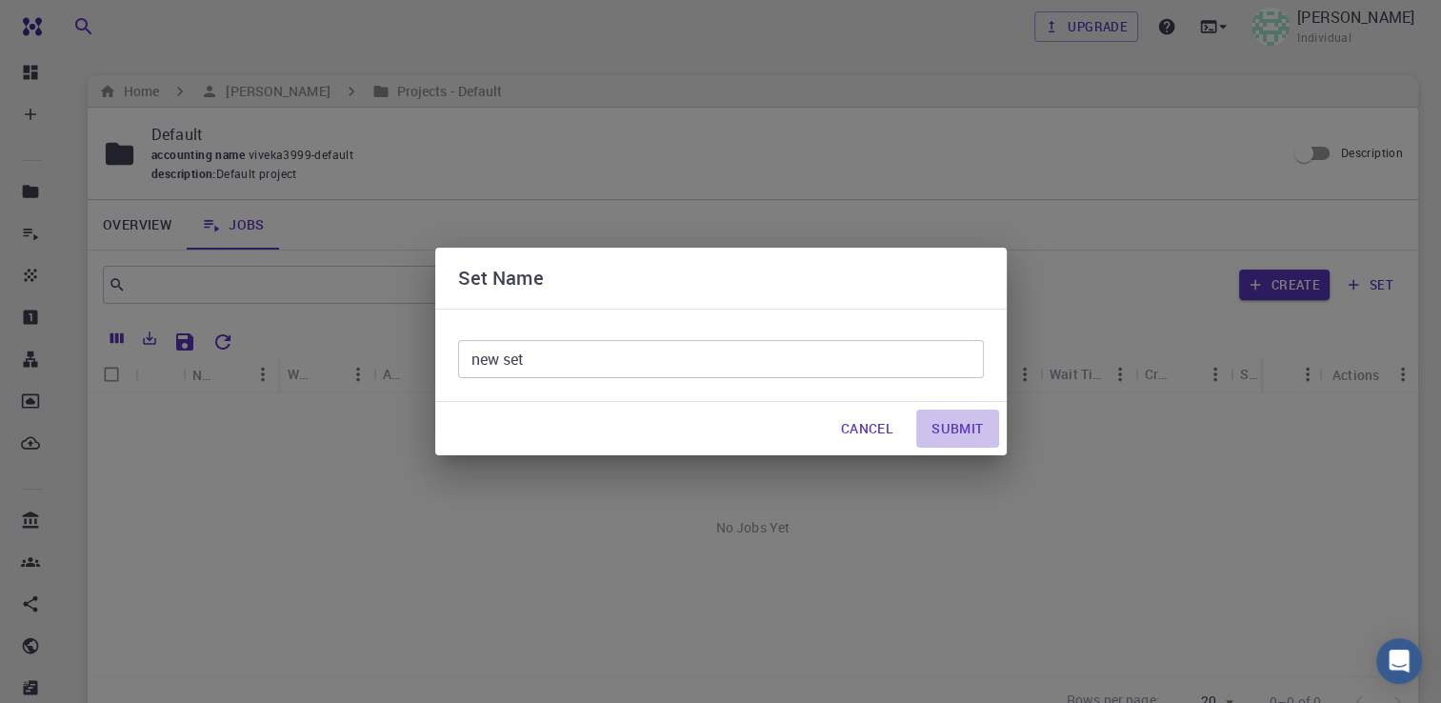
click at [955, 420] on button "Submit" at bounding box center [957, 429] width 82 height 38
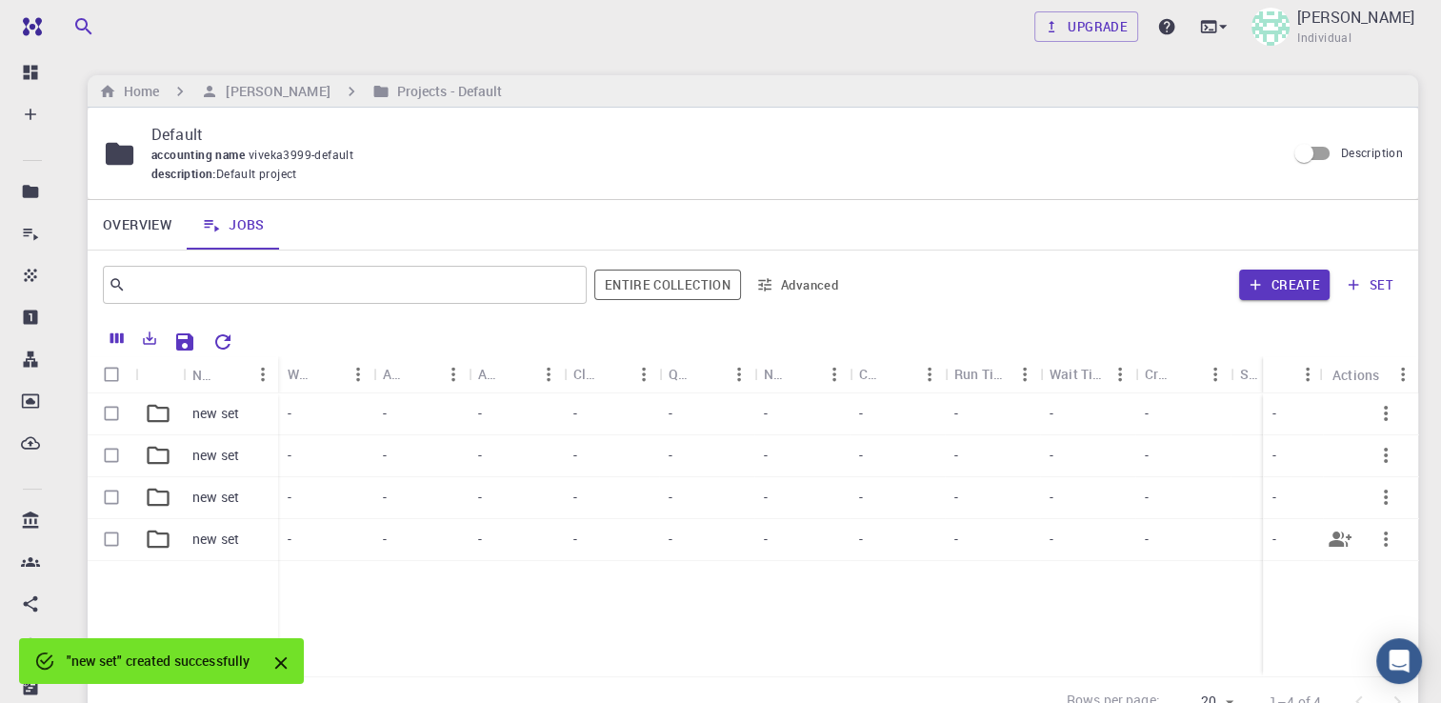
click at [278, 550] on div "-" at bounding box center [325, 540] width 95 height 42
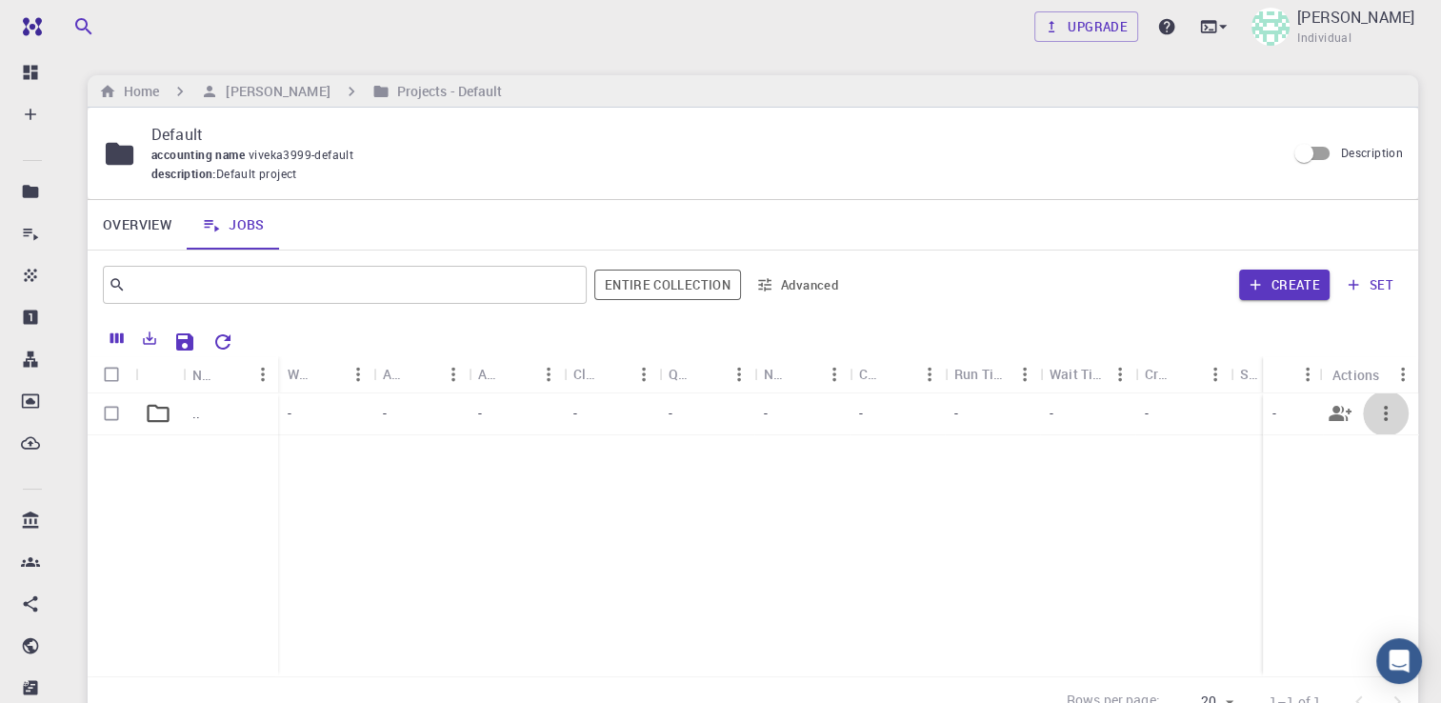
click at [1377, 413] on icon "button" at bounding box center [1385, 413] width 23 height 23
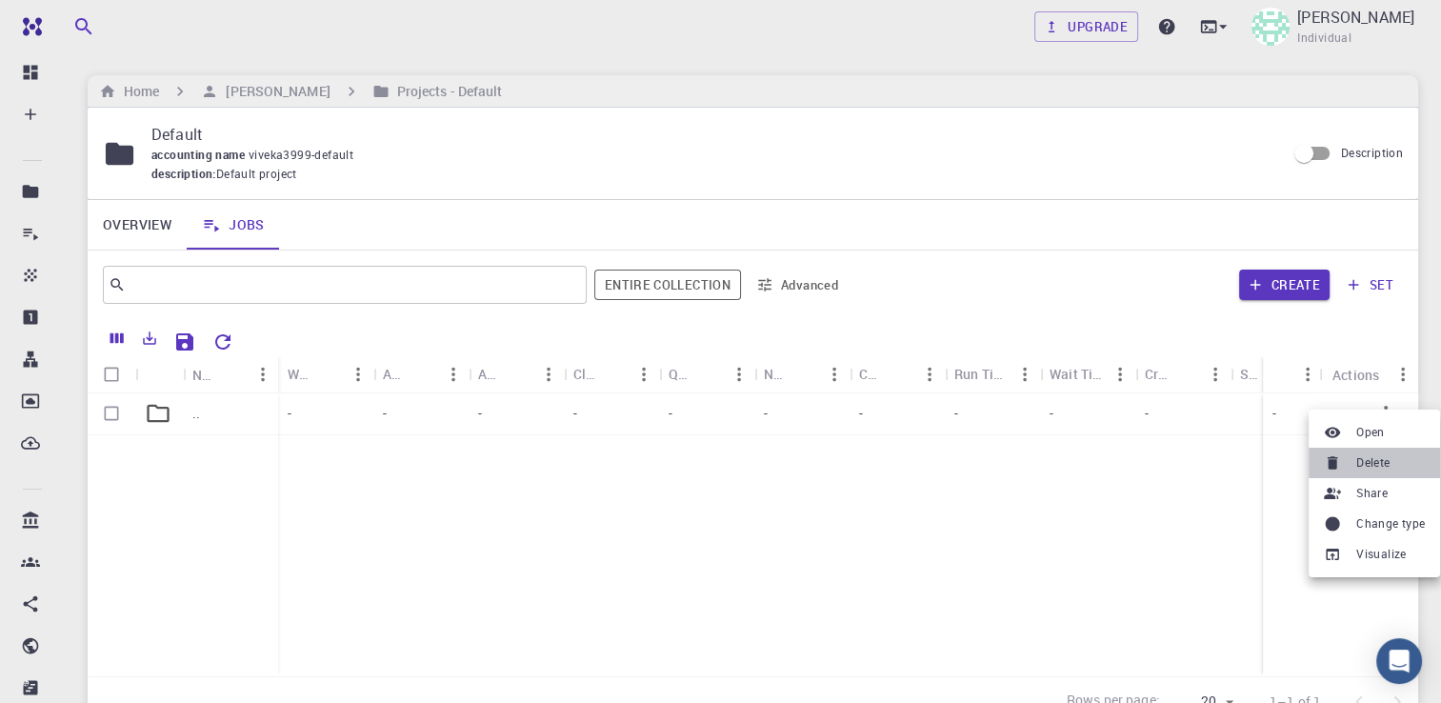
click at [1364, 466] on span "Delete" at bounding box center [1372, 462] width 33 height 19
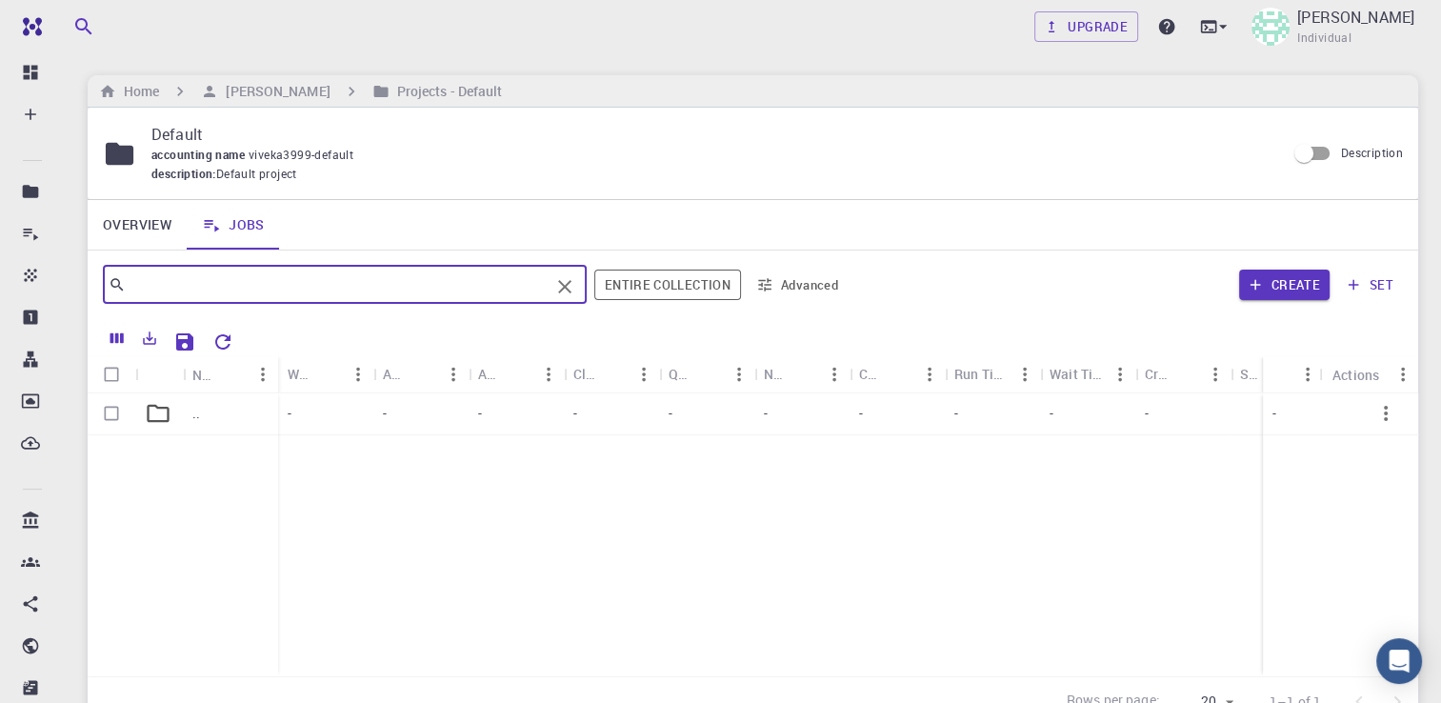
click at [370, 287] on input "text" at bounding box center [338, 284] width 424 height 27
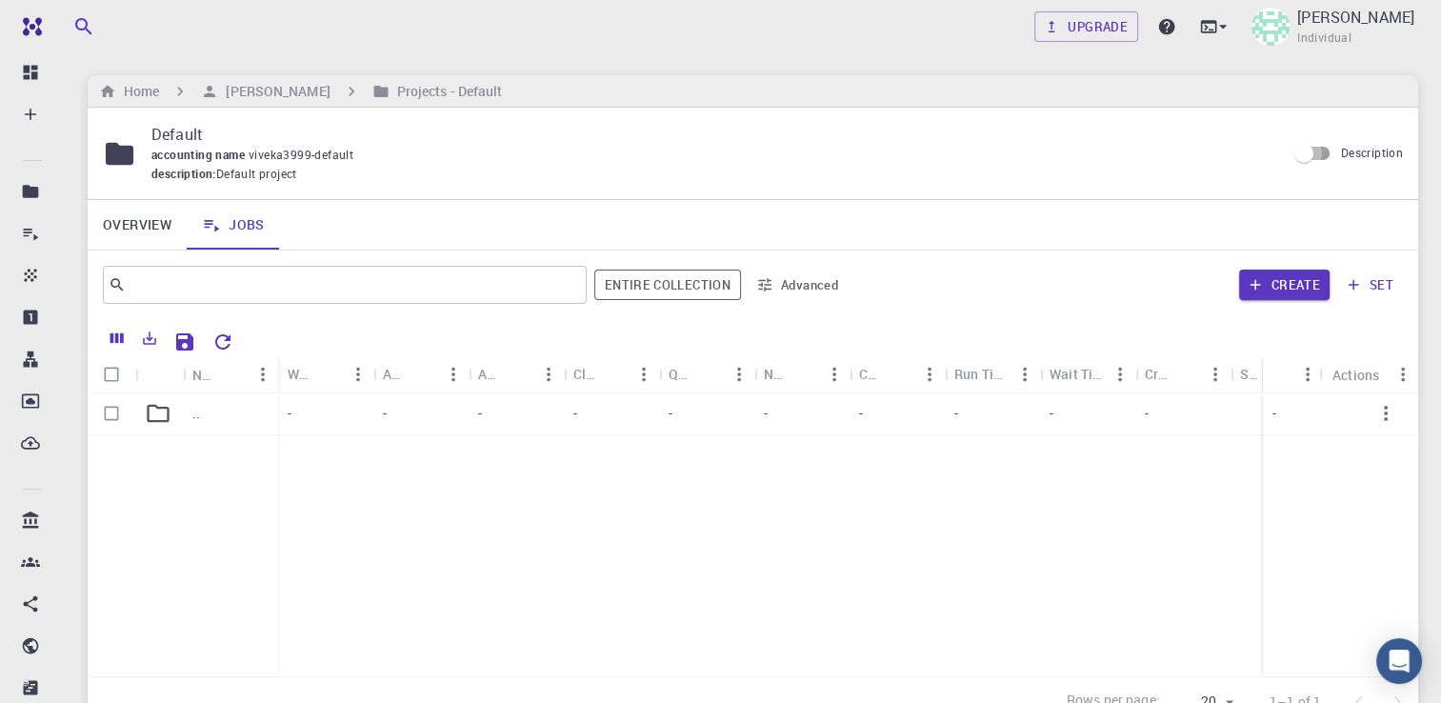
click at [1318, 150] on input "Description" at bounding box center [1303, 153] width 109 height 36
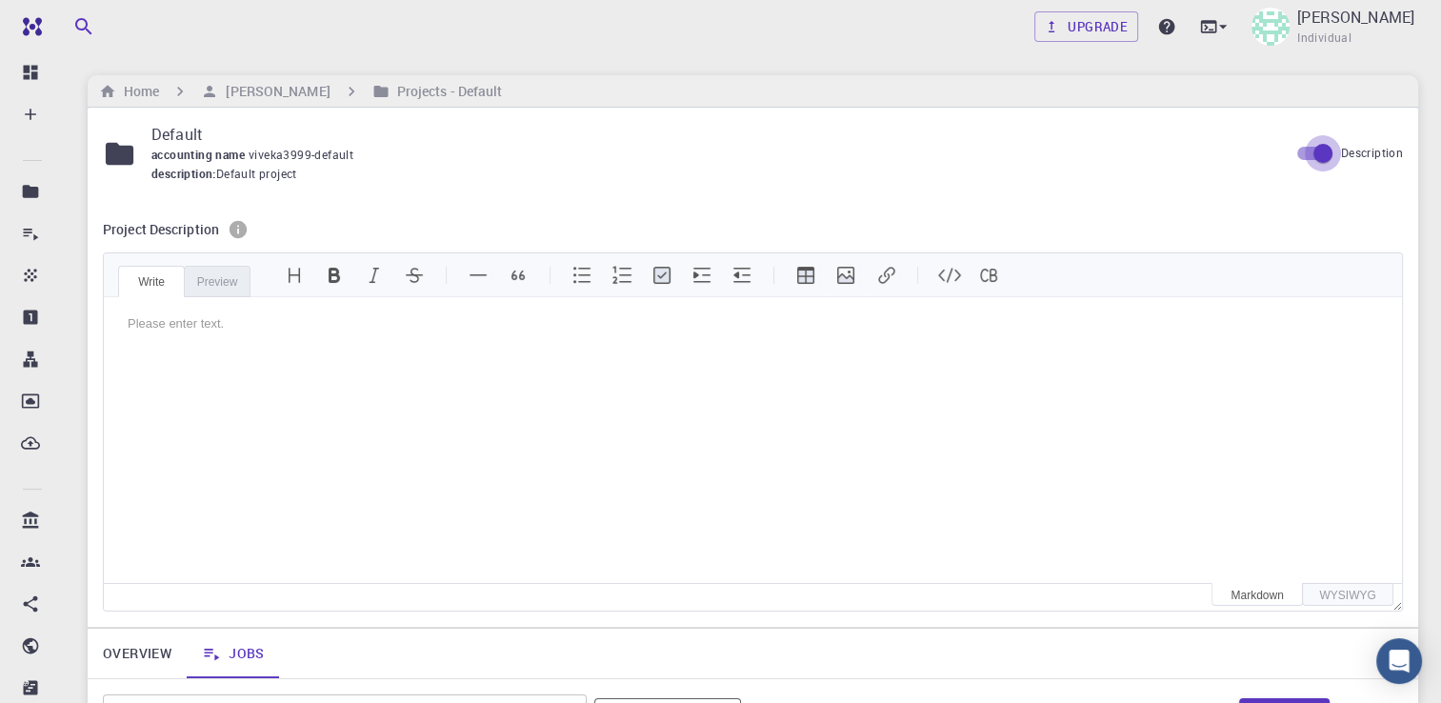
click at [1318, 150] on input "Description" at bounding box center [1323, 153] width 109 height 36
checkbox input "false"
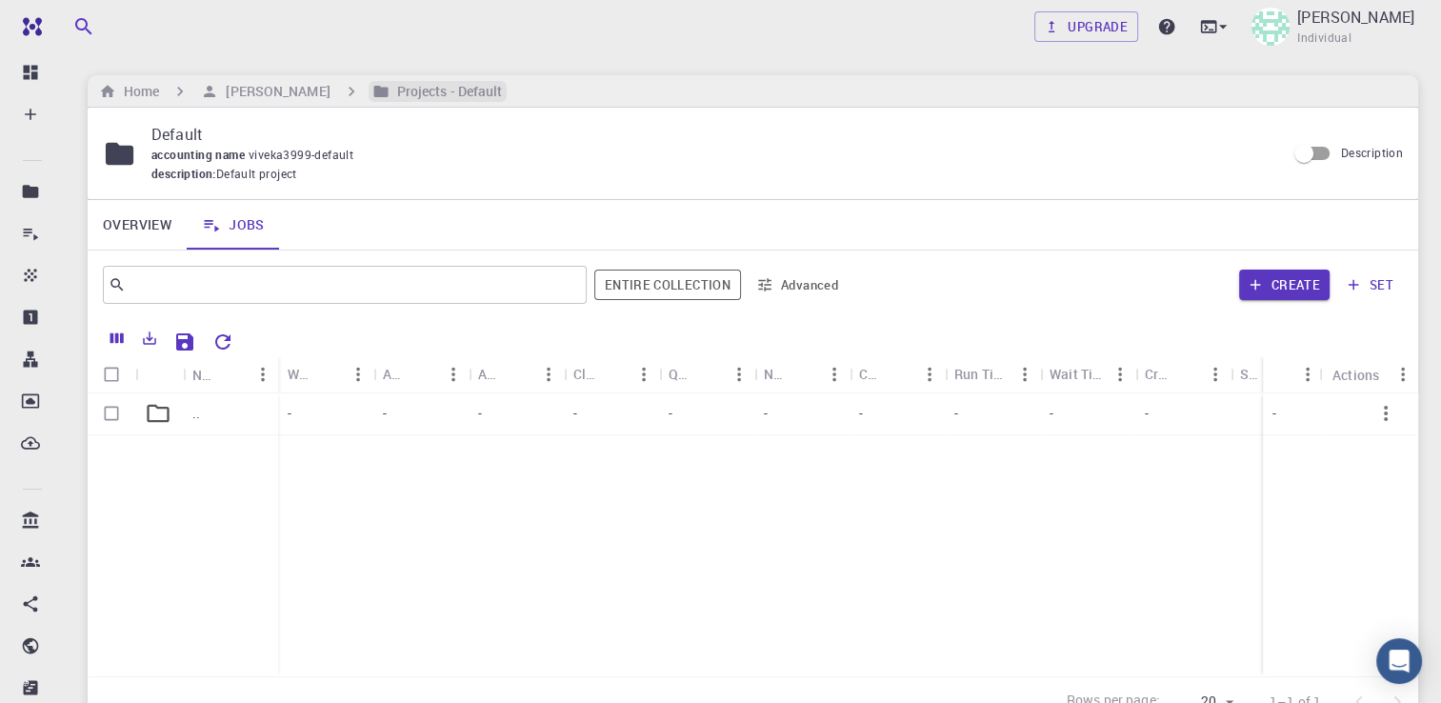
click at [426, 87] on h6 "Projects - Default" at bounding box center [446, 91] width 113 height 21
click at [138, 91] on h6 "Home" at bounding box center [137, 91] width 43 height 21
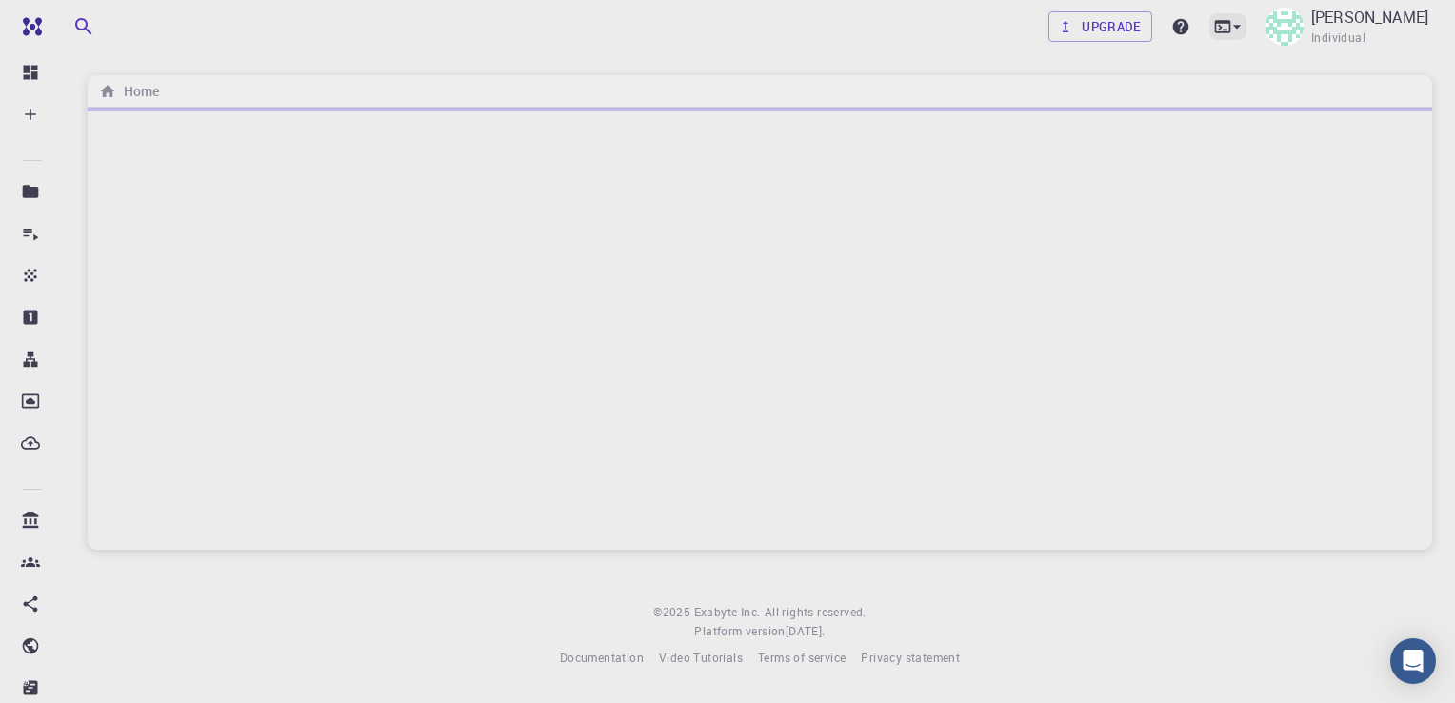
click at [1247, 25] on icon at bounding box center [1237, 26] width 19 height 19
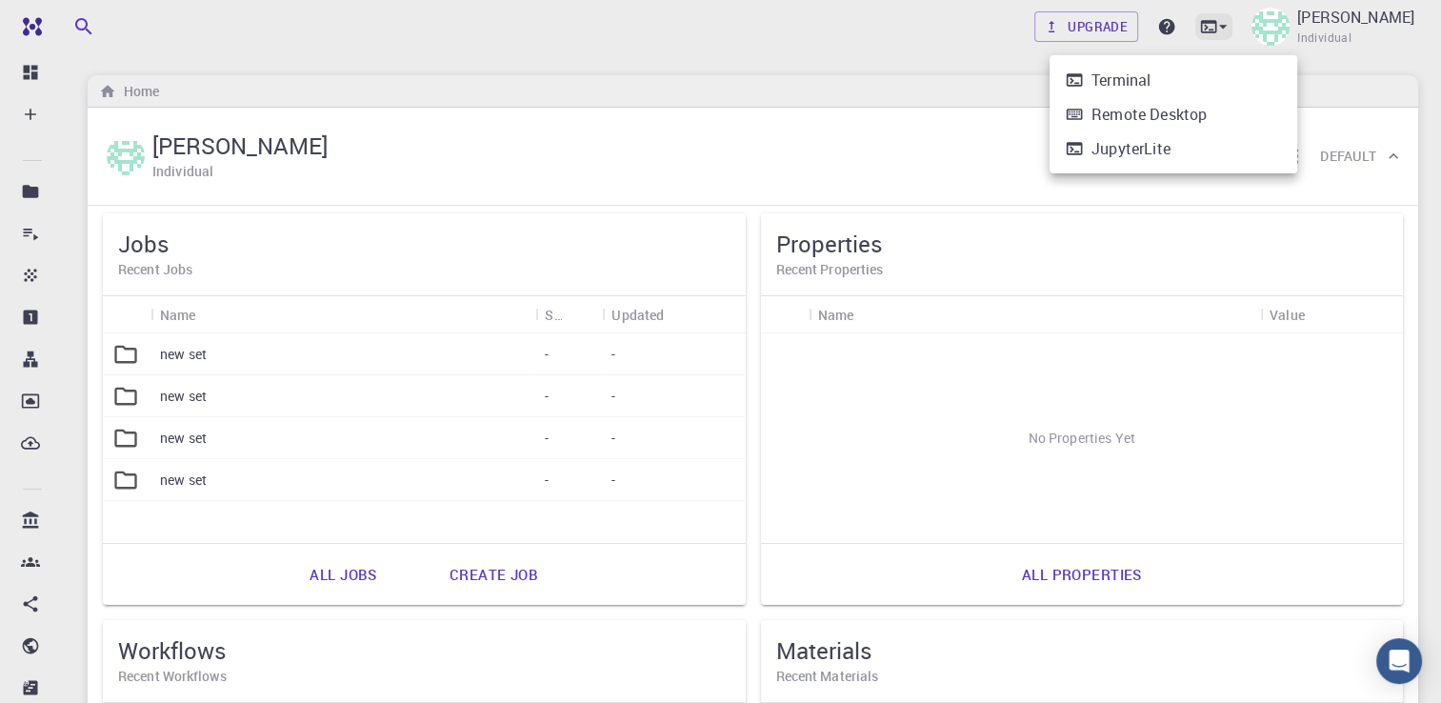
click at [1284, 25] on div at bounding box center [720, 351] width 1441 height 703
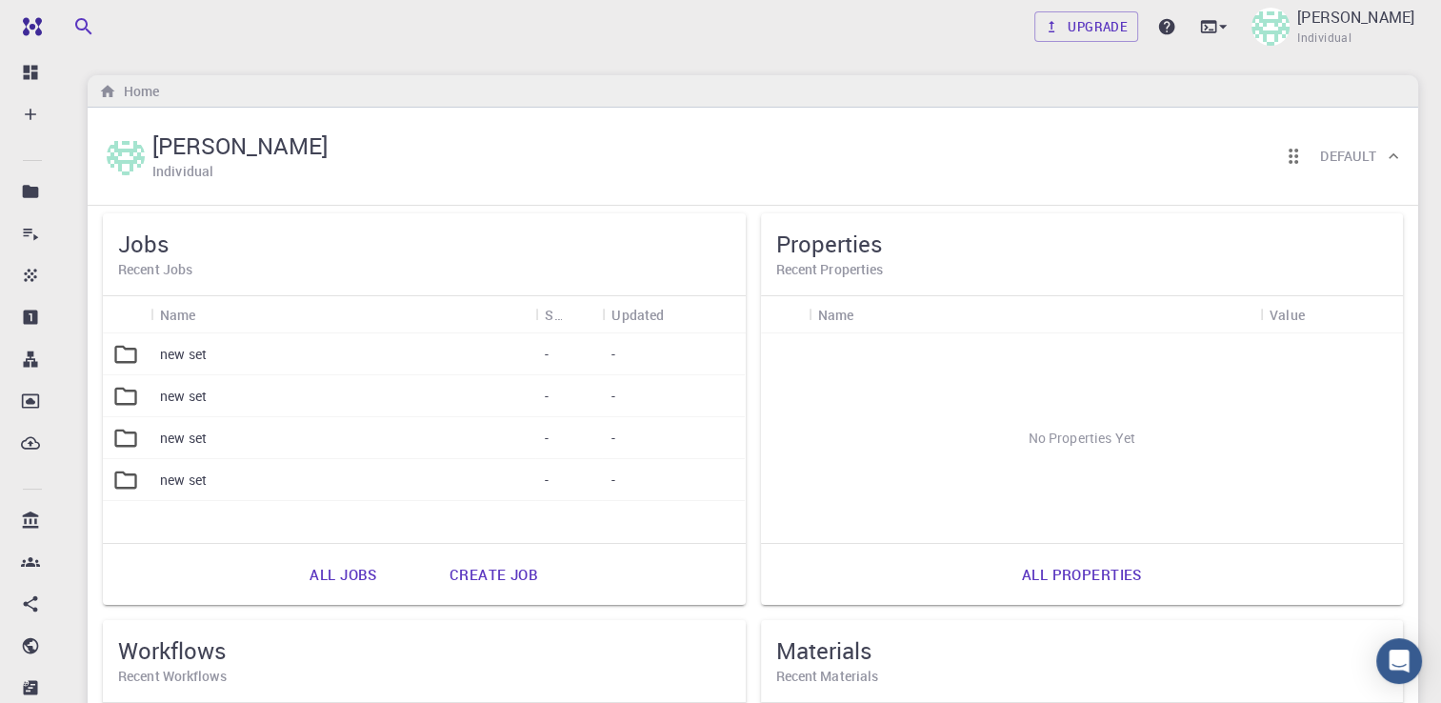
click at [186, 350] on p "new set" at bounding box center [183, 354] width 47 height 19
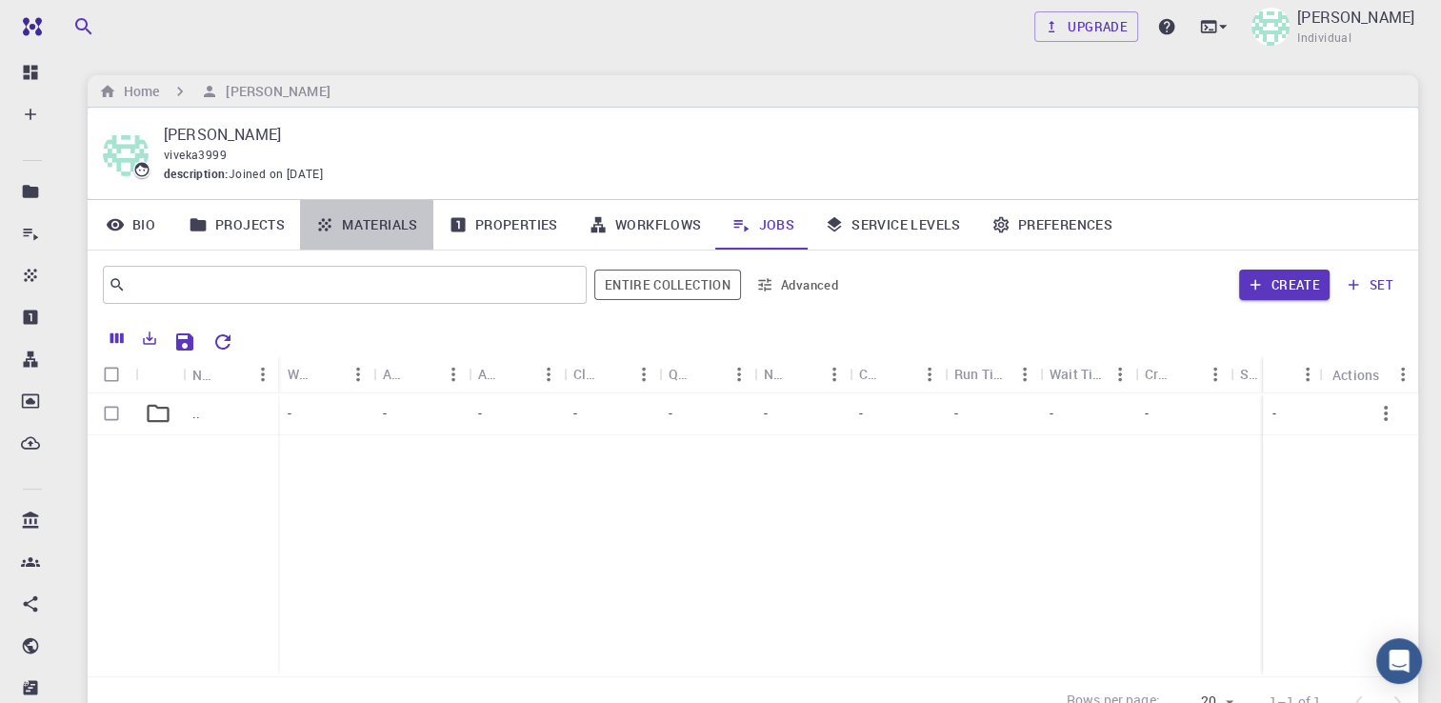
click at [373, 221] on link "Materials" at bounding box center [366, 225] width 133 height 50
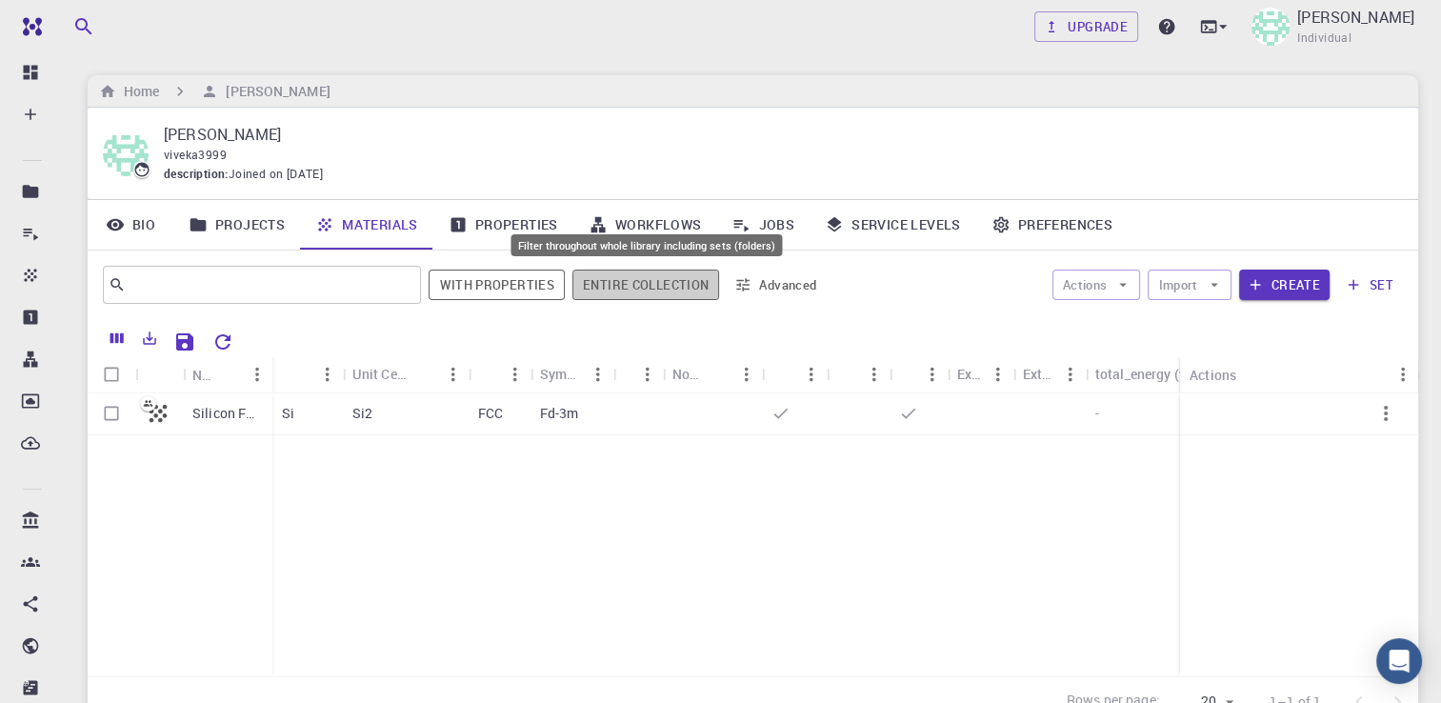
click at [621, 291] on button "Entire collection" at bounding box center [645, 285] width 147 height 30
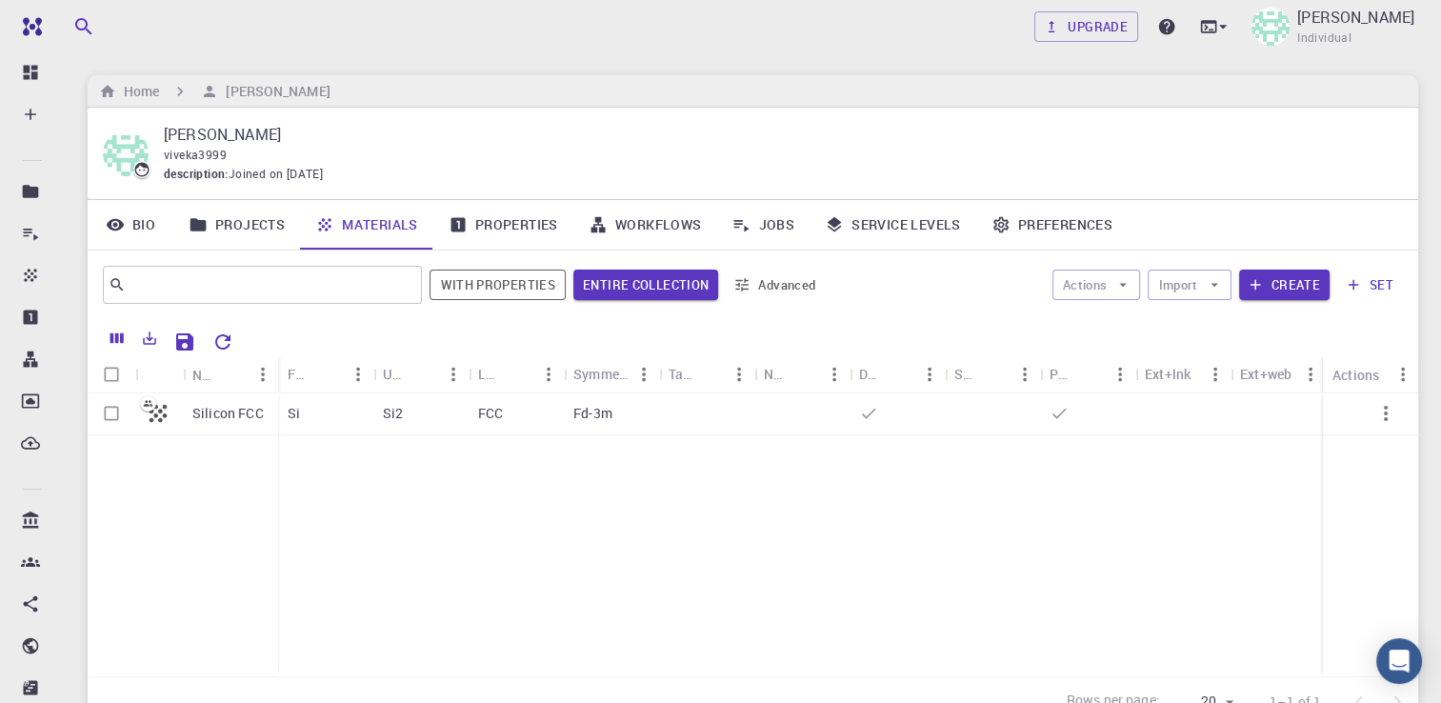
click at [489, 230] on link "Properties" at bounding box center [503, 225] width 140 height 50
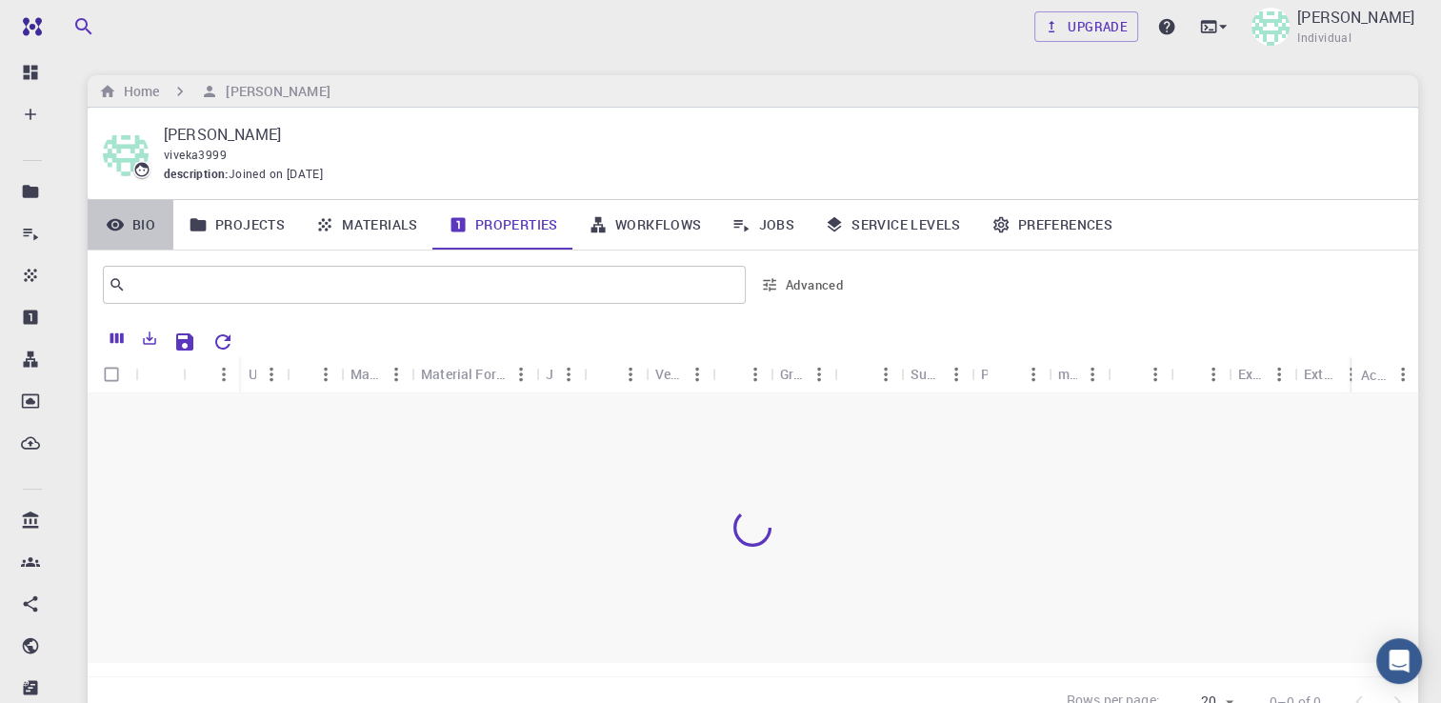
click at [136, 227] on link "Bio" at bounding box center [131, 225] width 86 height 50
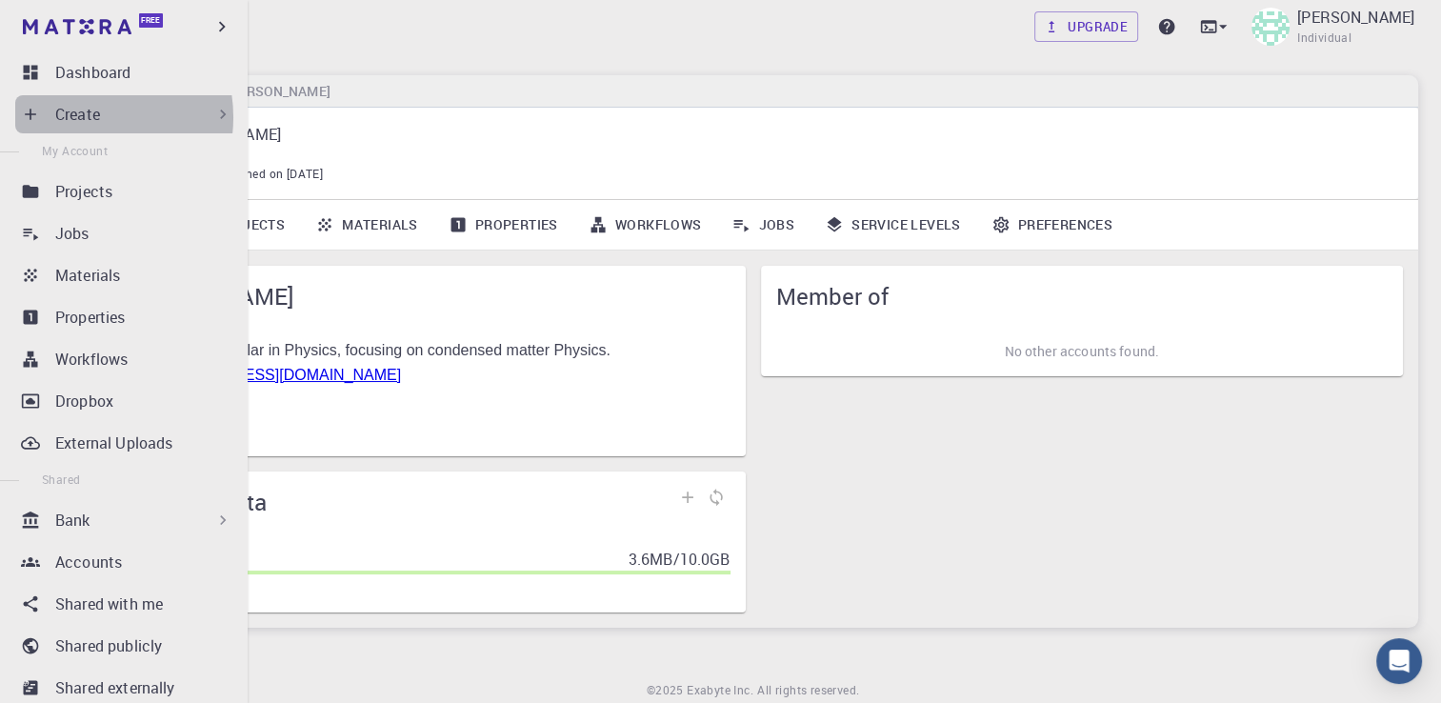
click at [84, 117] on p "Create" at bounding box center [77, 114] width 45 height 23
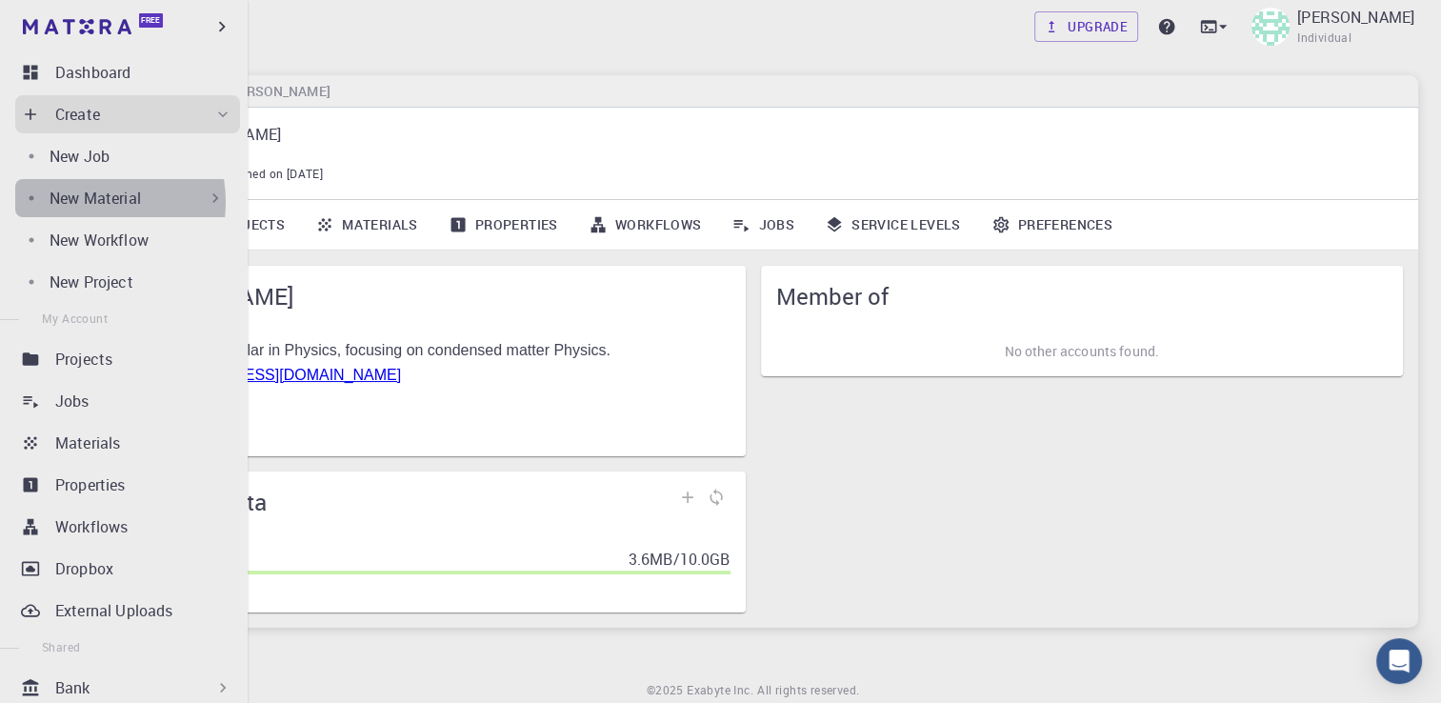
click at [81, 202] on p "New Material" at bounding box center [95, 198] width 91 height 23
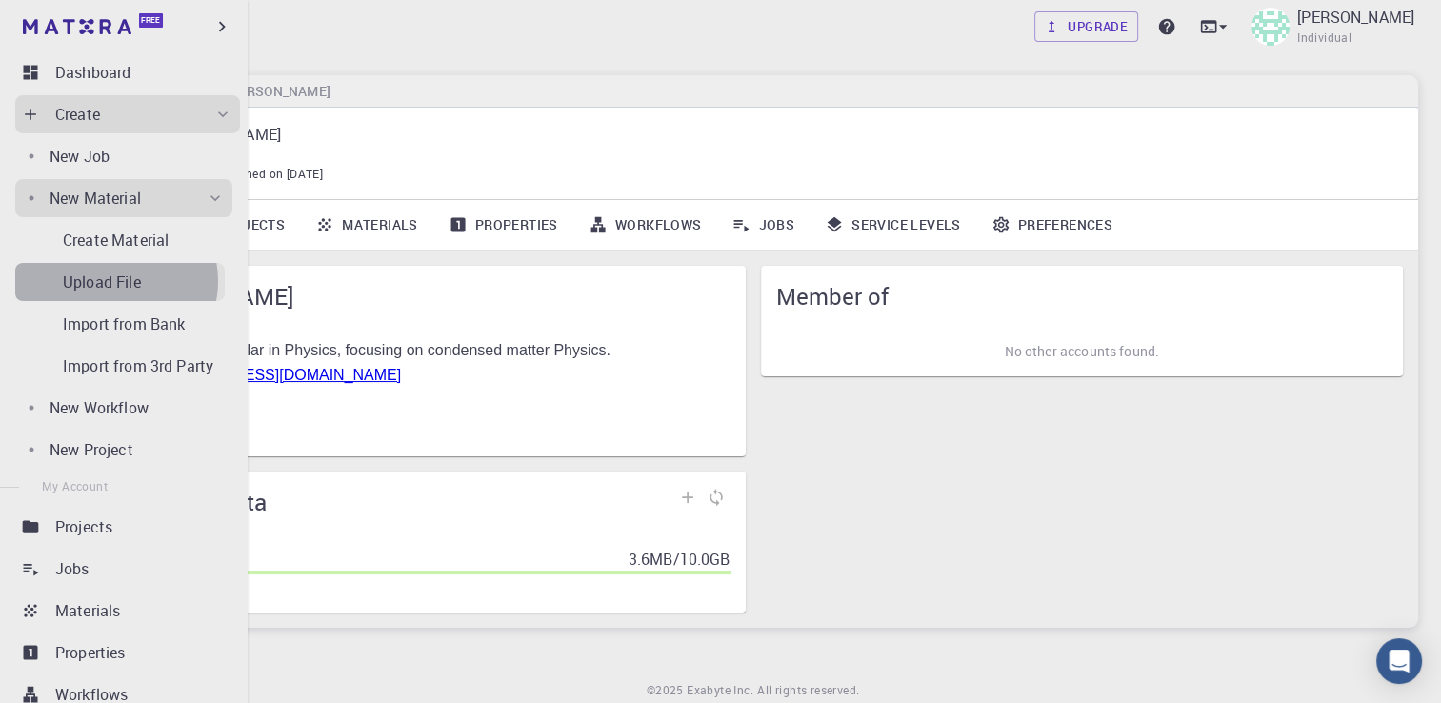
click at [115, 281] on p "Upload File" at bounding box center [102, 281] width 78 height 23
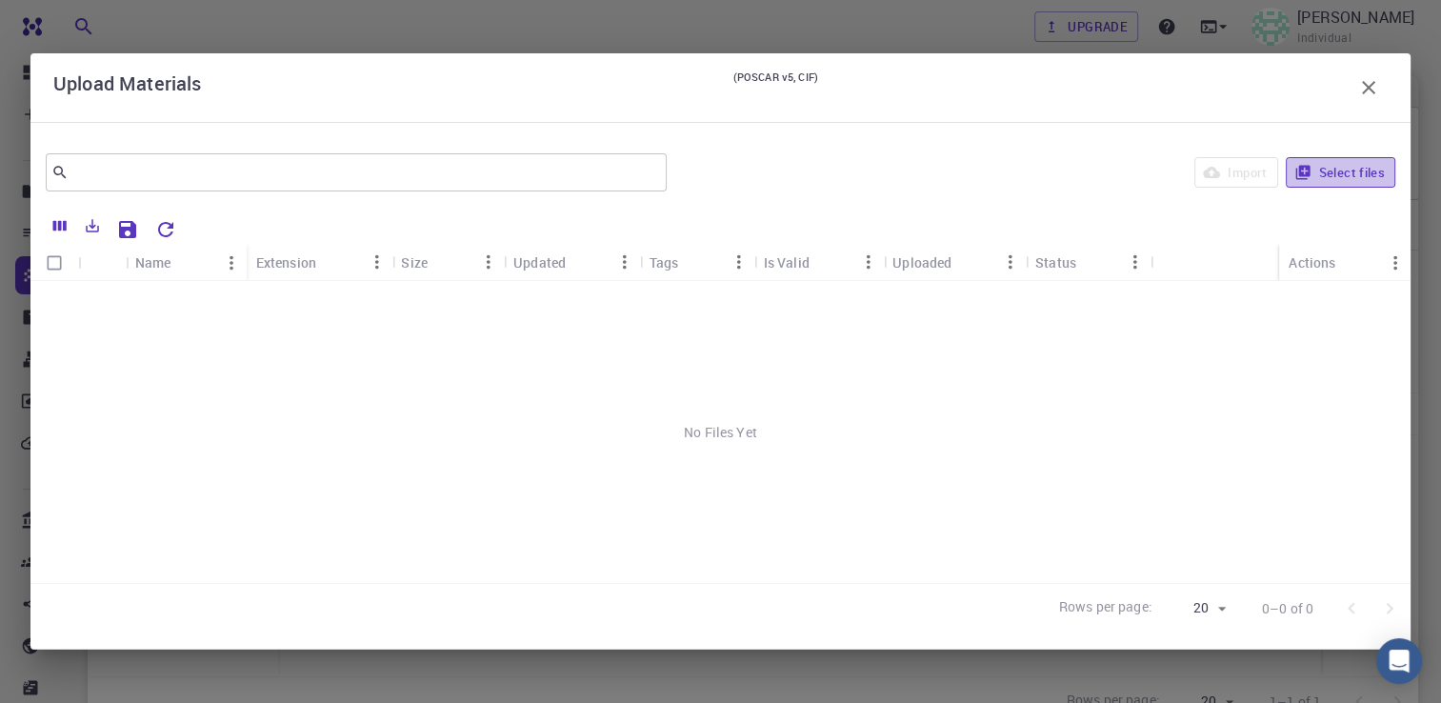
click at [1357, 167] on button "Select files" at bounding box center [1341, 172] width 110 height 30
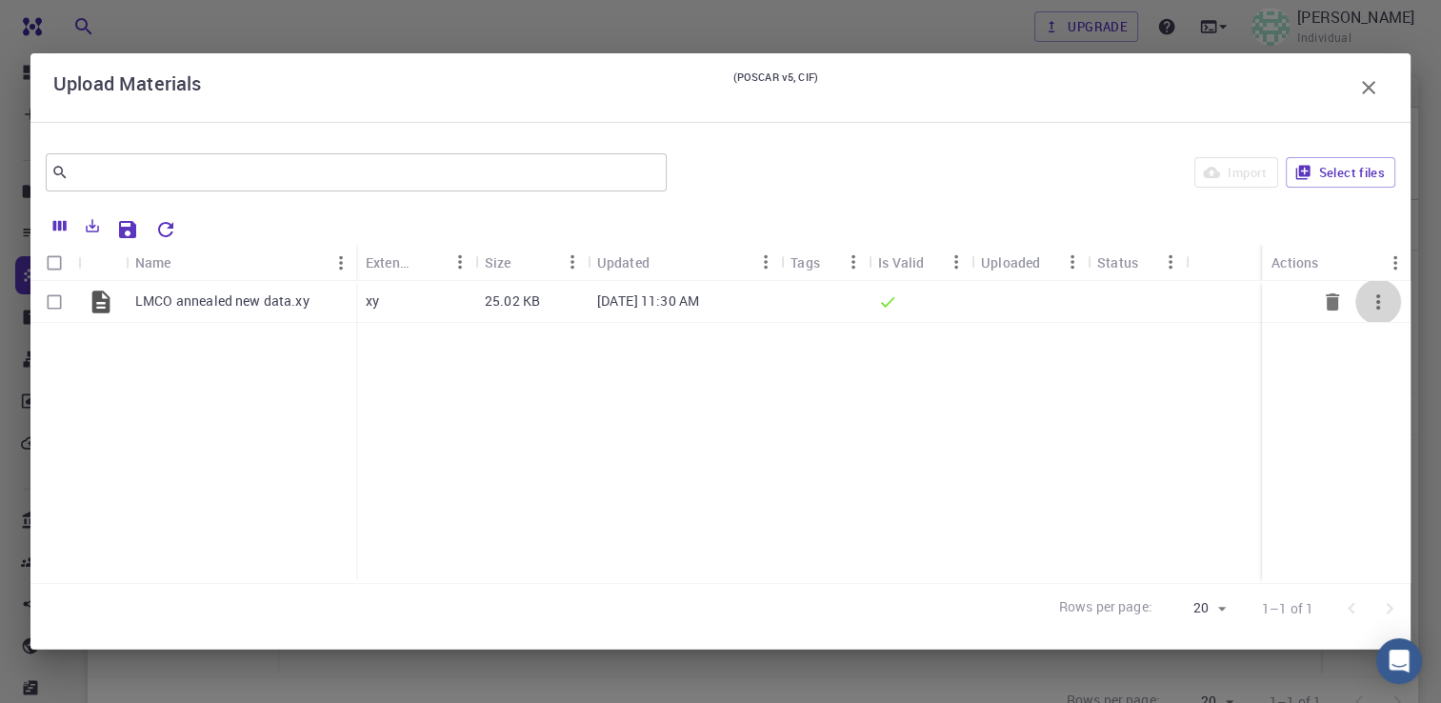
click at [1375, 300] on icon "button" at bounding box center [1378, 301] width 23 height 23
click at [1375, 300] on ul "Delete Expand Collapse" at bounding box center [1384, 349] width 110 height 107
click at [541, 432] on div at bounding box center [720, 351] width 1441 height 703
click at [52, 296] on input "Select row" at bounding box center [54, 302] width 36 height 36
checkbox input "true"
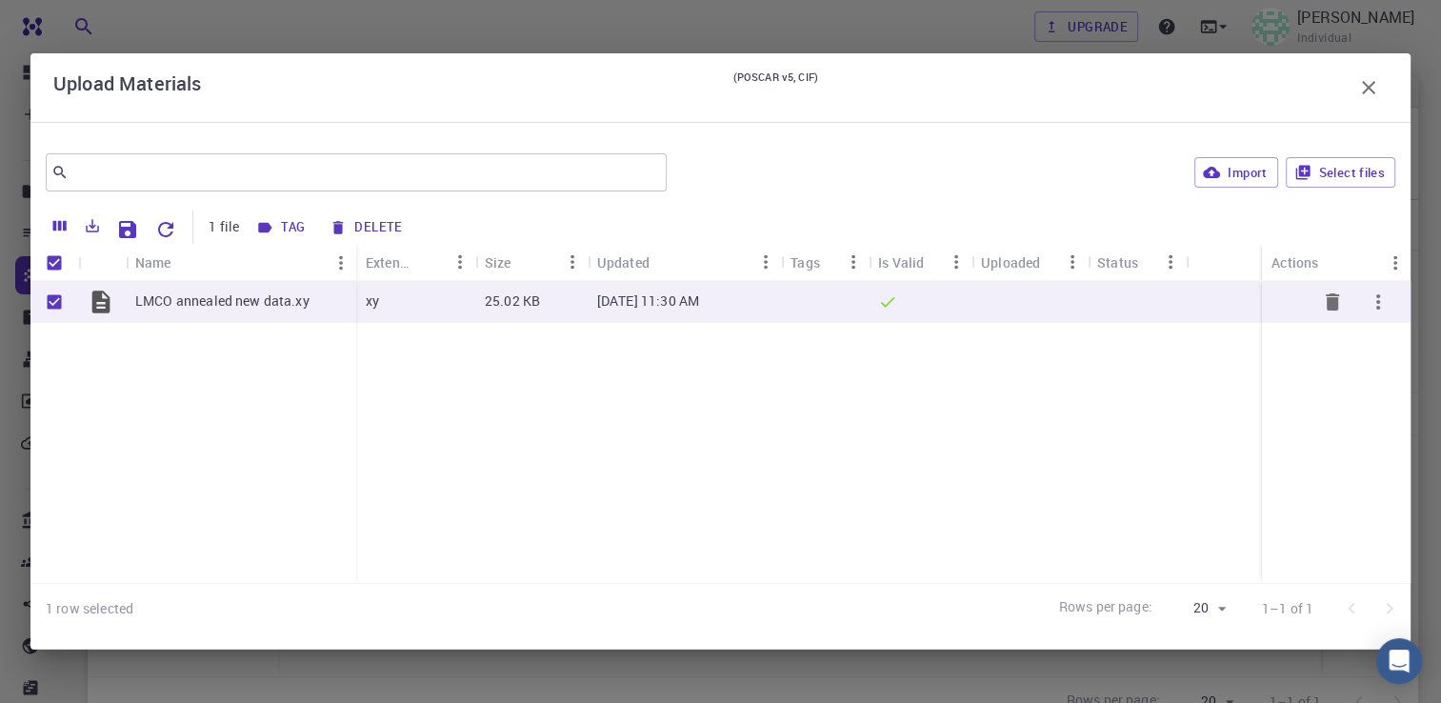
drag, startPoint x: 52, startPoint y: 296, endPoint x: 193, endPoint y: 352, distance: 151.7
click at [193, 352] on div "LMCO annealed new data.xy" at bounding box center [193, 432] width 326 height 302
click at [1260, 173] on button "Import" at bounding box center [1235, 172] width 83 height 30
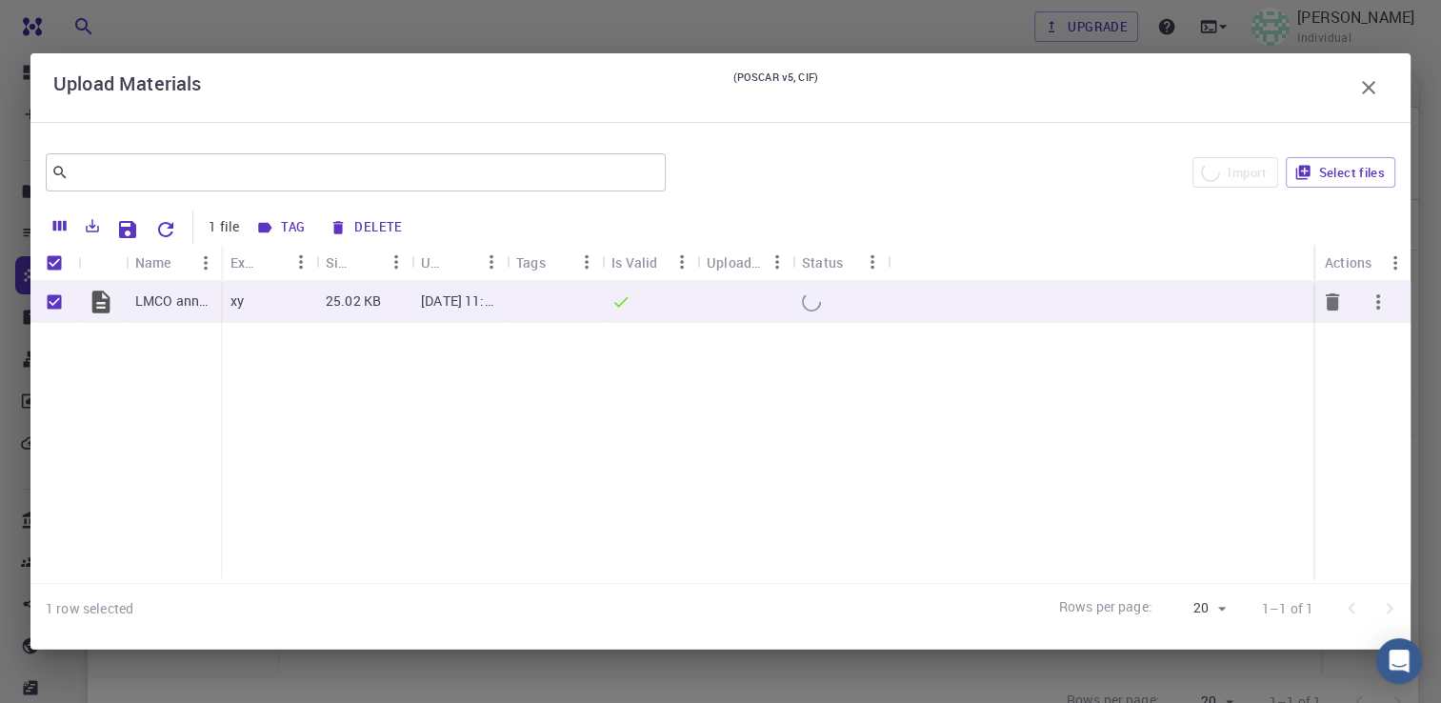
checkbox input "false"
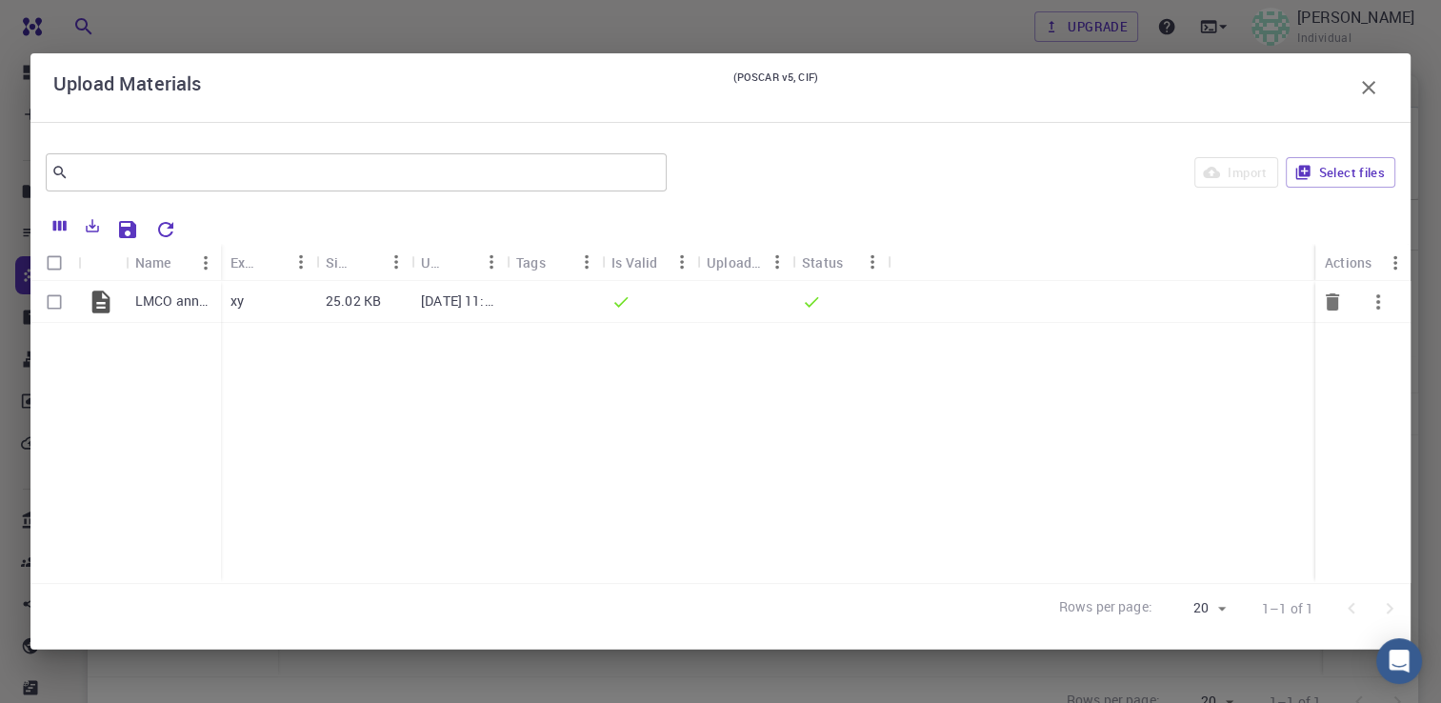
click at [54, 305] on input "Select row" at bounding box center [54, 302] width 36 height 36
checkbox input "true"
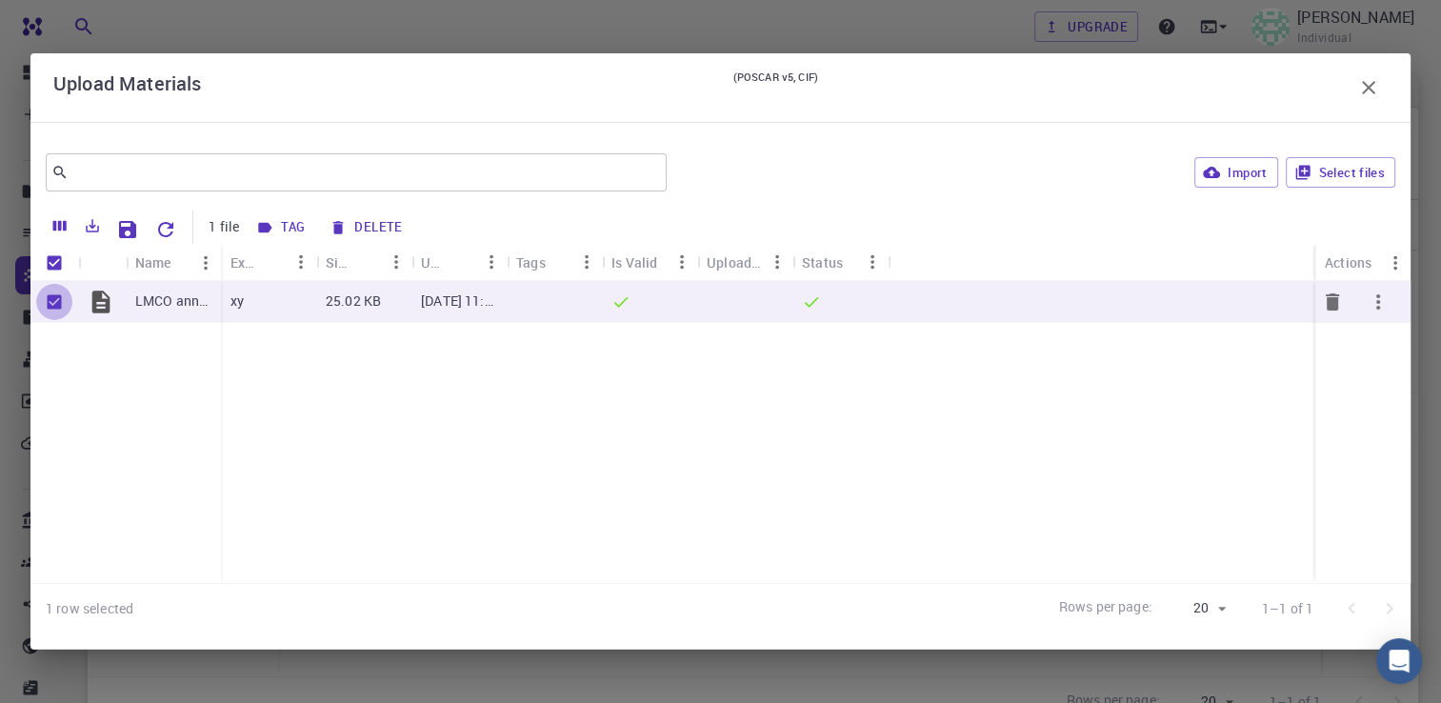
click at [51, 304] on input "Unselect row" at bounding box center [54, 302] width 36 height 36
checkbox input "false"
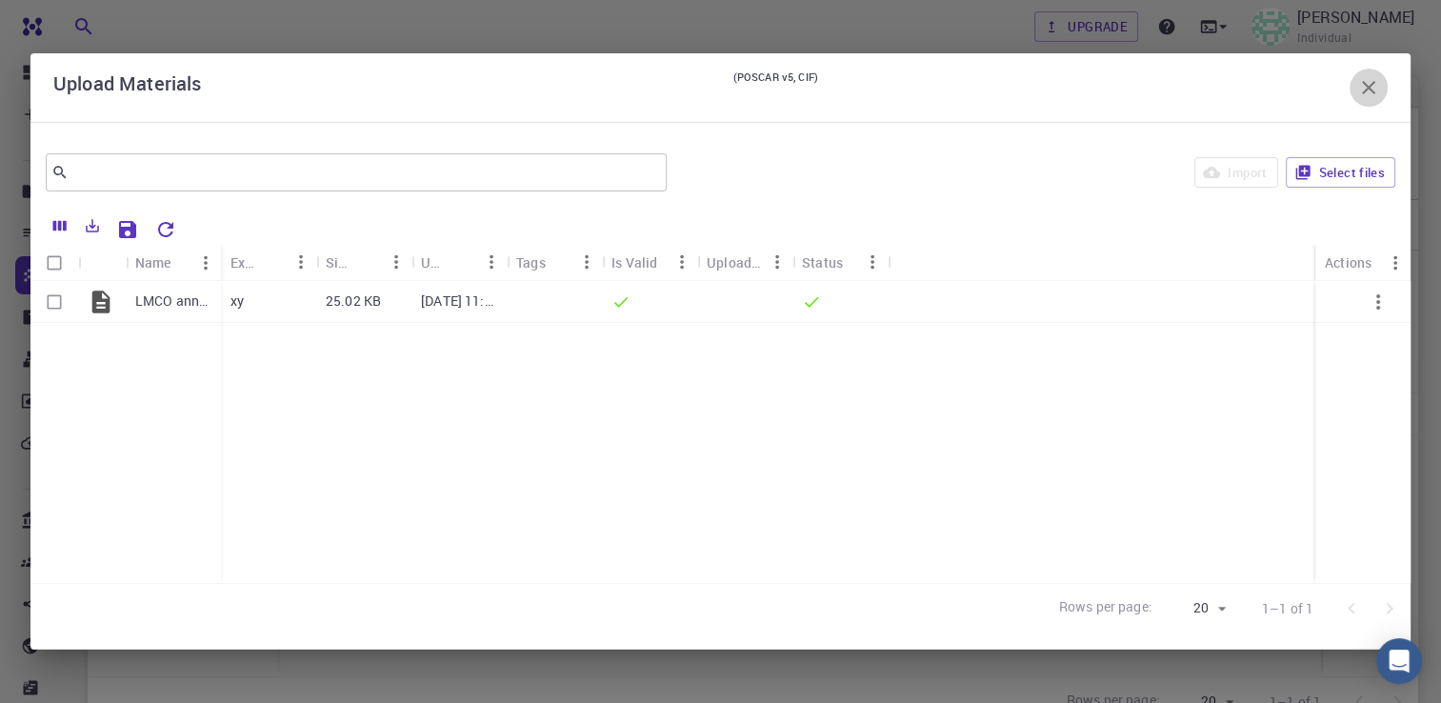
click at [1371, 88] on icon "button" at bounding box center [1368, 87] width 23 height 23
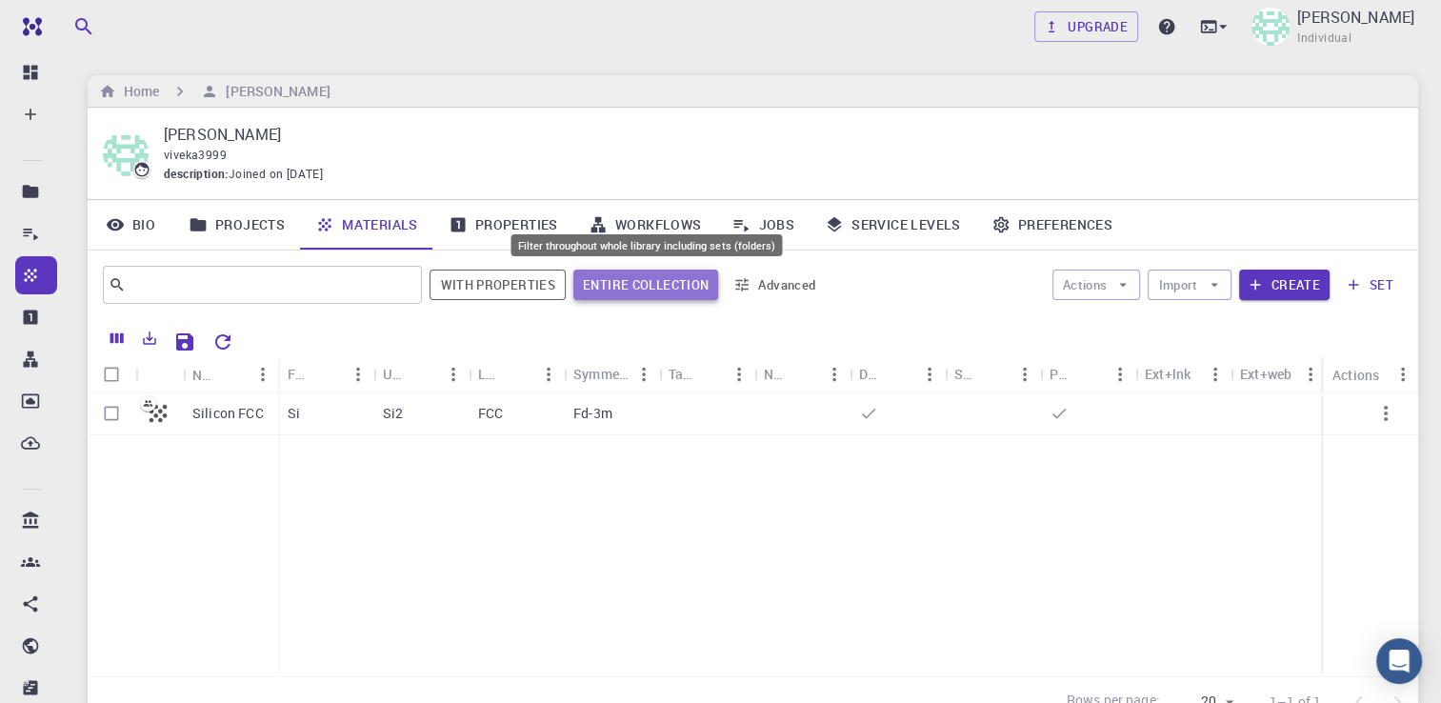
click at [606, 296] on button "Entire collection" at bounding box center [645, 285] width 145 height 30
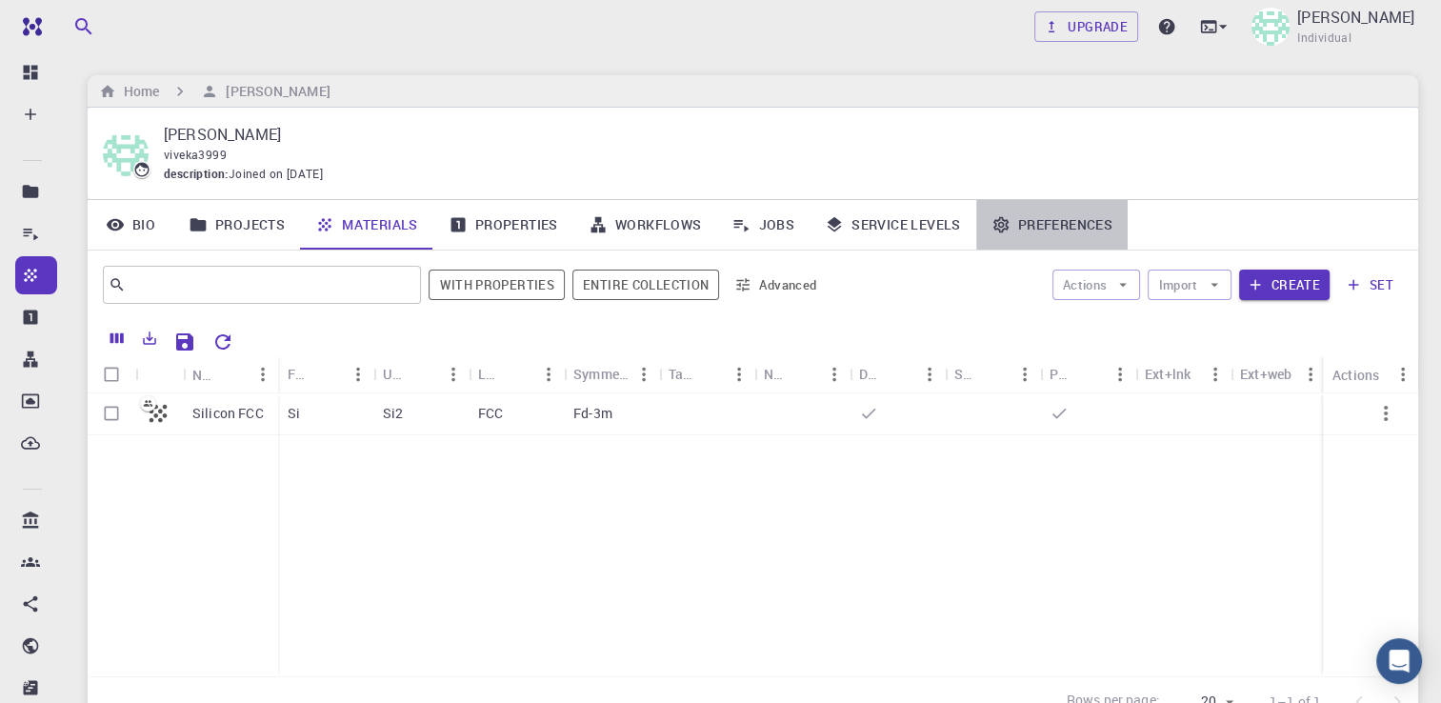
click at [1006, 222] on icon at bounding box center [1000, 225] width 15 height 16
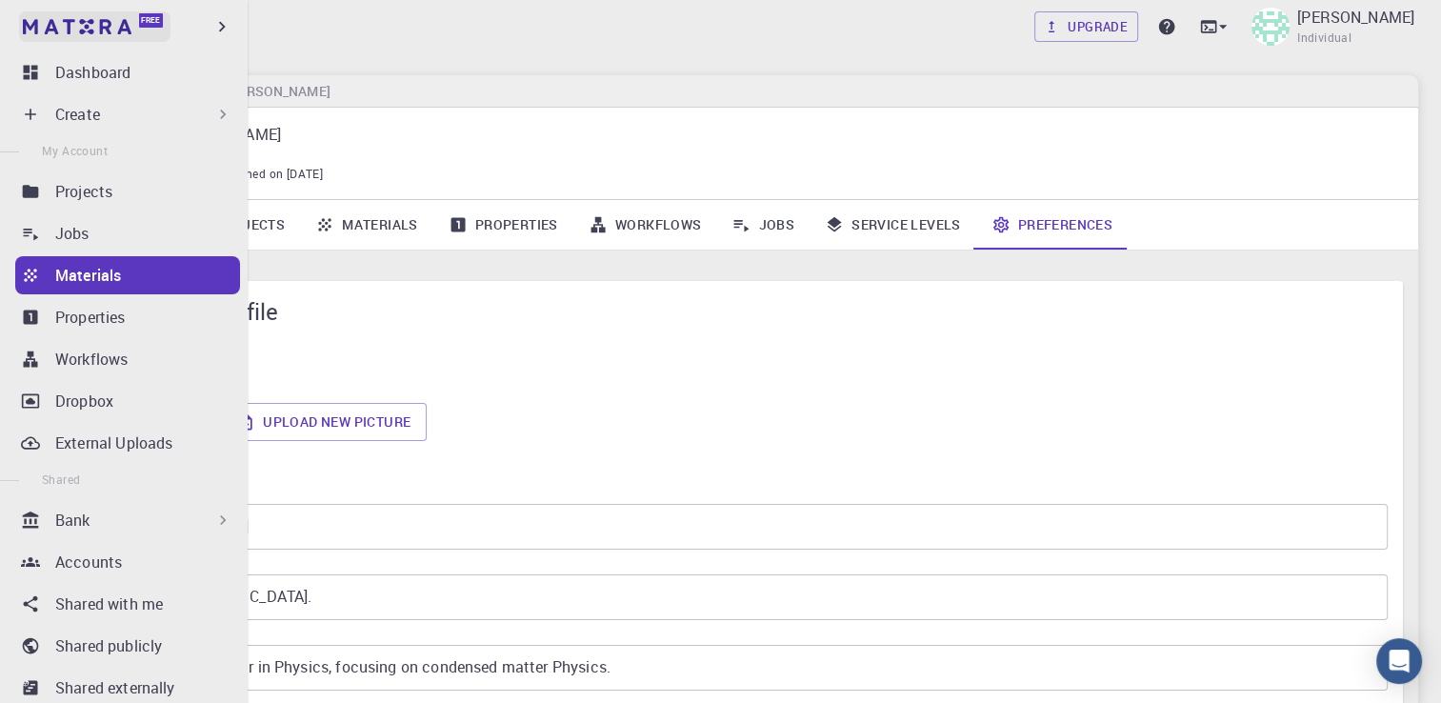
click at [29, 12] on link "Free" at bounding box center [94, 26] width 151 height 30
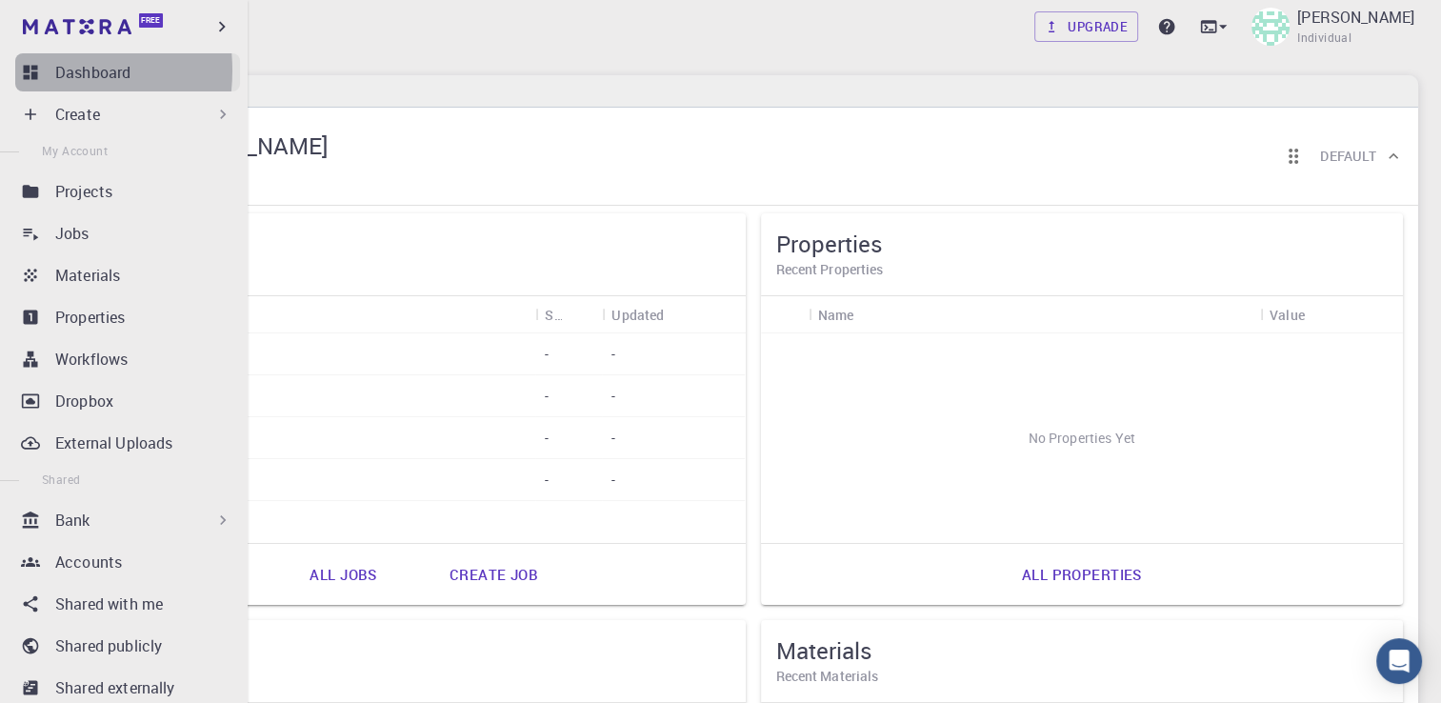
click at [30, 70] on icon at bounding box center [30, 72] width 19 height 19
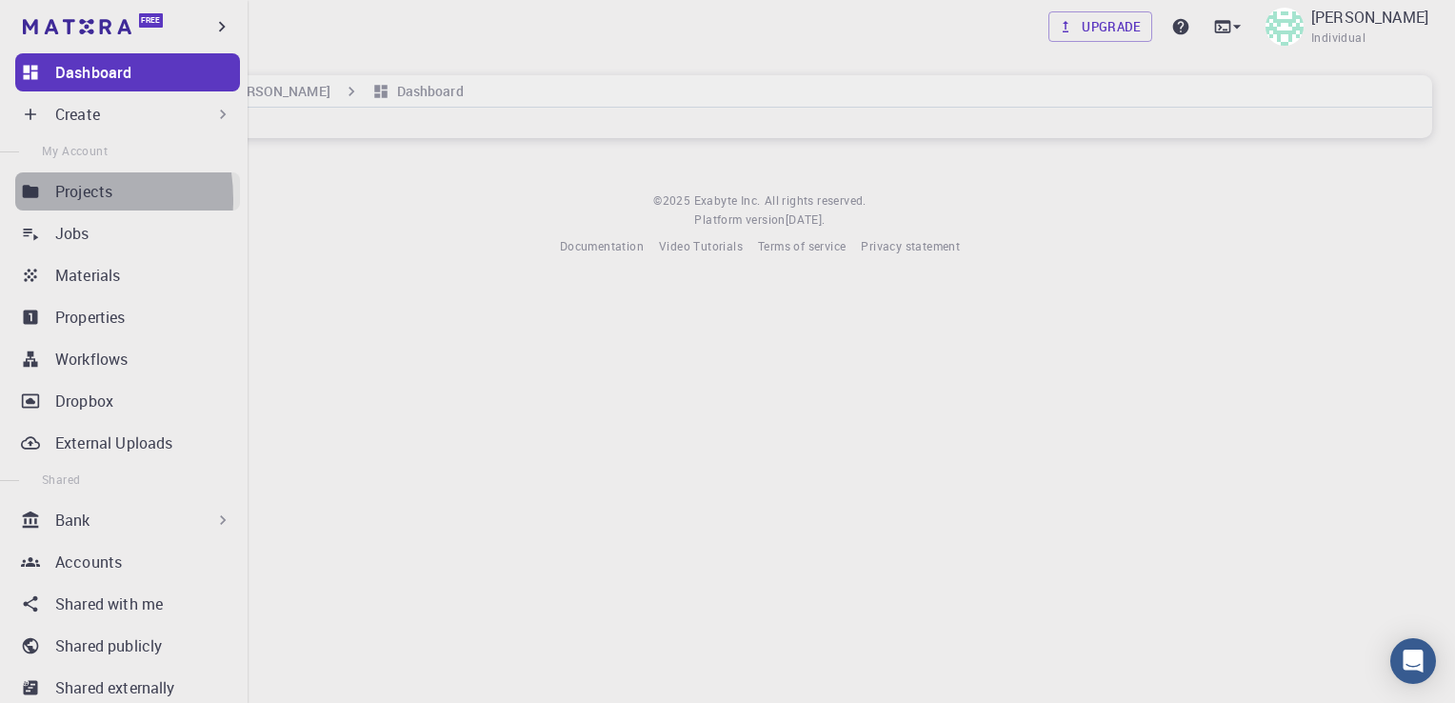
click at [46, 199] on link "Projects" at bounding box center [127, 191] width 225 height 38
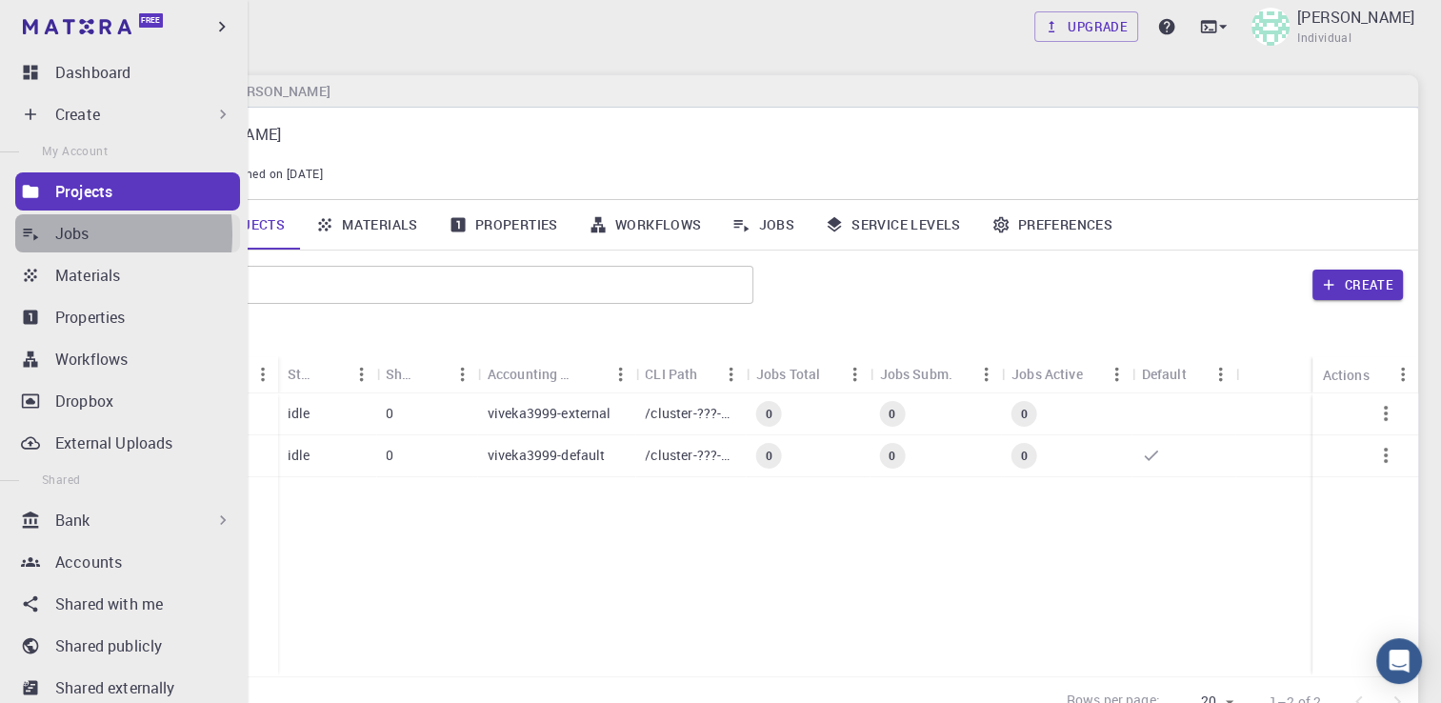
click at [50, 234] on link "Jobs" at bounding box center [127, 233] width 225 height 38
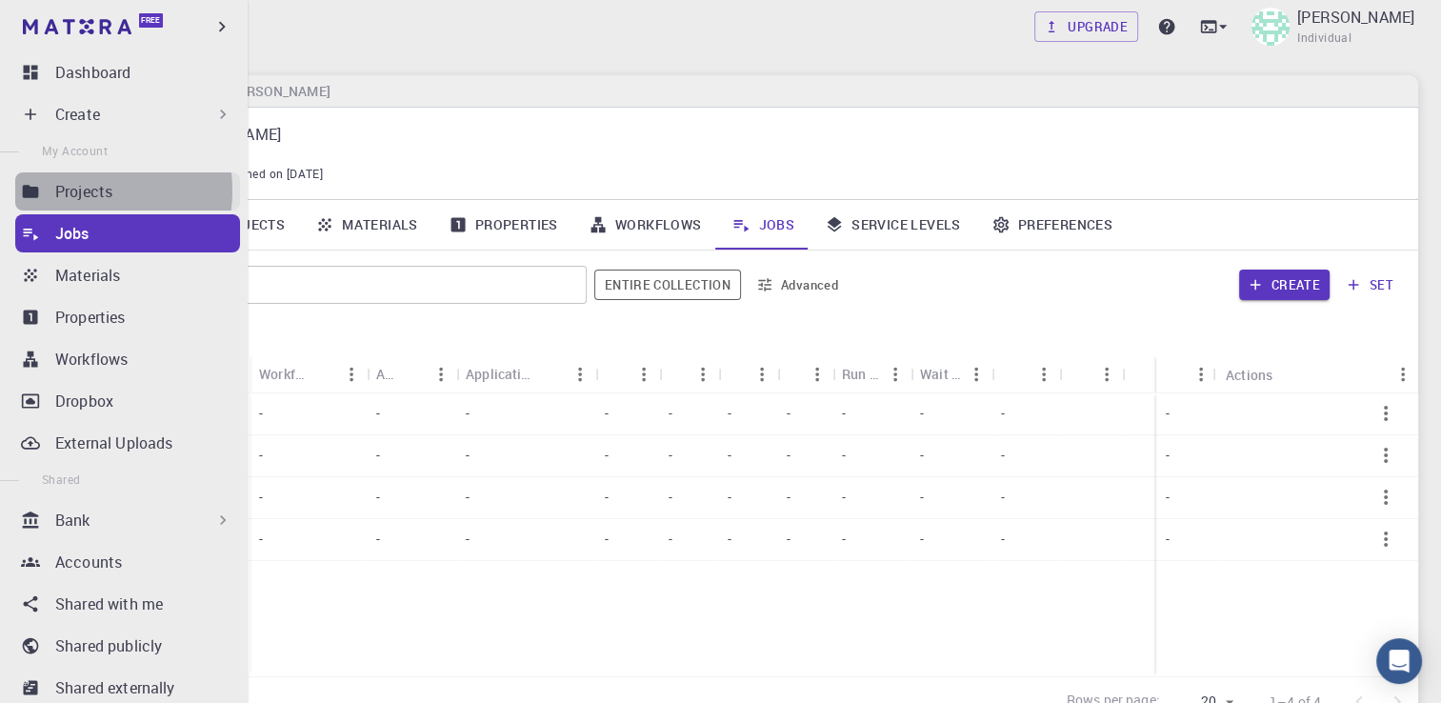
click at [76, 190] on p "Projects" at bounding box center [83, 191] width 57 height 23
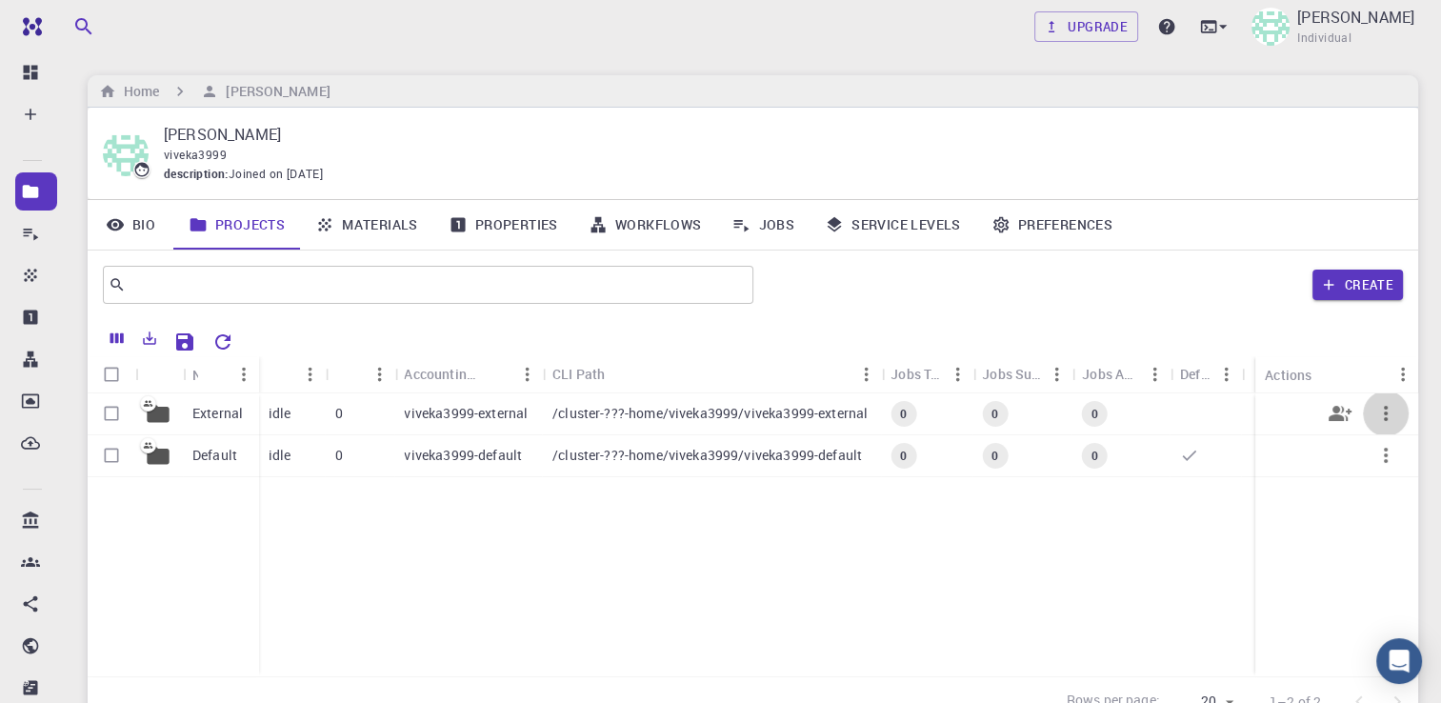
click at [1375, 417] on icon "button" at bounding box center [1385, 413] width 23 height 23
click at [1378, 441] on div at bounding box center [1373, 436] width 25 height 17
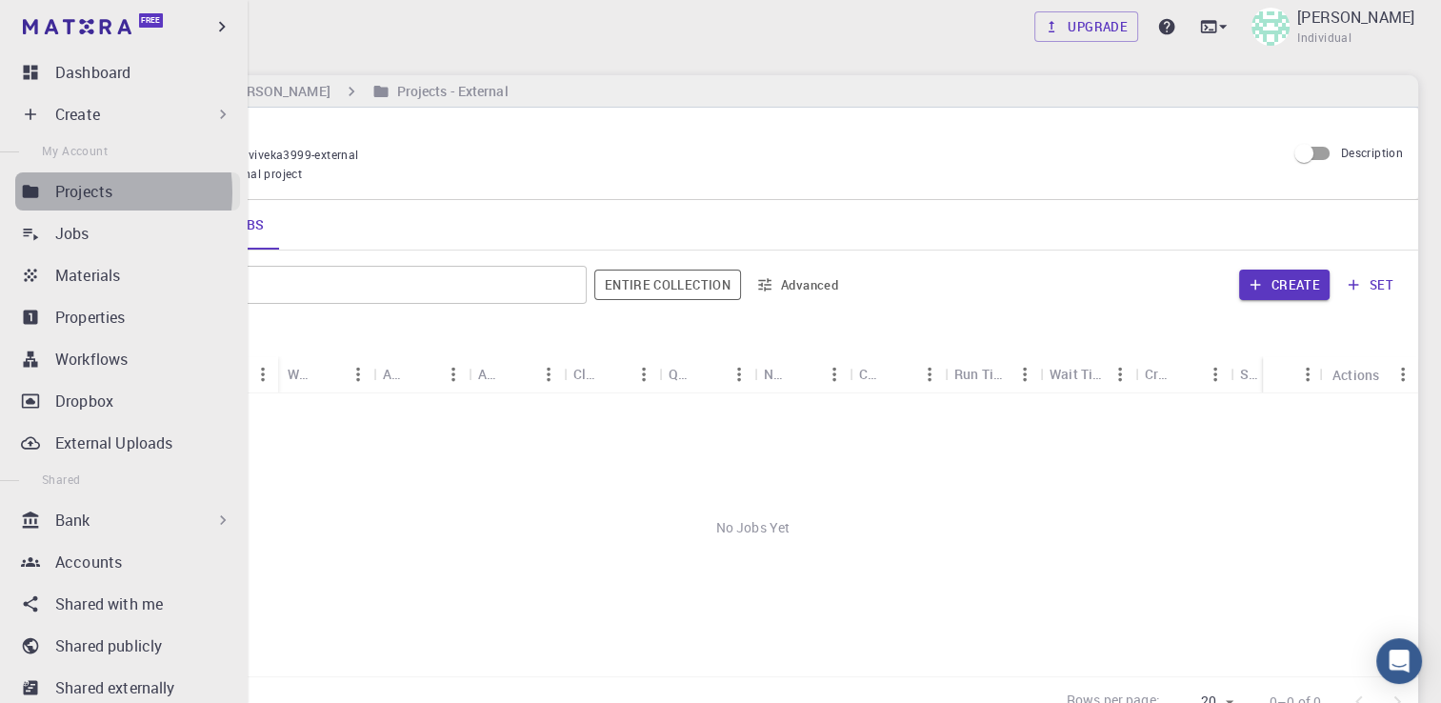
click at [72, 192] on p "Projects" at bounding box center [83, 191] width 57 height 23
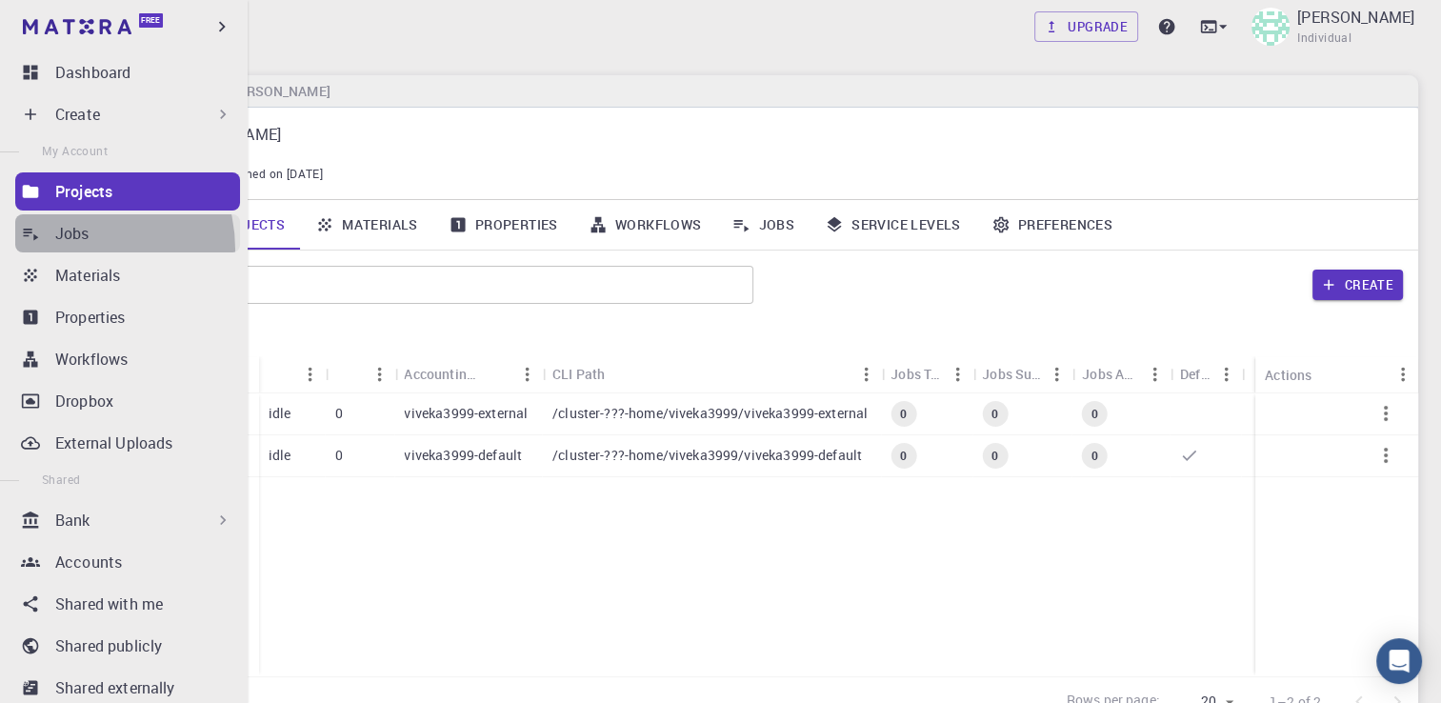
click at [70, 250] on link "Jobs" at bounding box center [127, 233] width 225 height 38
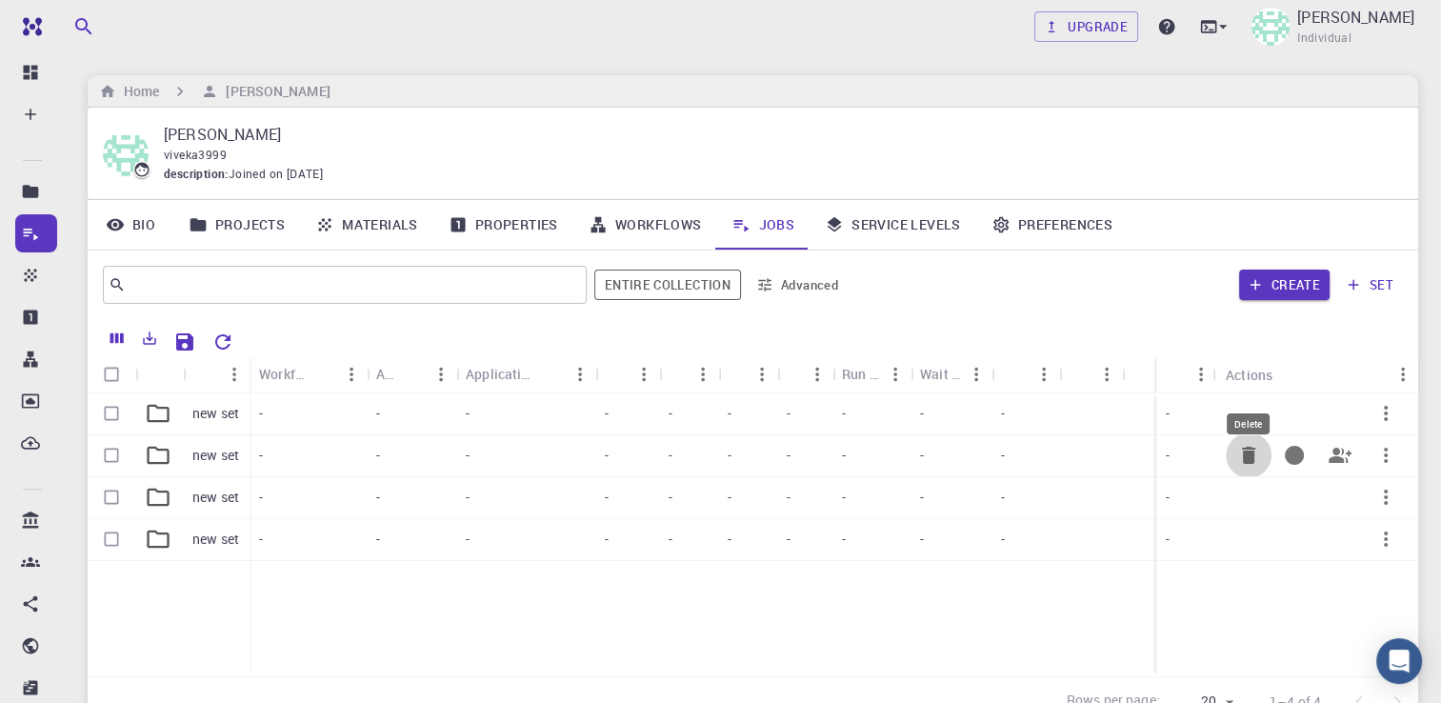
click at [1252, 460] on icon "Delete" at bounding box center [1248, 455] width 13 height 17
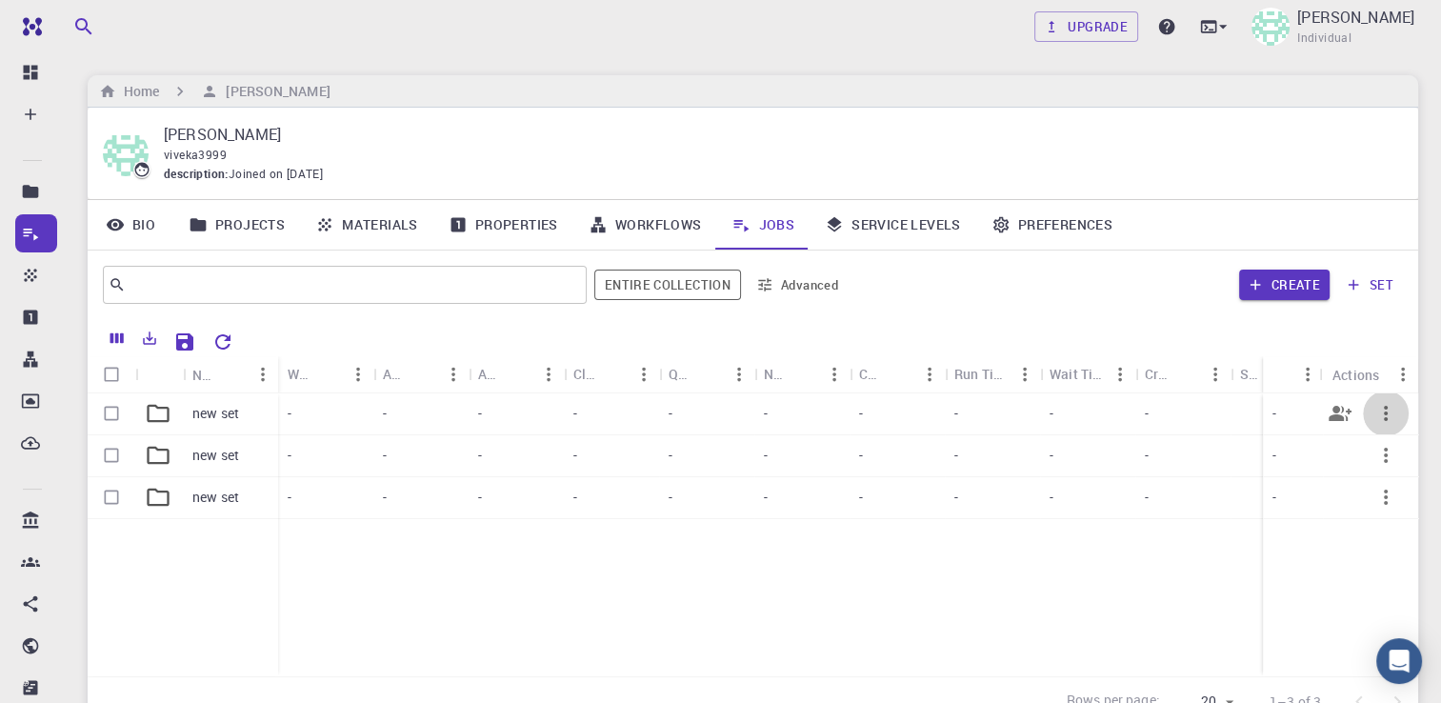
click at [1384, 399] on button "button" at bounding box center [1386, 413] width 46 height 46
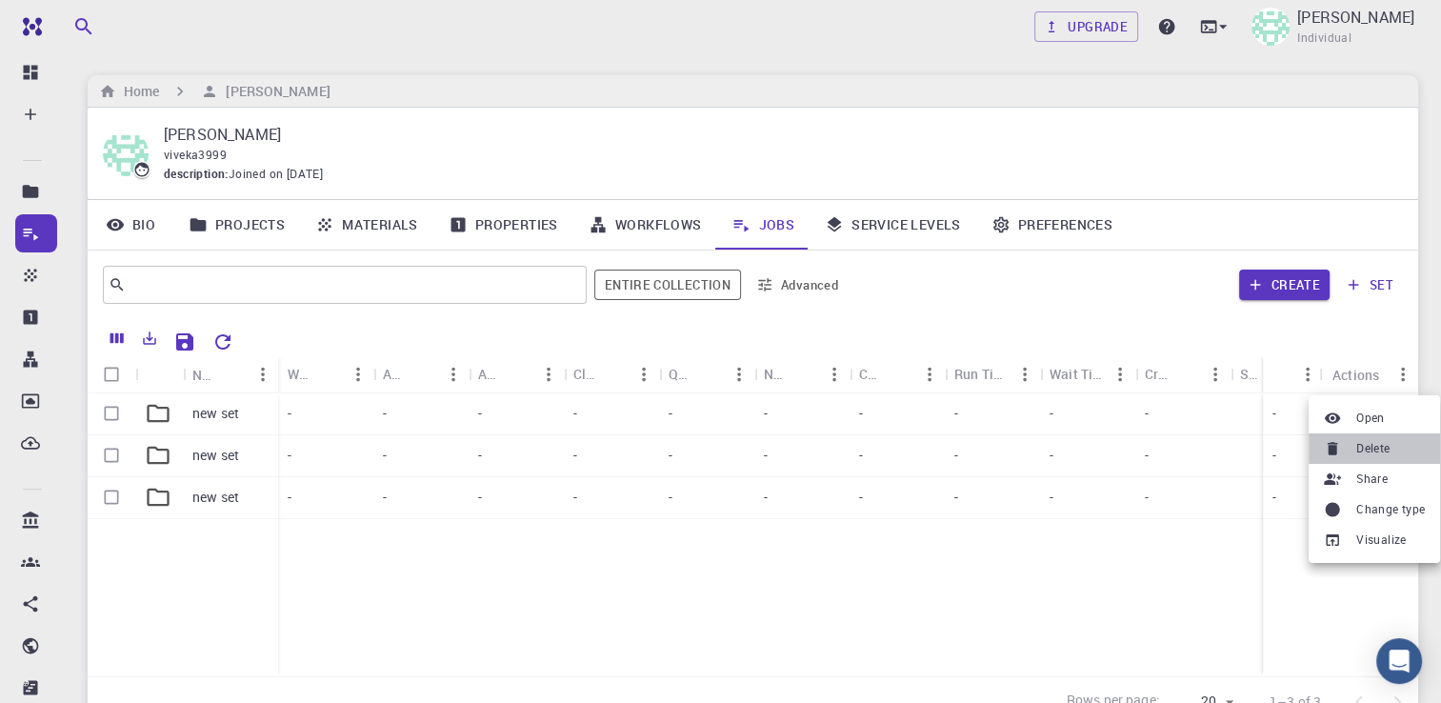
click at [1353, 448] on li "Delete" at bounding box center [1373, 448] width 131 height 30
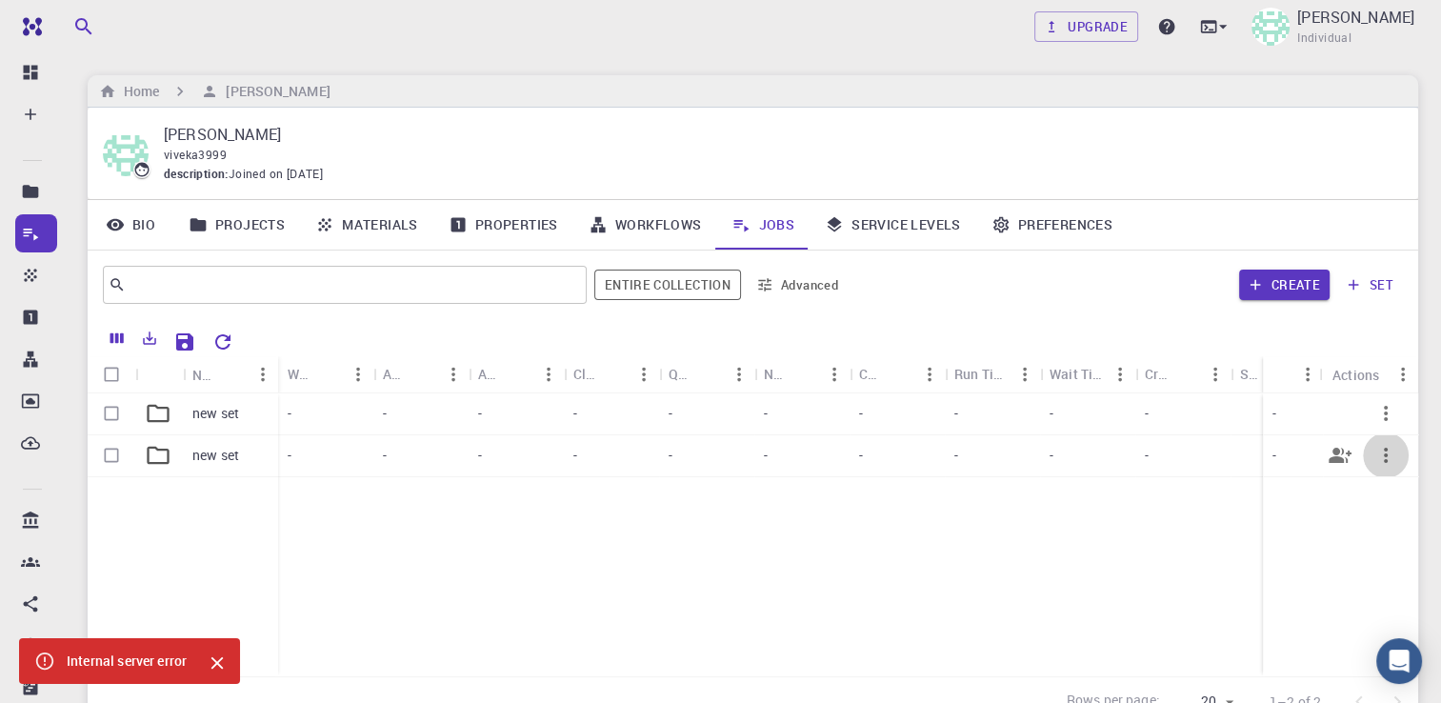
click at [1388, 457] on icon "button" at bounding box center [1385, 455] width 23 height 23
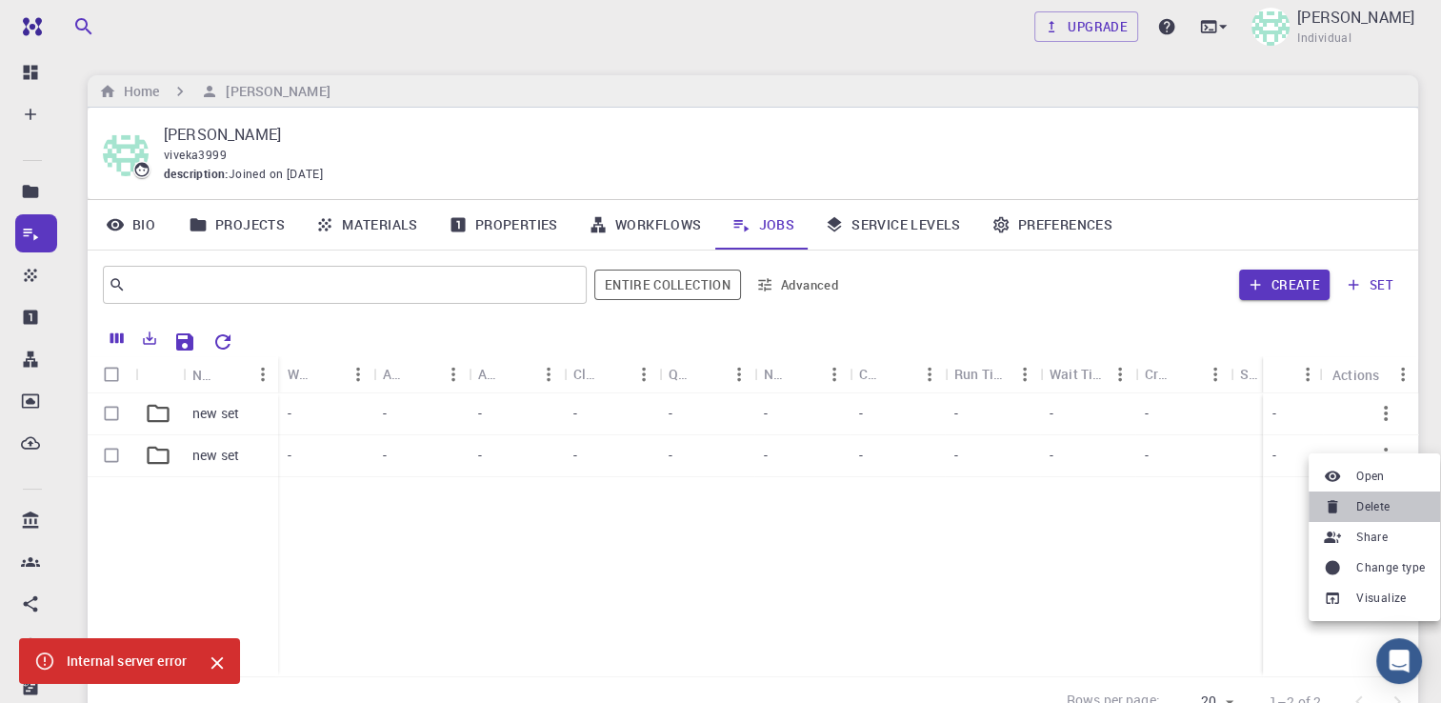
click at [1350, 509] on li "Delete" at bounding box center [1373, 506] width 131 height 30
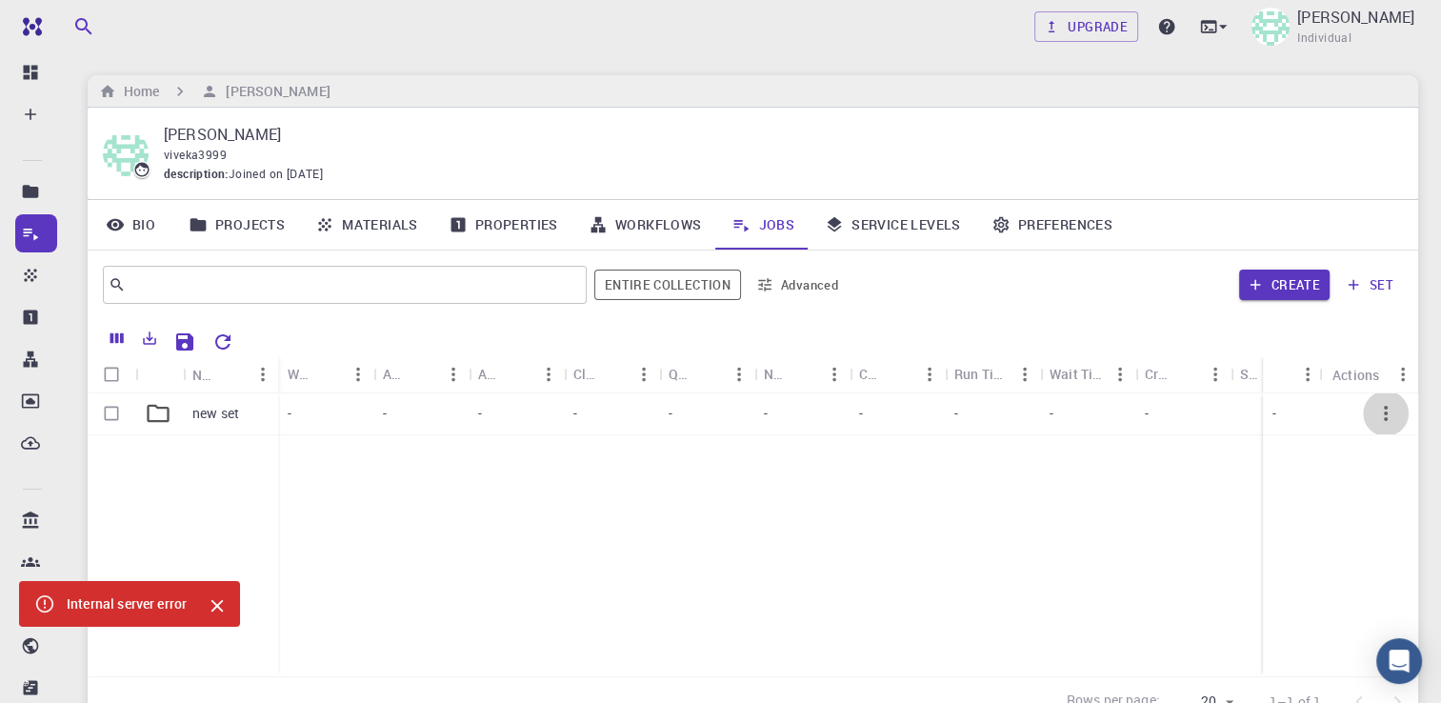
click at [1387, 413] on icon "button" at bounding box center [1386, 413] width 4 height 15
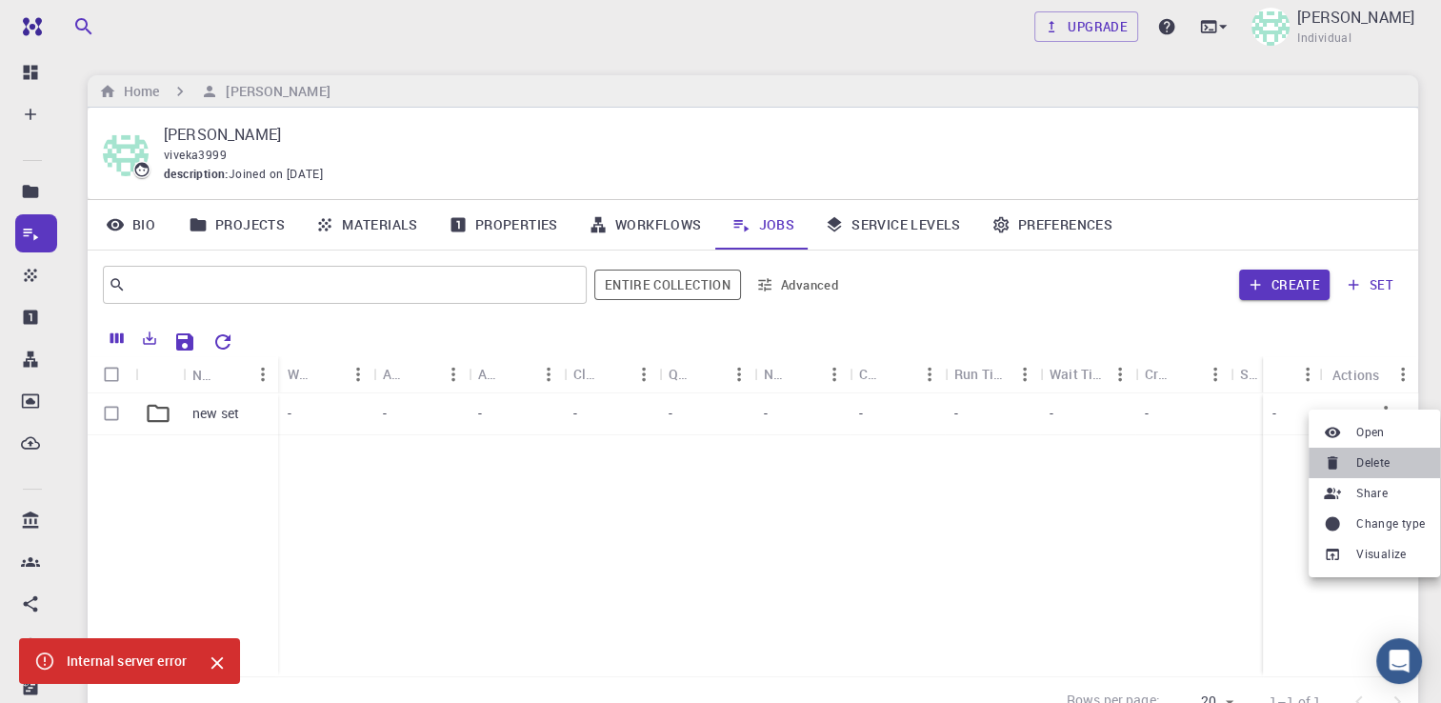
click at [1364, 465] on span "Delete" at bounding box center [1372, 462] width 33 height 19
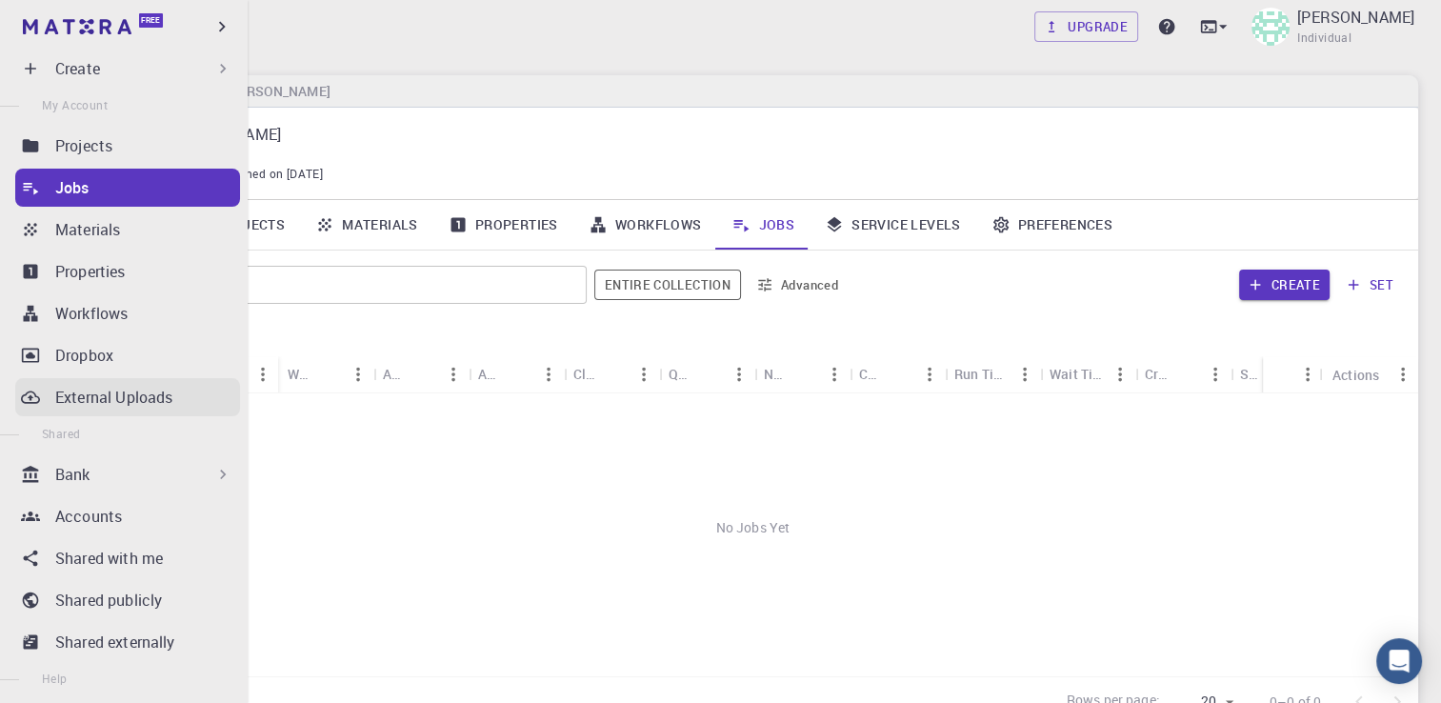
scroll to position [57, 0]
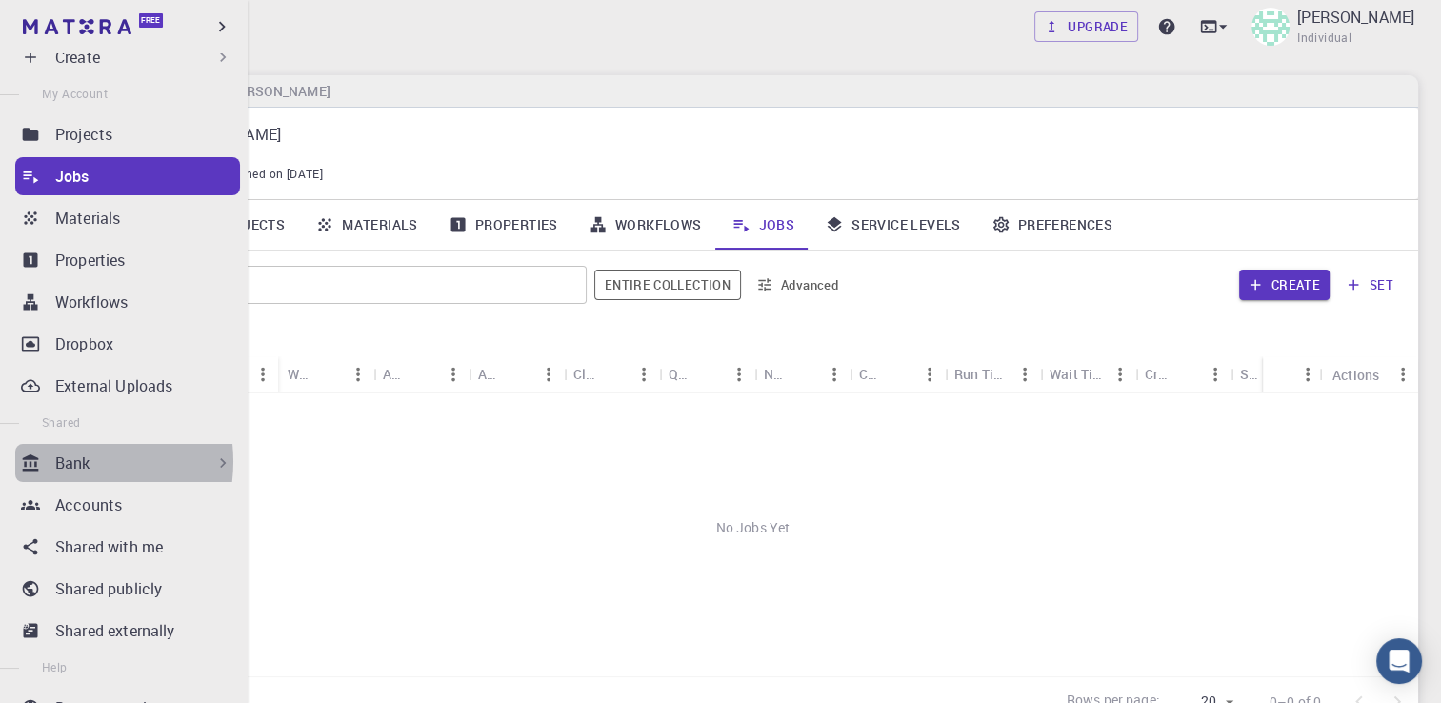
click at [66, 461] on p "Bank" at bounding box center [72, 462] width 35 height 23
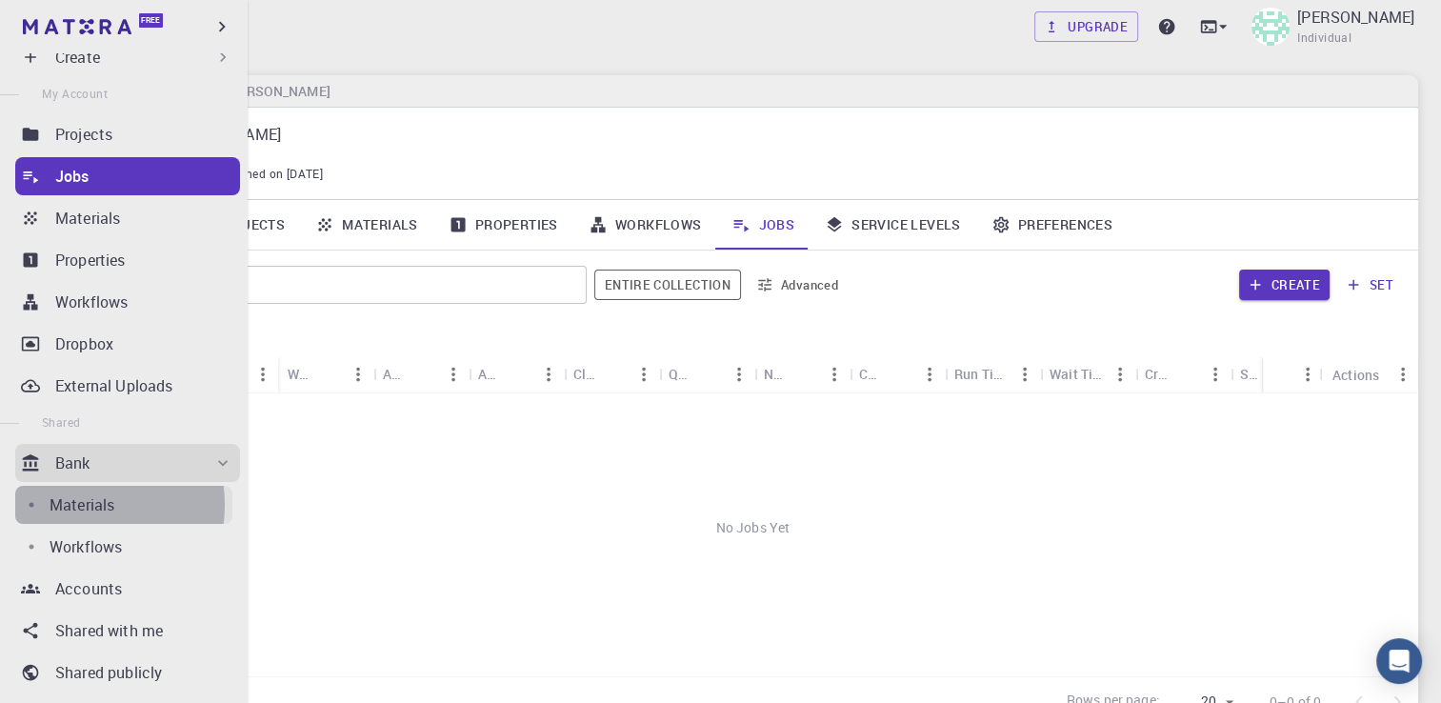
click at [72, 505] on p "Materials" at bounding box center [82, 504] width 65 height 23
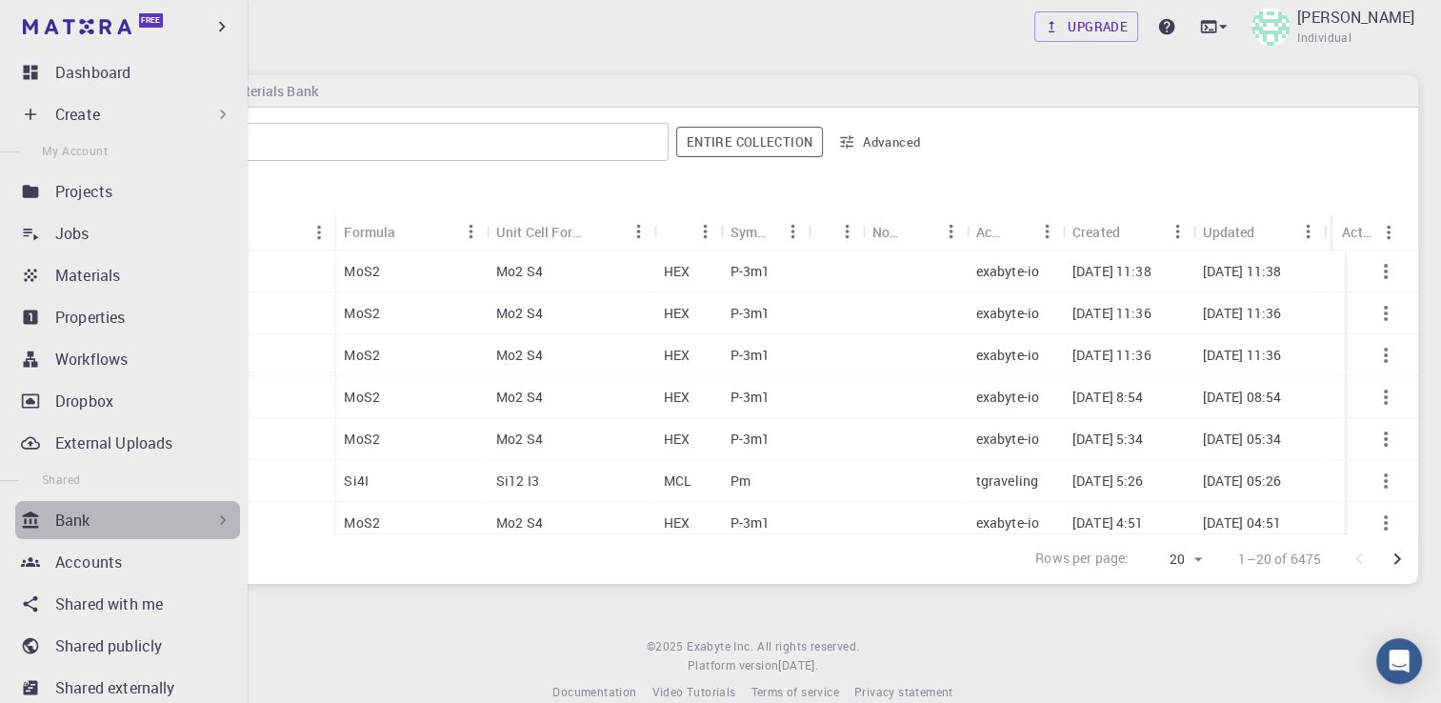
click at [134, 517] on div "Bank" at bounding box center [143, 520] width 177 height 23
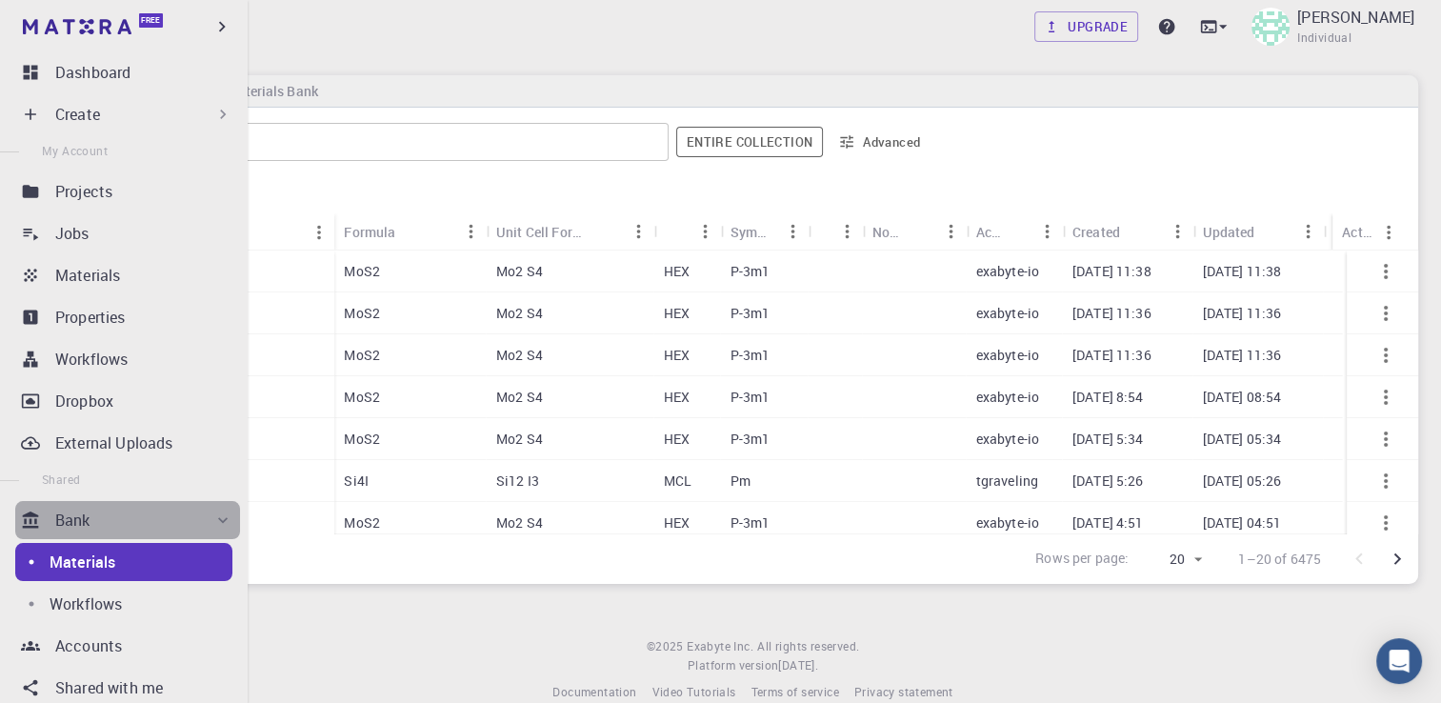
click at [134, 517] on div "Bank" at bounding box center [143, 520] width 177 height 23
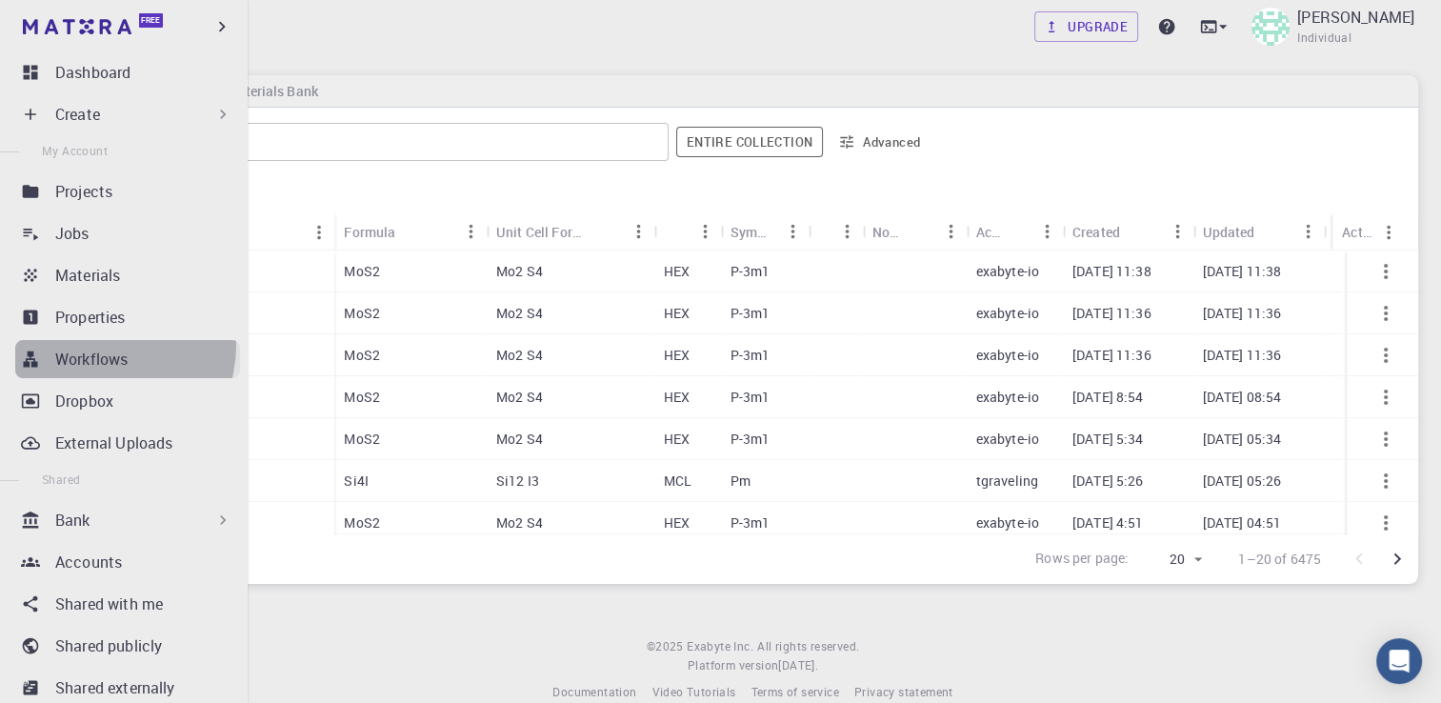
click at [100, 345] on link "Workflows" at bounding box center [127, 359] width 225 height 38
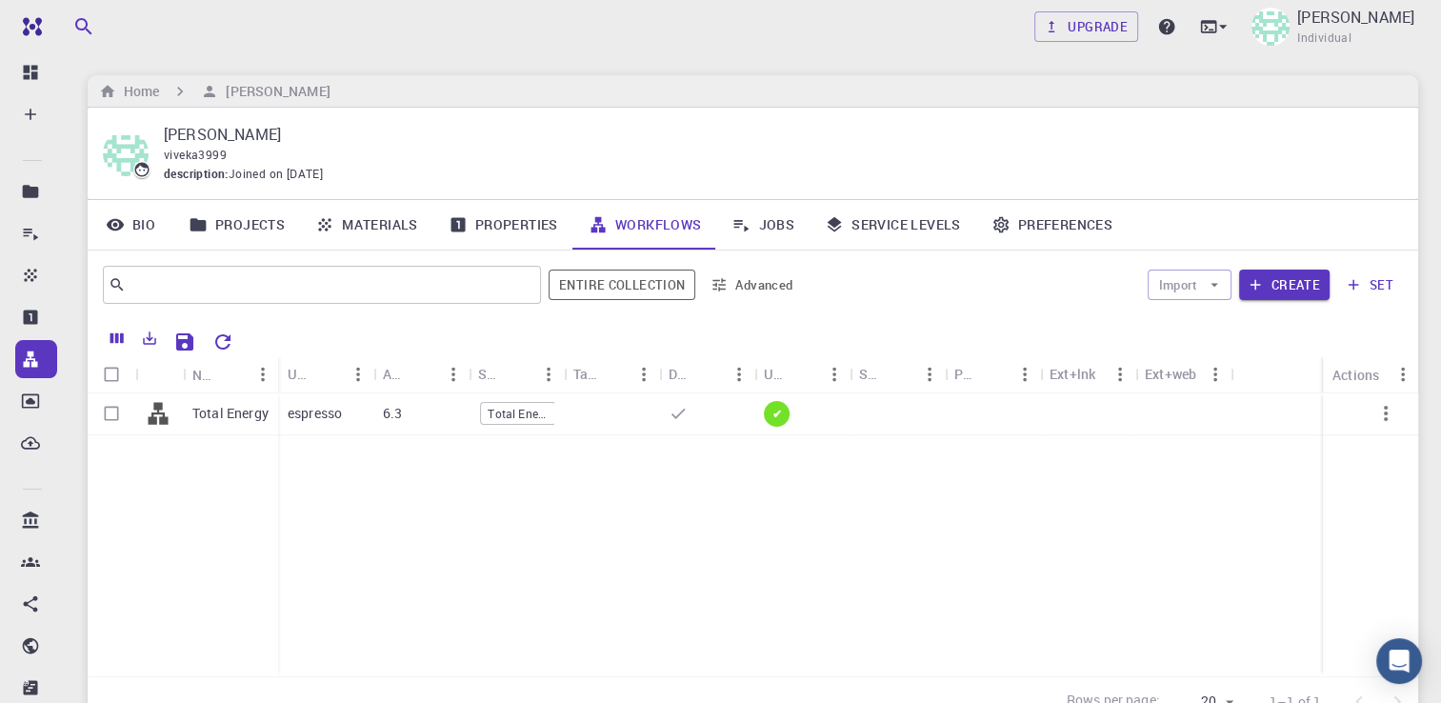
drag, startPoint x: 499, startPoint y: 522, endPoint x: 584, endPoint y: 415, distance: 136.2
click at [584, 415] on div "Total Energy espresso 6.3 Total Energy ✔" at bounding box center [753, 534] width 1330 height 283
click at [1180, 27] on div at bounding box center [1166, 26] width 27 height 27
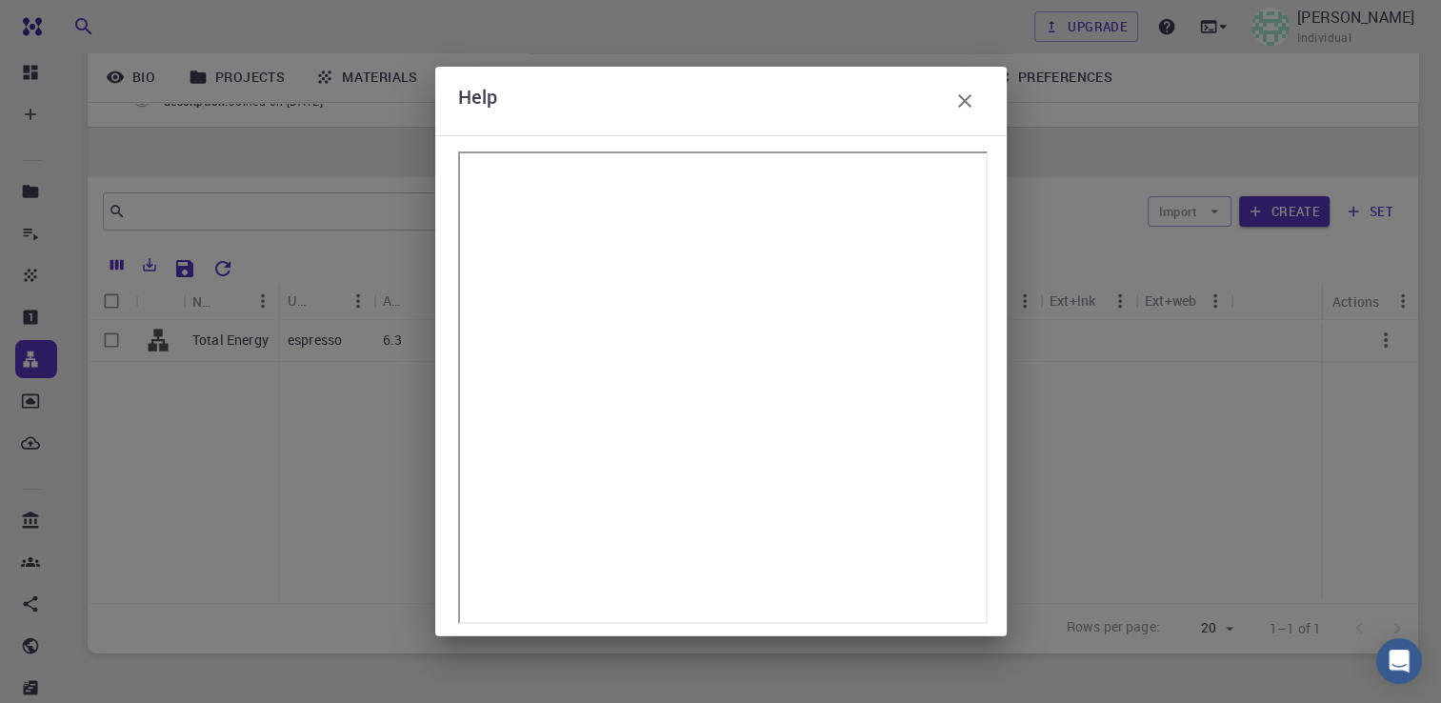
scroll to position [170, 0]
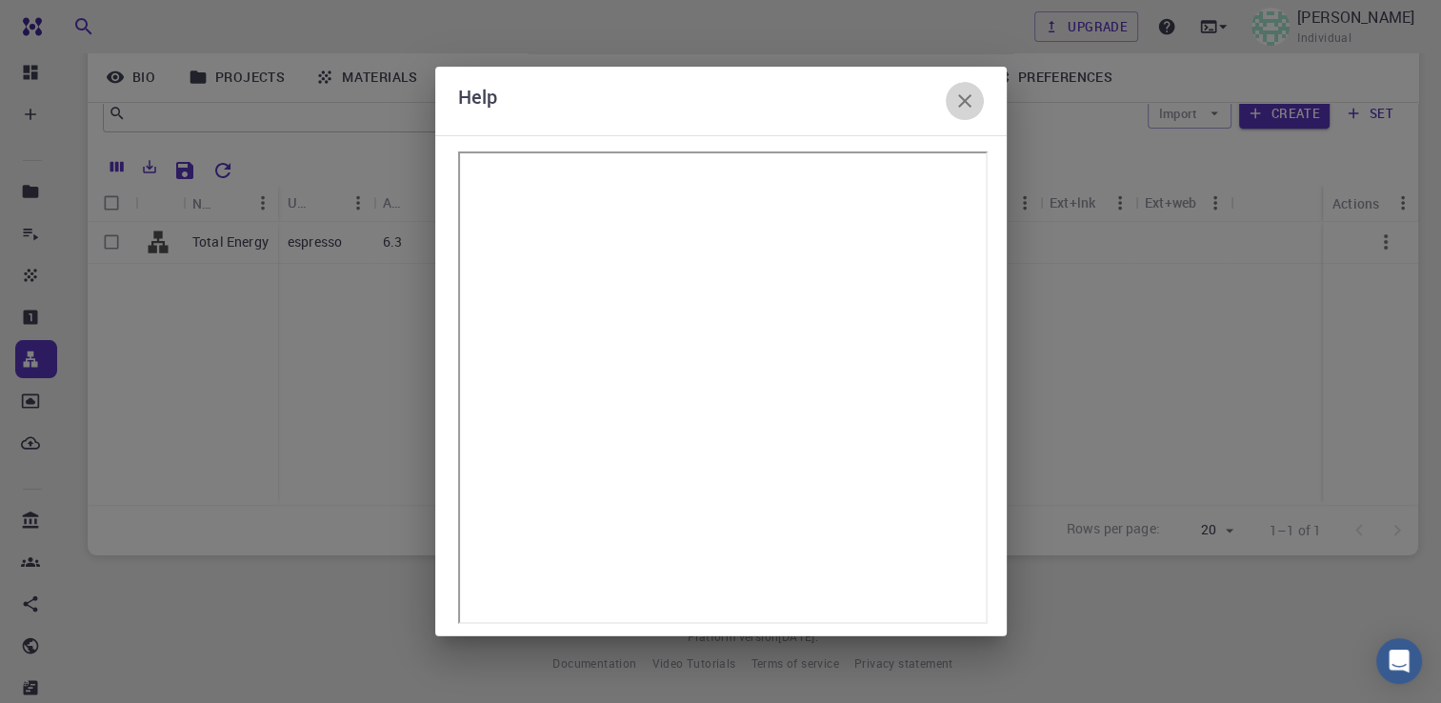
click at [965, 108] on icon "button" at bounding box center [964, 101] width 23 height 23
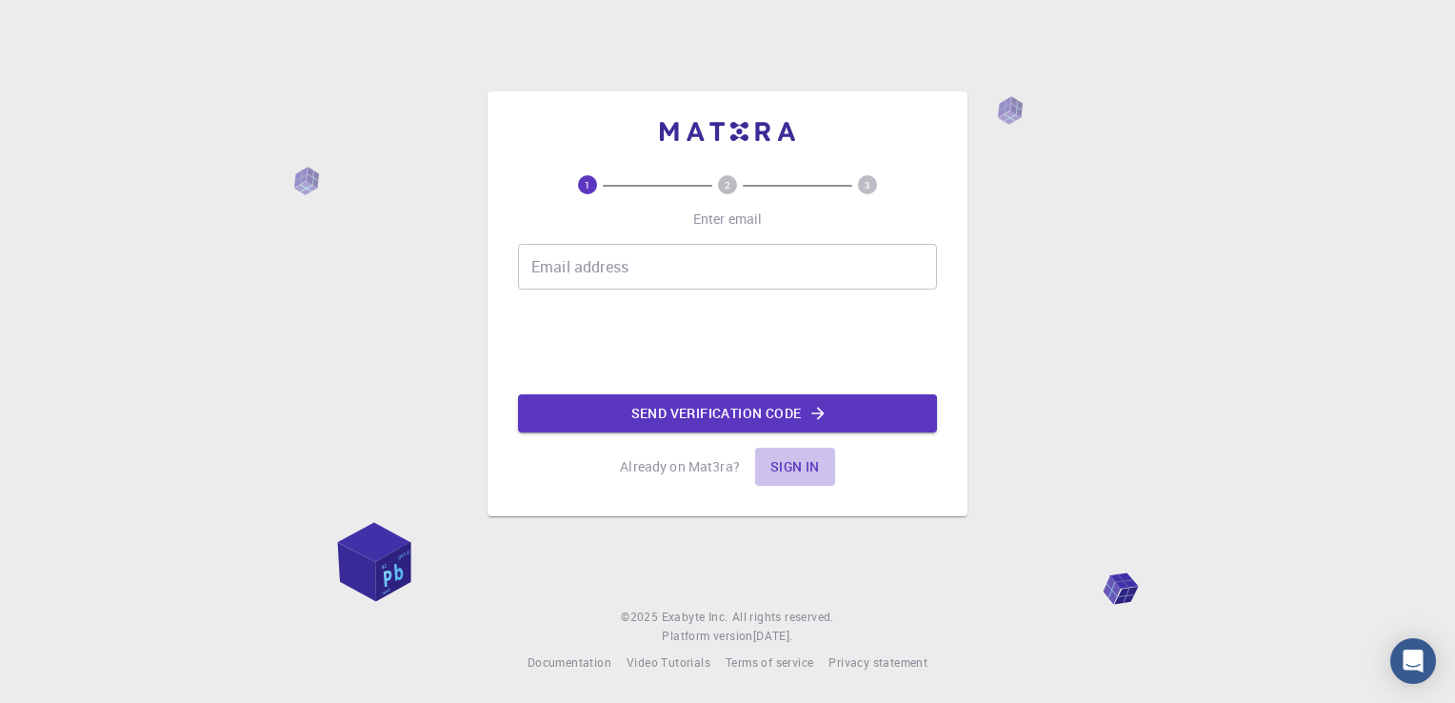
click at [788, 464] on button "Sign in" at bounding box center [795, 467] width 80 height 38
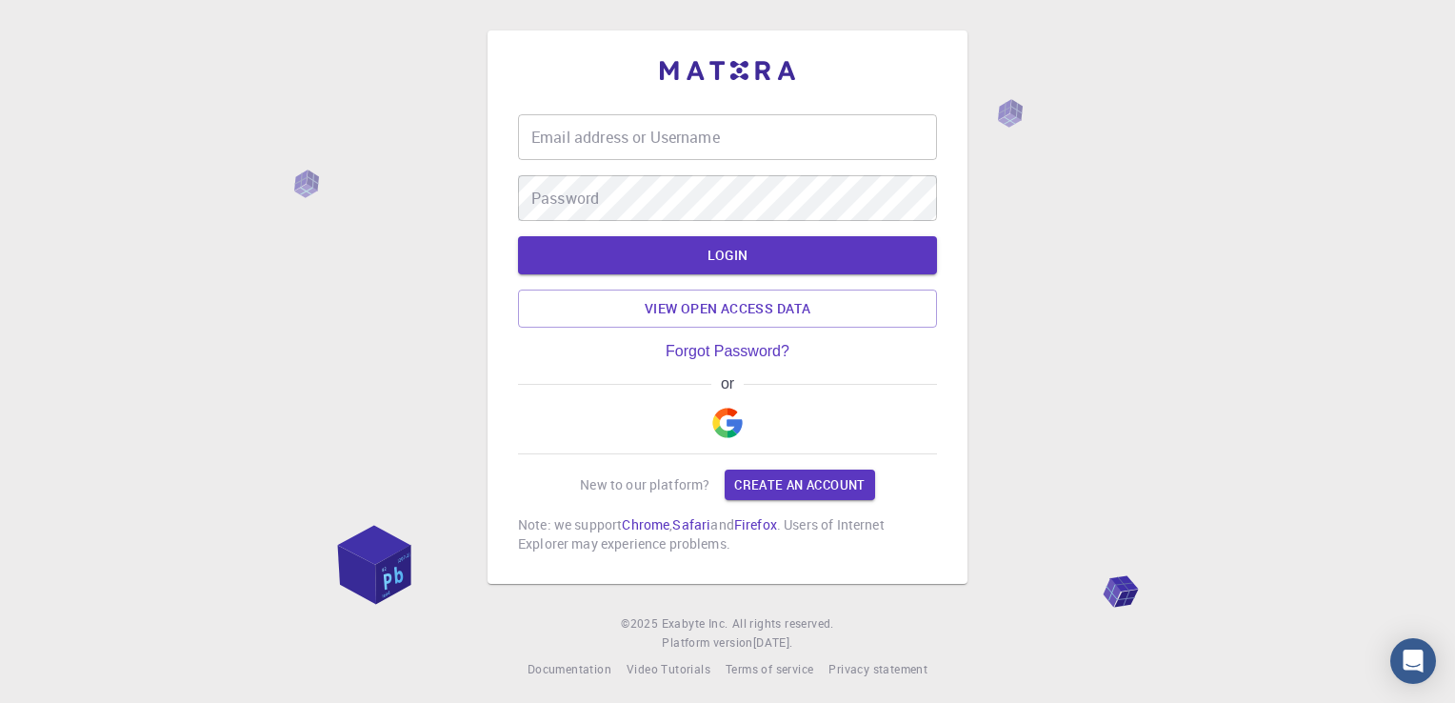
type input "viveka3999"
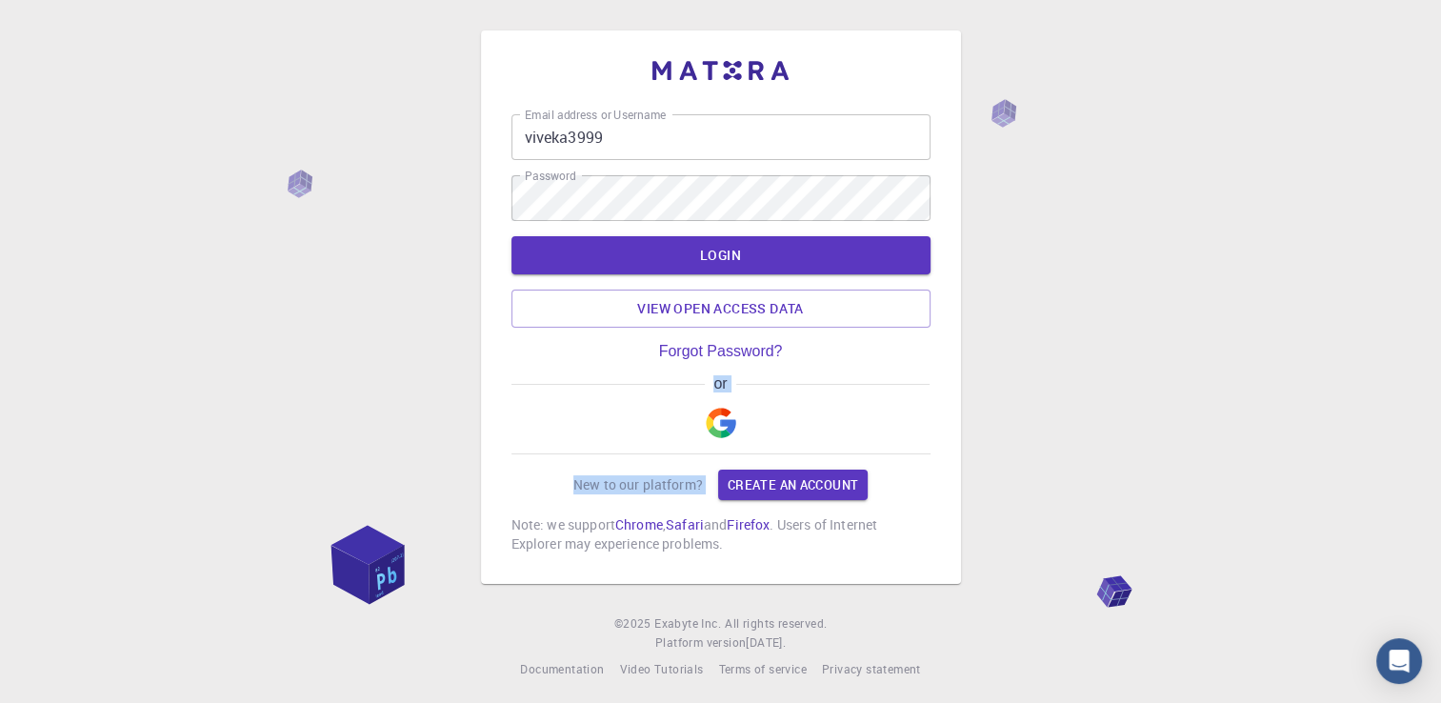
drag, startPoint x: 788, startPoint y: 464, endPoint x: 922, endPoint y: 368, distance: 165.2
click at [922, 368] on div "Email address or Username viveka3999 Email address or Username Password Passwor…" at bounding box center [720, 333] width 419 height 439
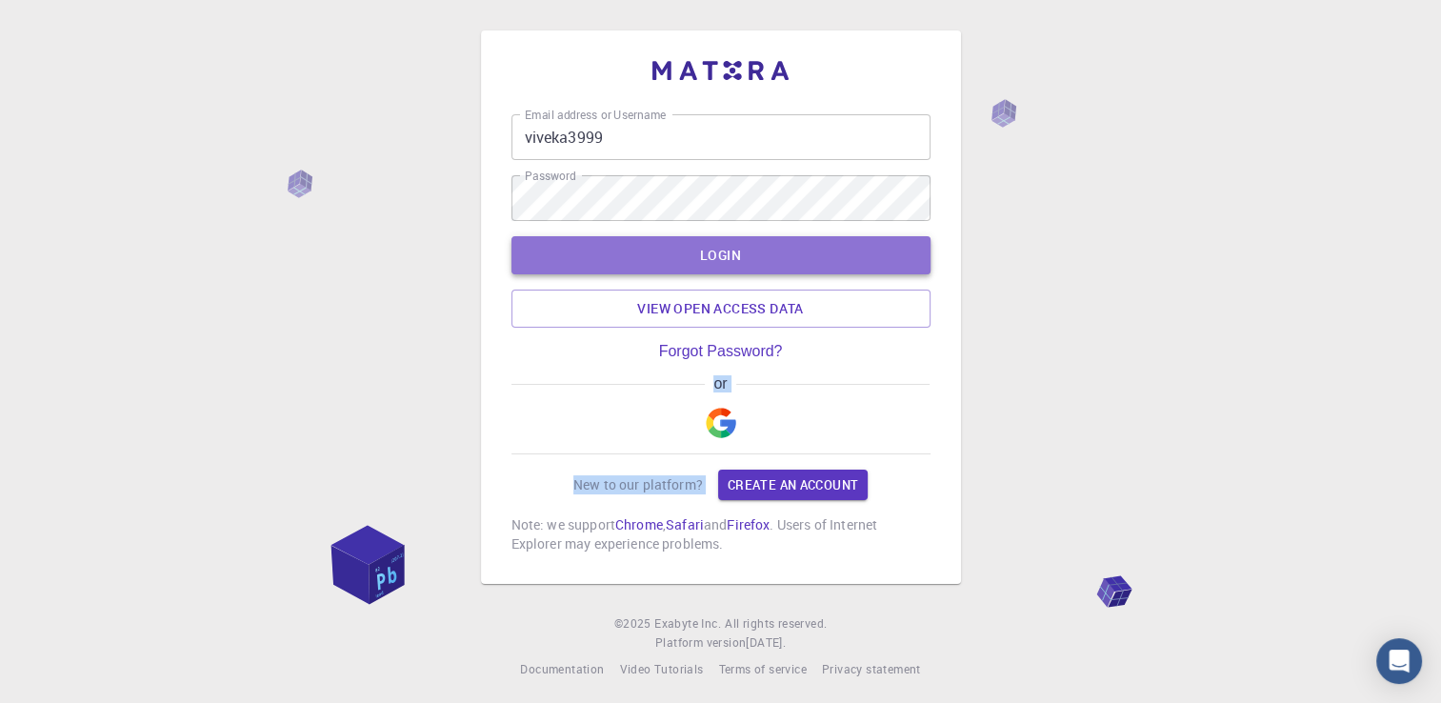
click at [787, 269] on button "LOGIN" at bounding box center [720, 255] width 419 height 38
